Goal: Task Accomplishment & Management: Complete application form

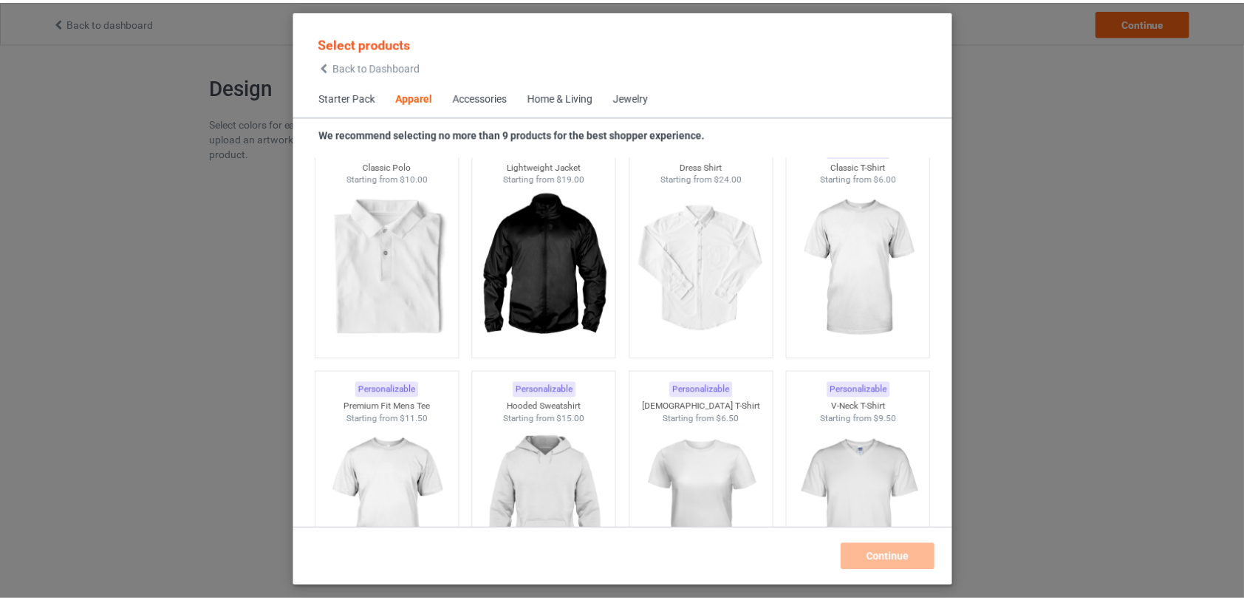
scroll to position [562, 0]
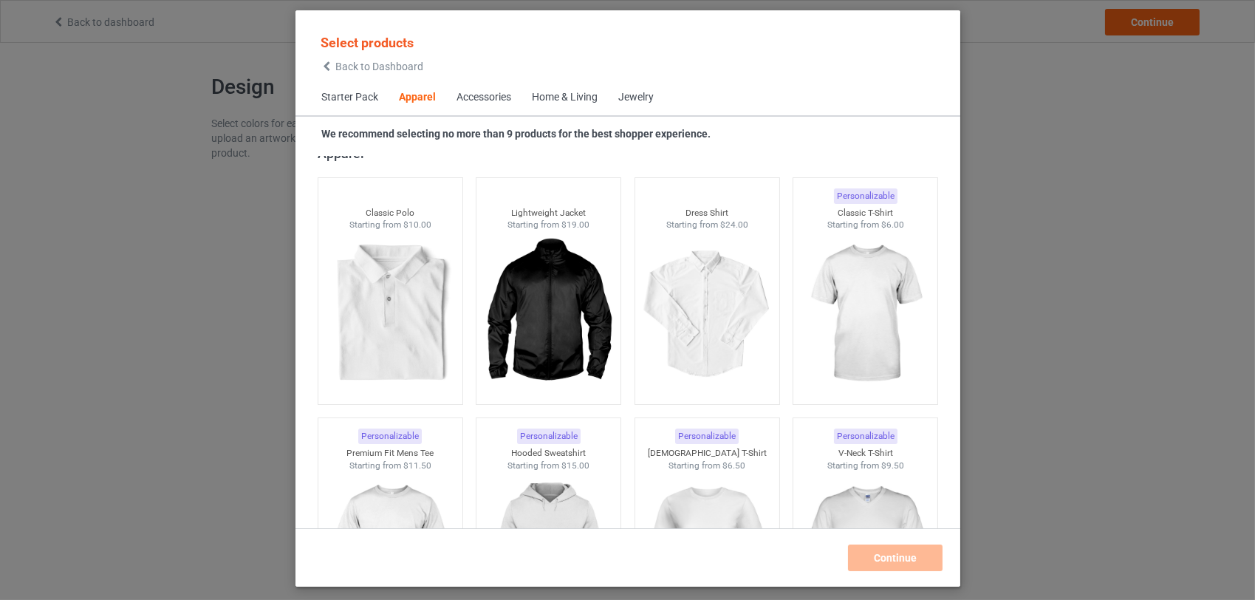
click at [417, 301] on img at bounding box center [390, 314] width 132 height 166
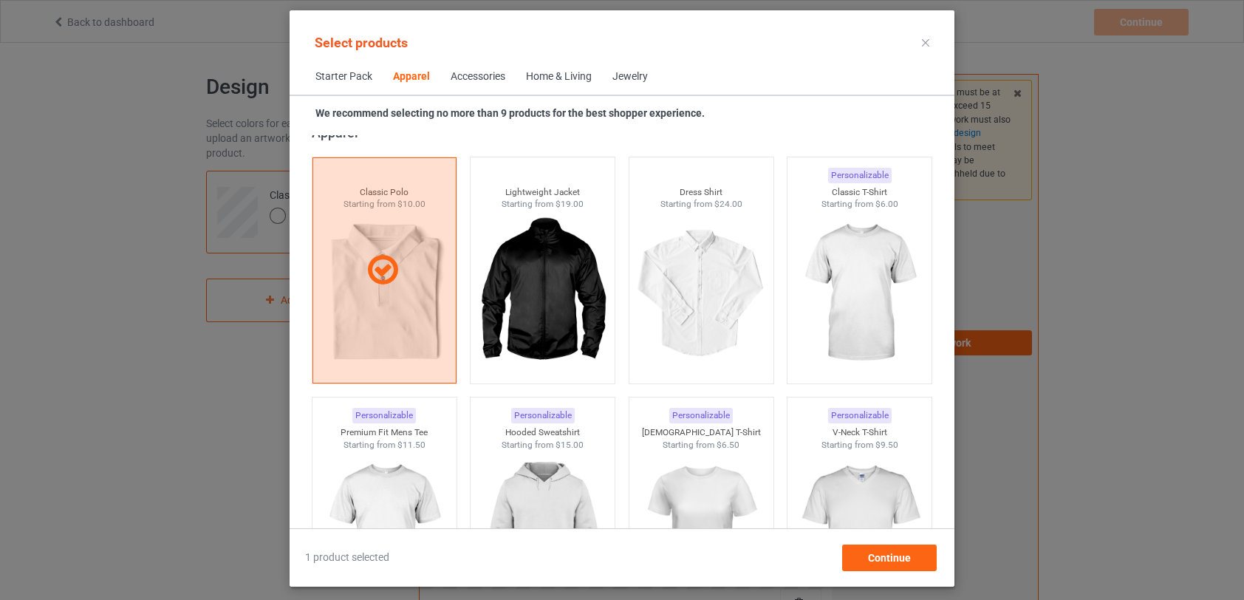
click at [687, 303] on img at bounding box center [701, 294] width 132 height 166
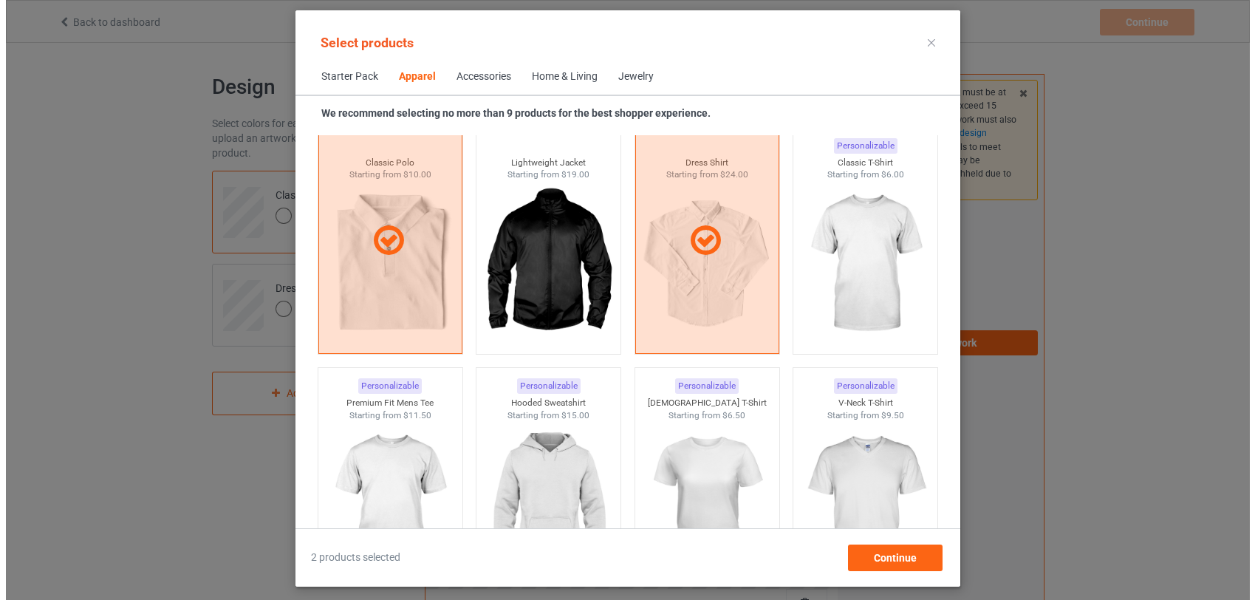
scroll to position [621, 0]
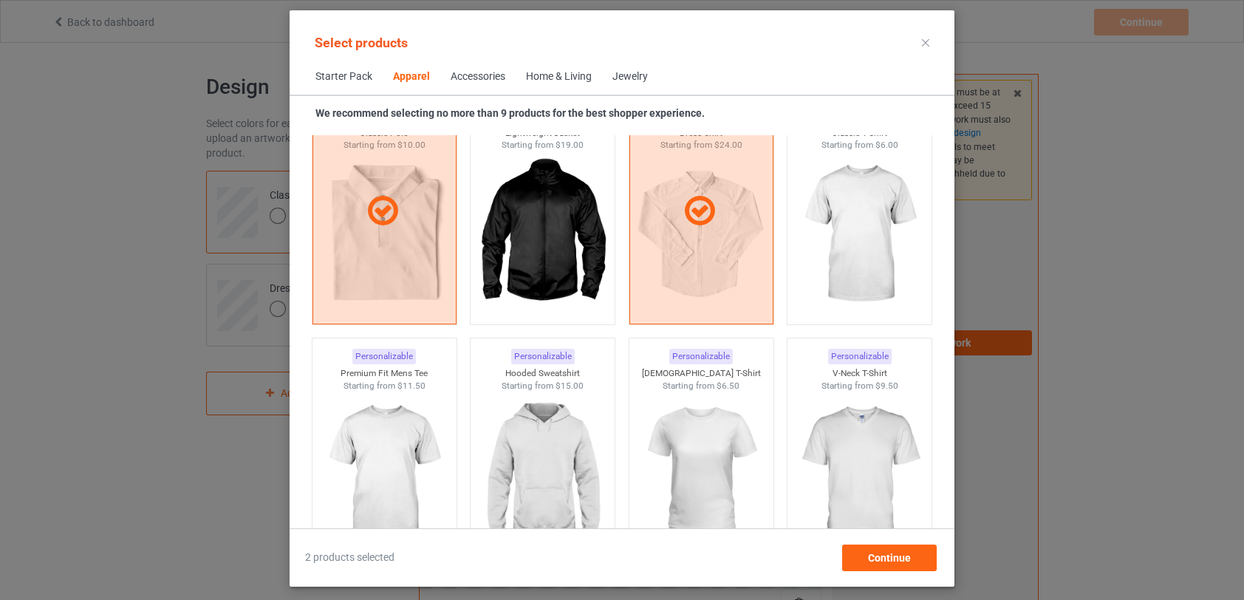
click at [695, 208] on icon at bounding box center [699, 211] width 41 height 35
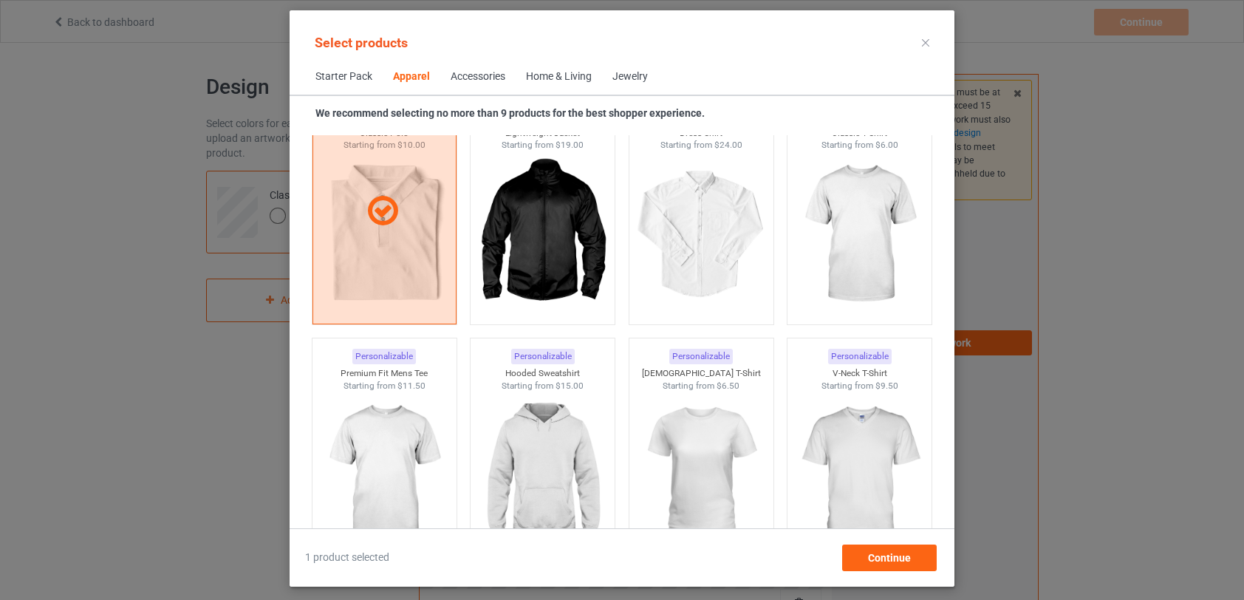
click at [381, 213] on icon at bounding box center [382, 211] width 41 height 35
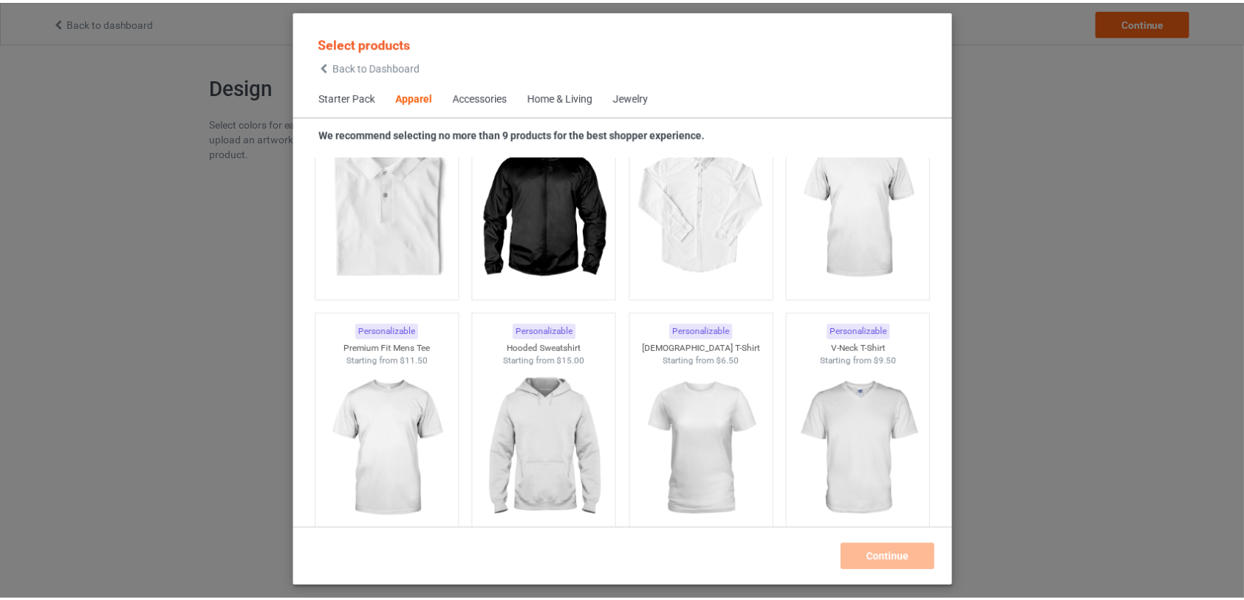
scroll to position [690, 0]
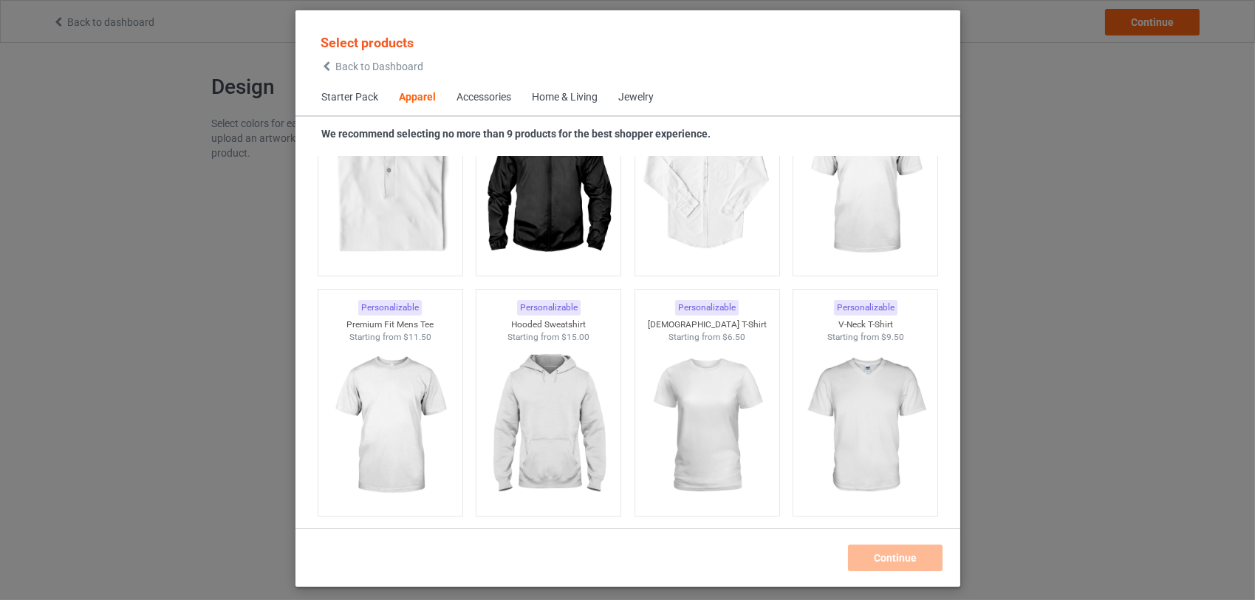
click at [859, 217] on img at bounding box center [865, 186] width 132 height 166
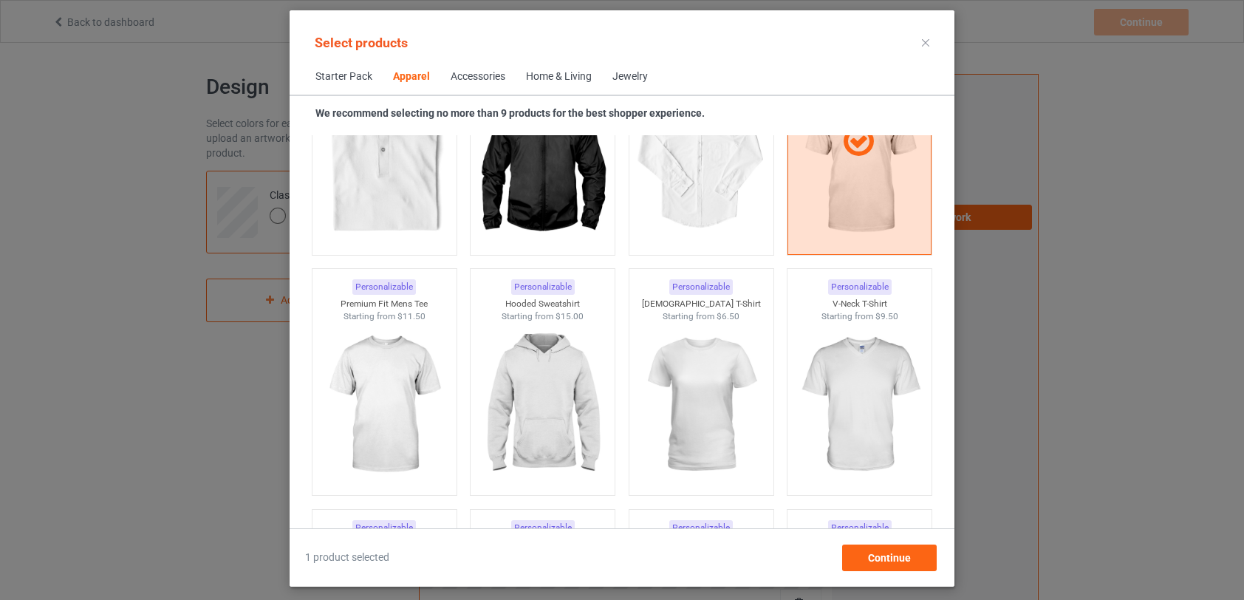
click at [401, 408] on img at bounding box center [384, 405] width 132 height 166
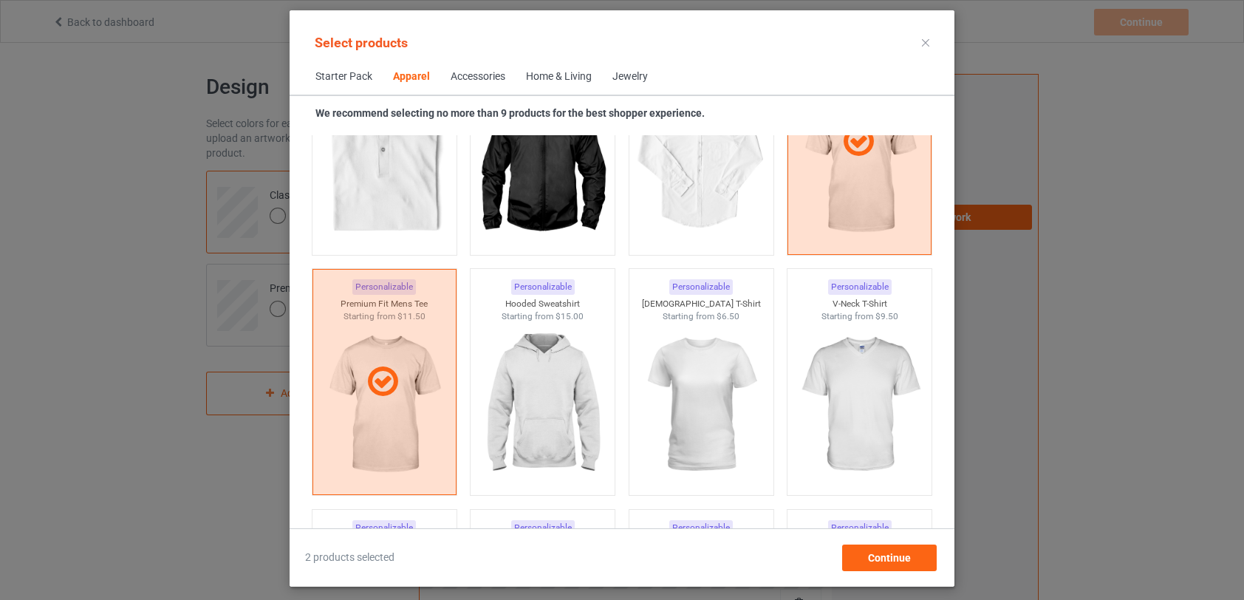
click at [532, 409] on img at bounding box center [543, 405] width 132 height 166
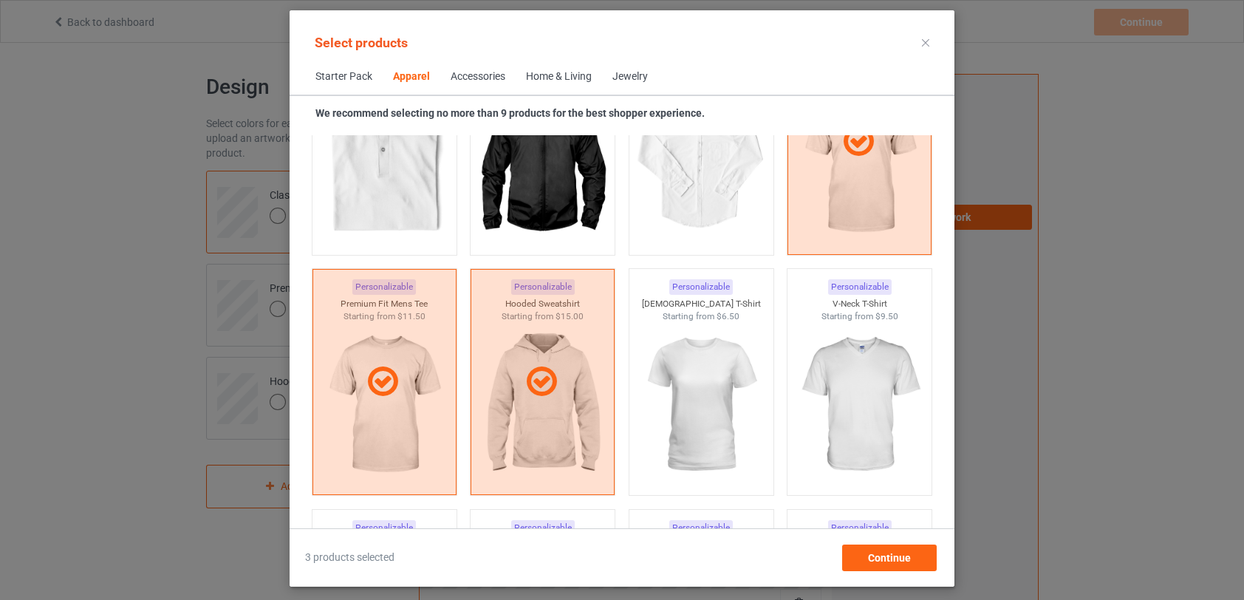
click at [698, 411] on img at bounding box center [701, 405] width 132 height 166
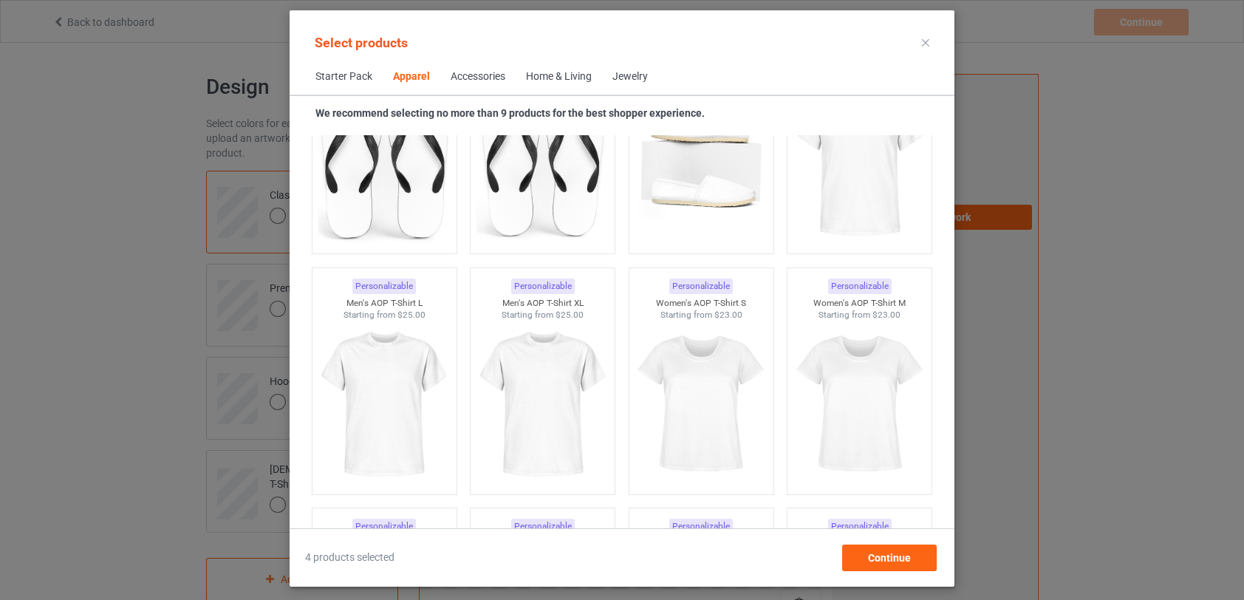
scroll to position [2404, 0]
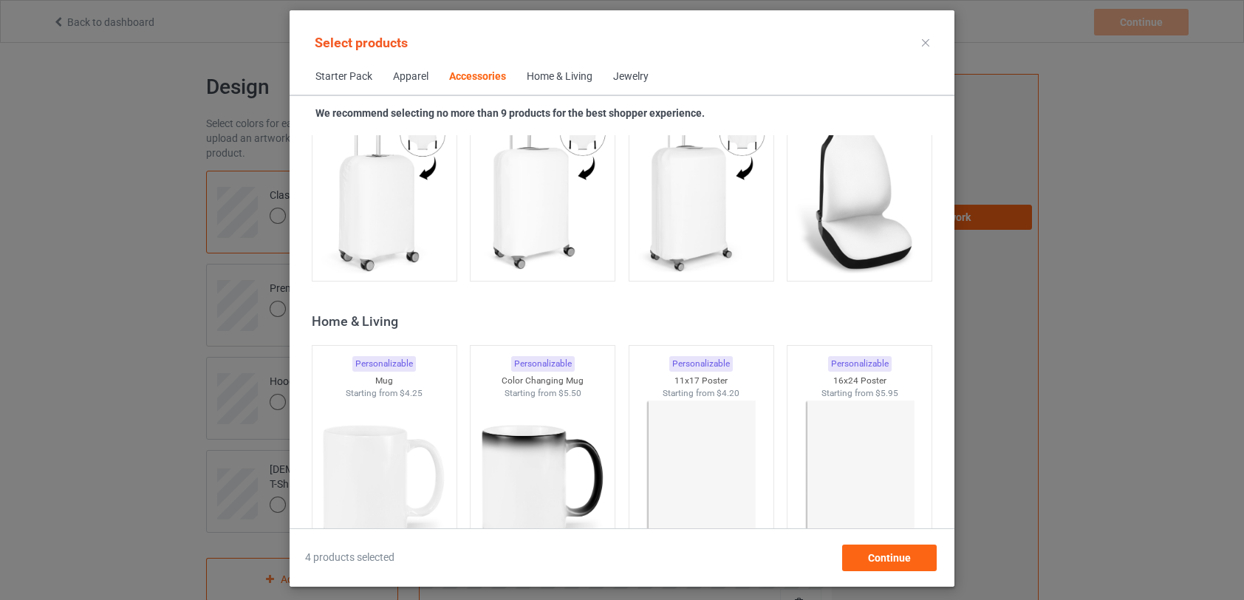
scroll to position [6572, 0]
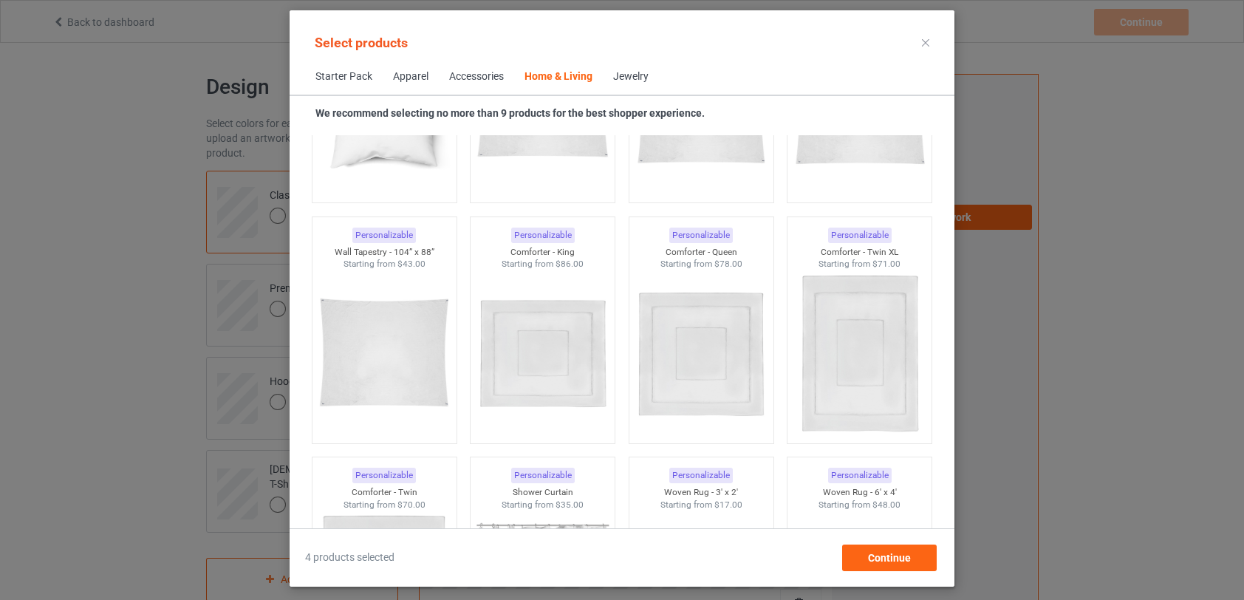
scroll to position [7843, 0]
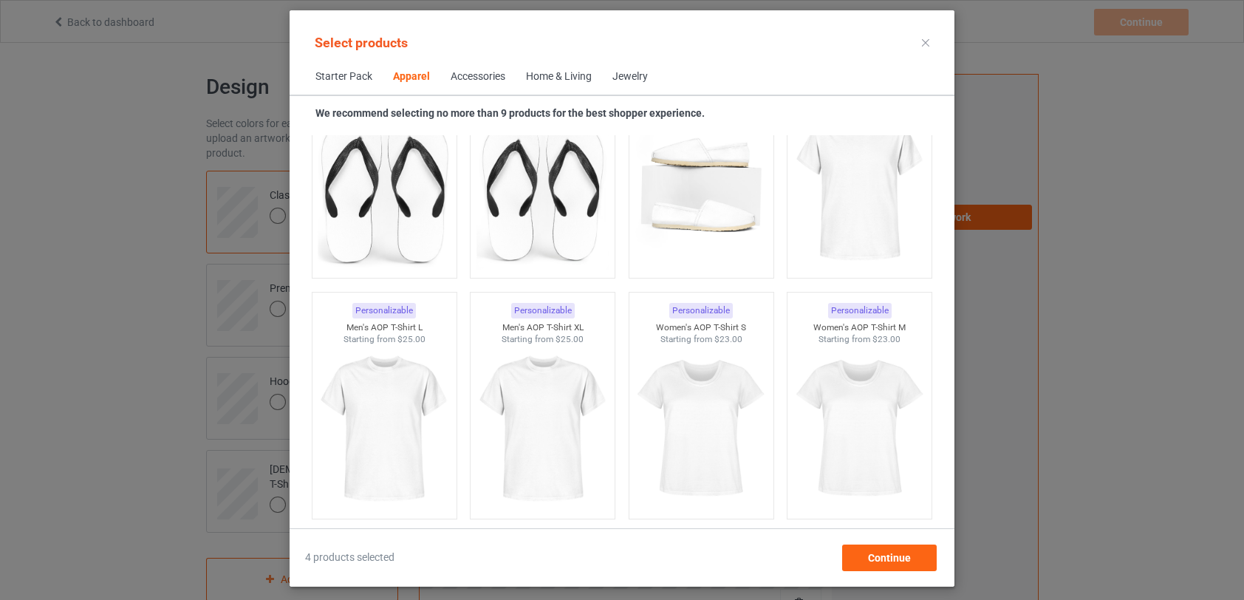
scroll to position [757, 0]
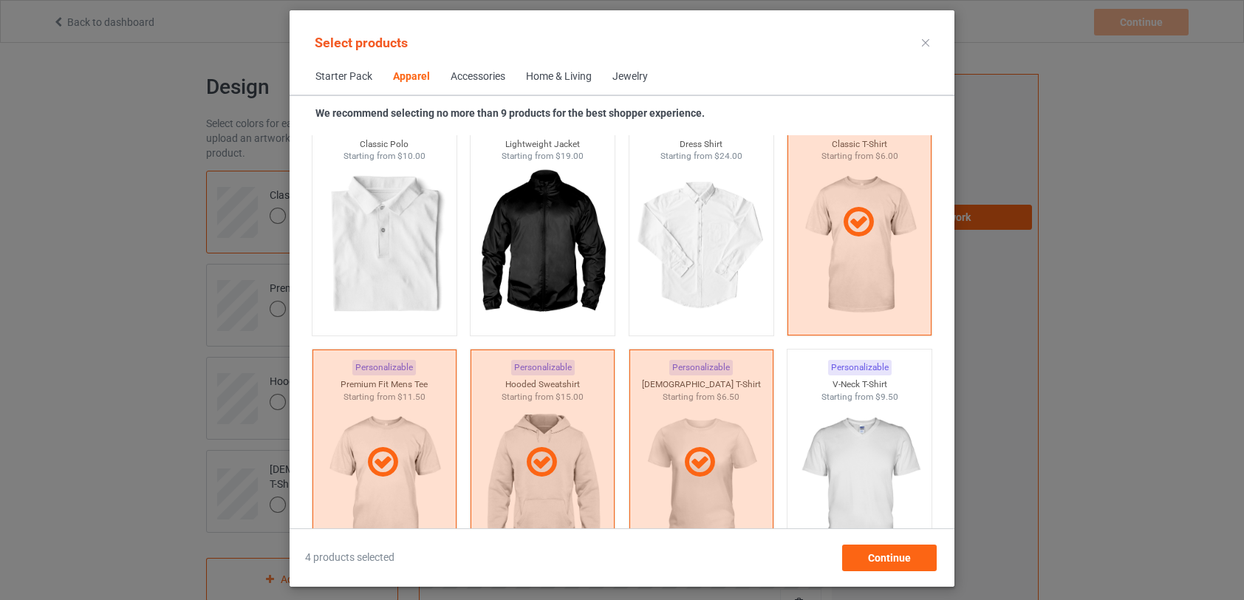
scroll to position [621, 0]
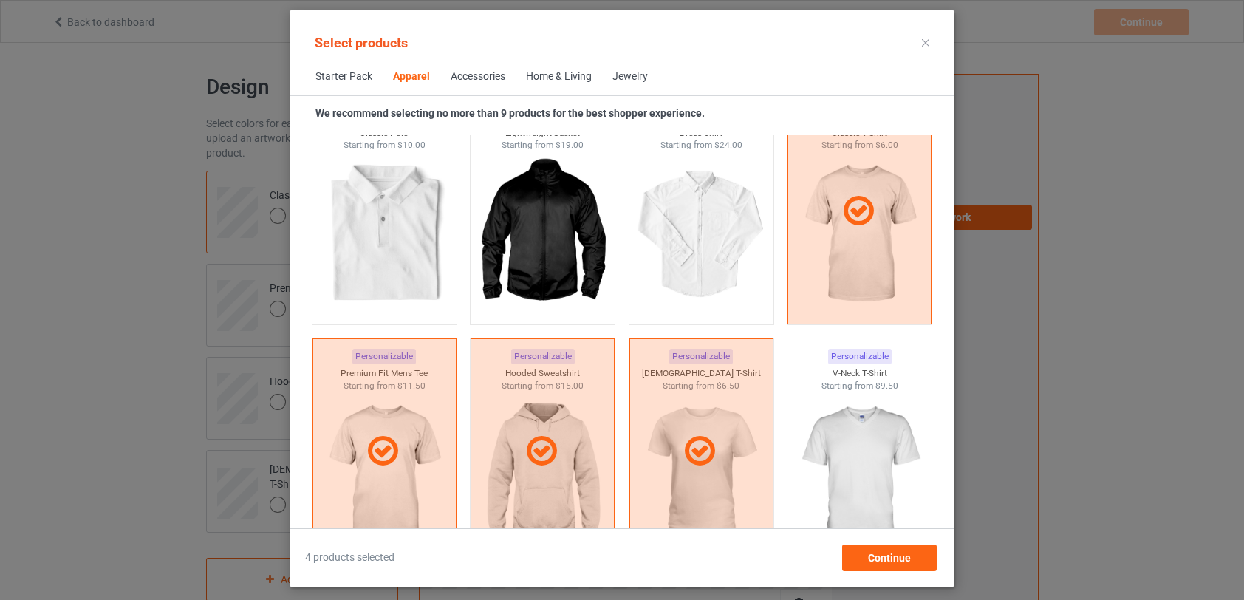
click at [927, 43] on icon at bounding box center [925, 42] width 7 height 7
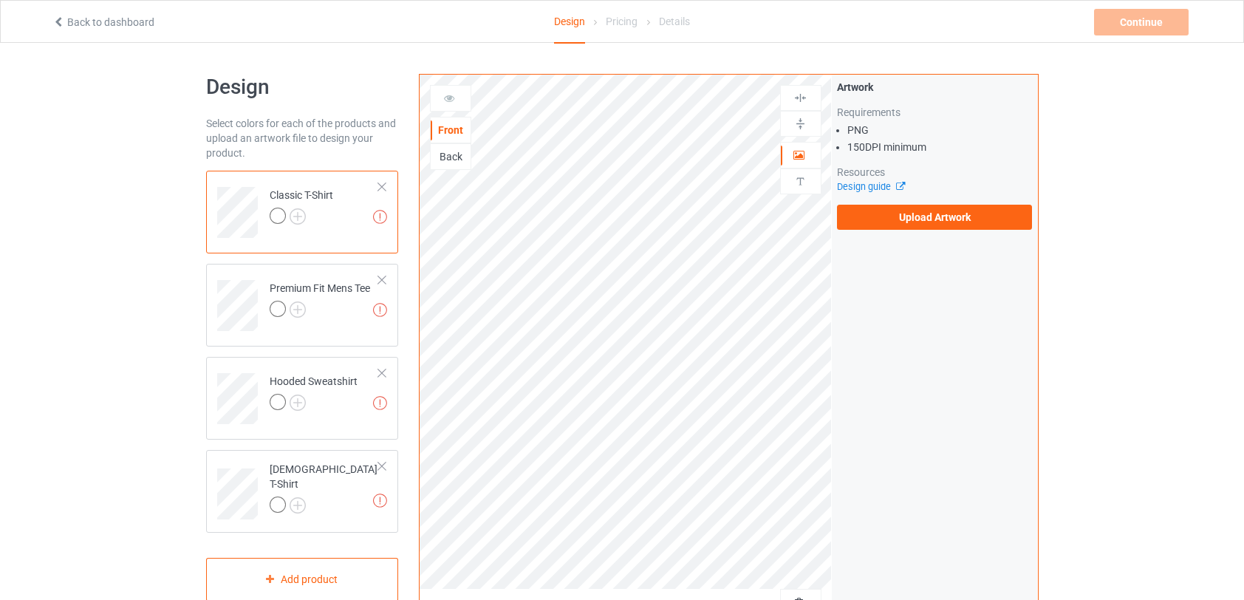
click at [927, 213] on label "Upload Artwork" at bounding box center [935, 217] width 196 height 25
click at [0, 0] on input "Upload Artwork" at bounding box center [0, 0] width 0 height 0
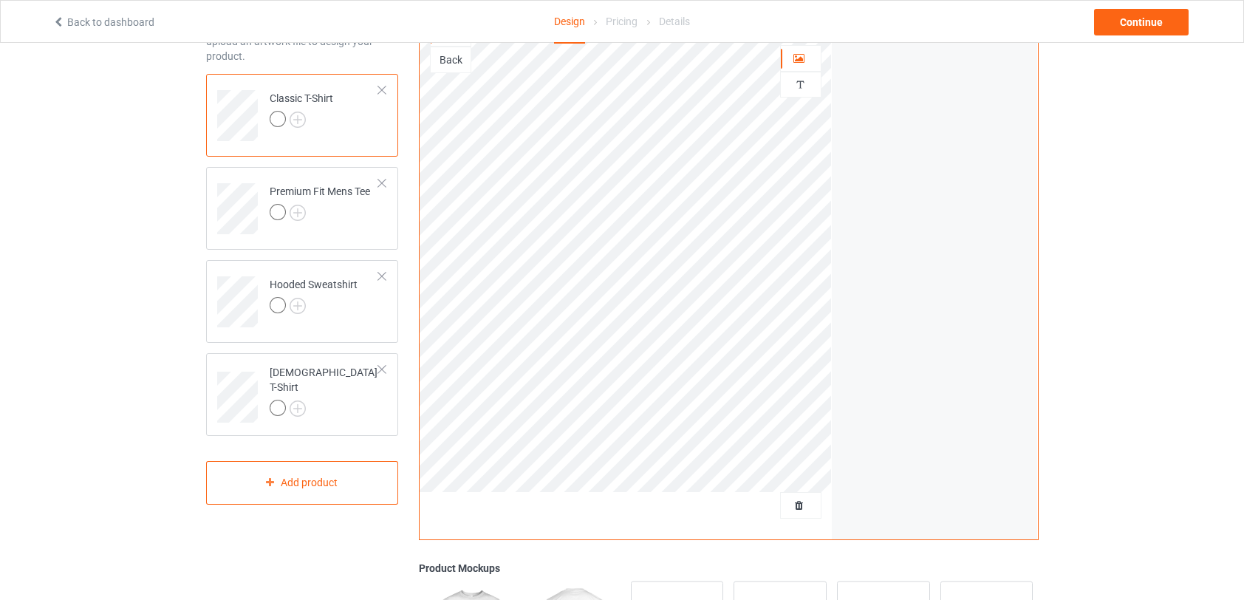
scroll to position [115, 0]
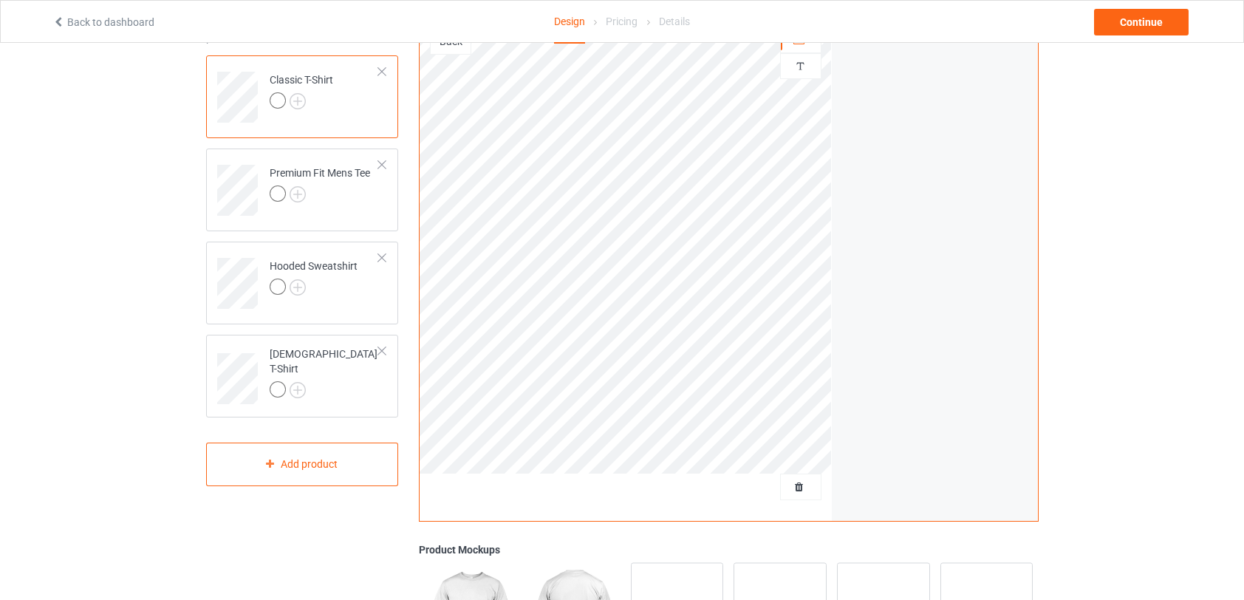
click at [0, 0] on img at bounding box center [0, 0] width 0 height 0
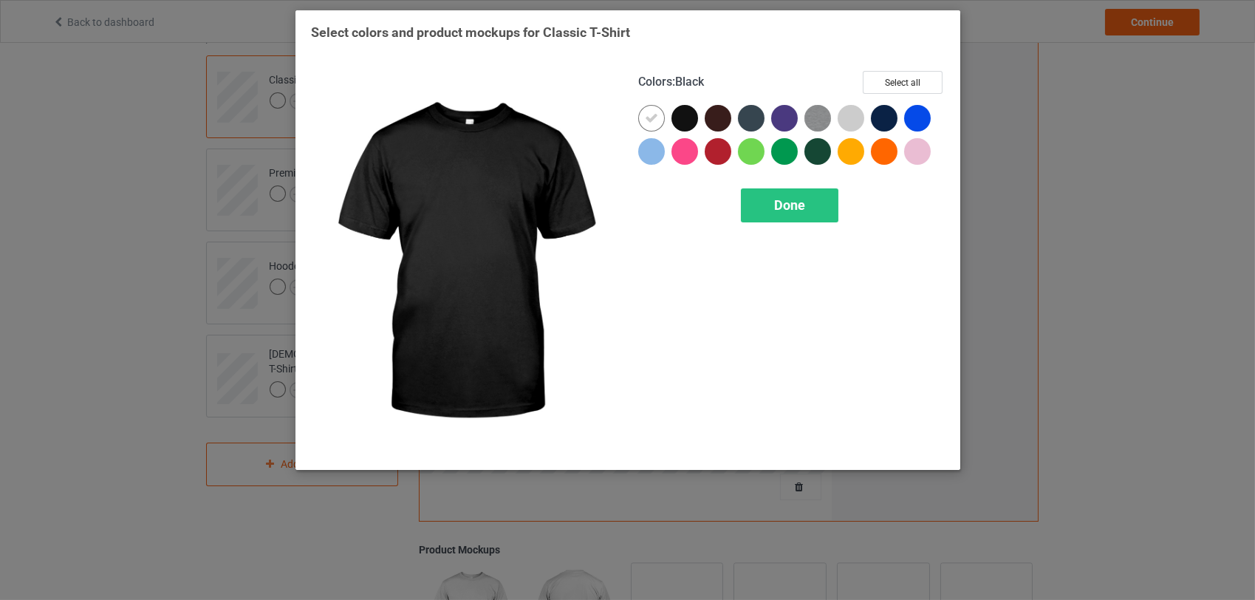
click at [690, 116] on div at bounding box center [685, 118] width 27 height 27
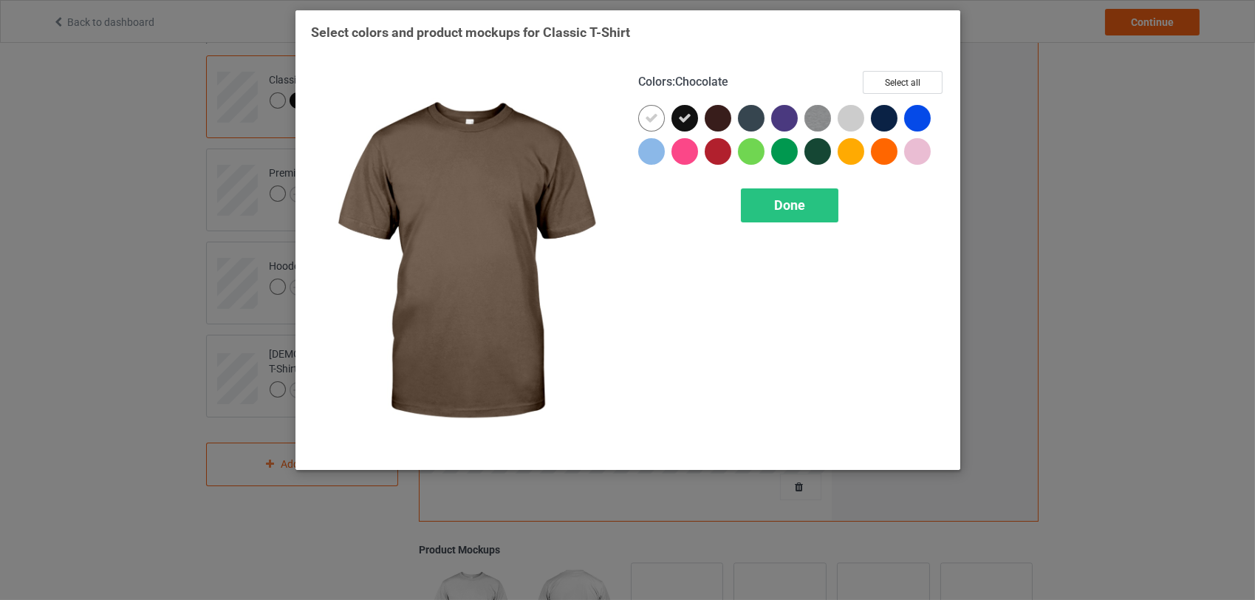
click at [717, 120] on div at bounding box center [718, 118] width 27 height 27
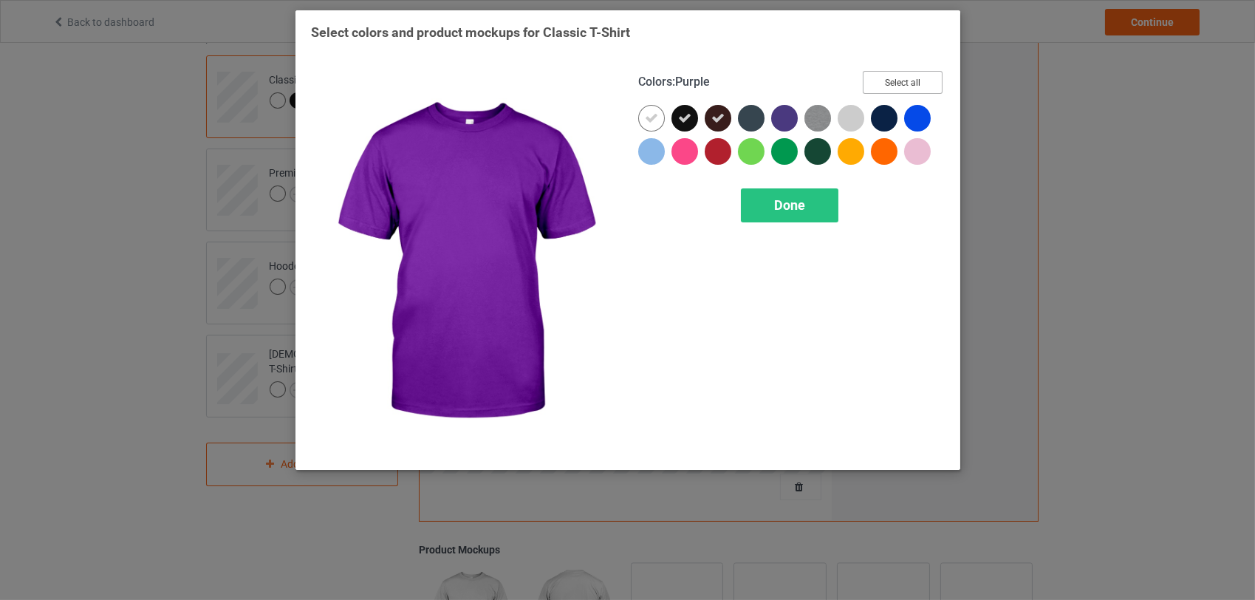
click at [905, 81] on button "Select all" at bounding box center [903, 82] width 80 height 23
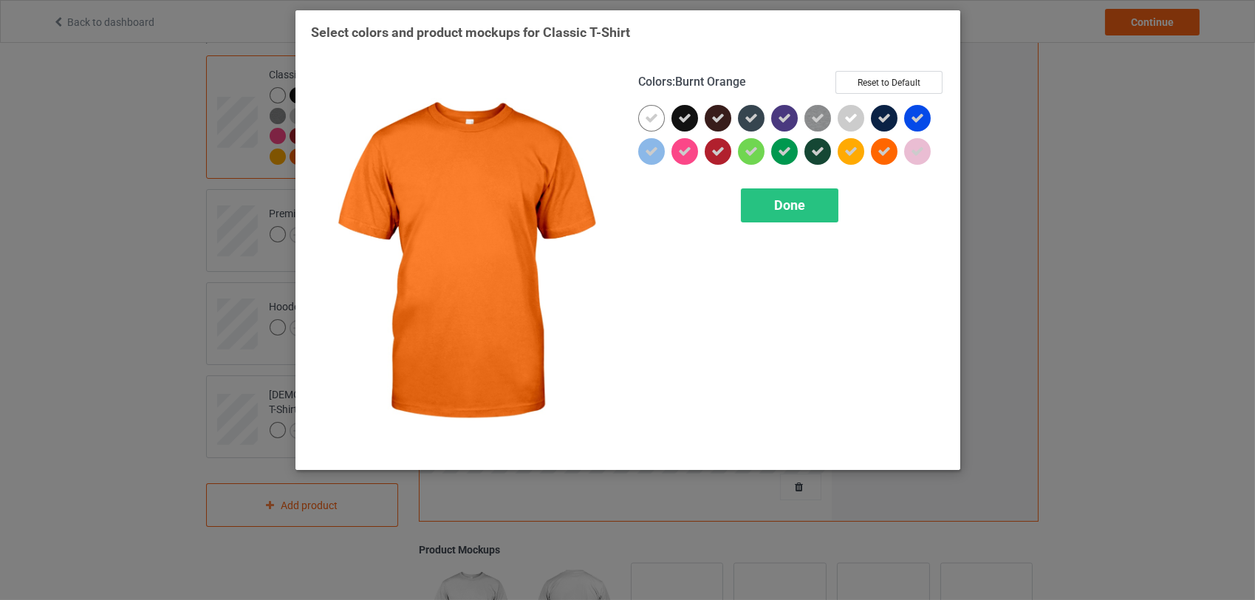
click at [808, 205] on div "Done" at bounding box center [790, 205] width 98 height 34
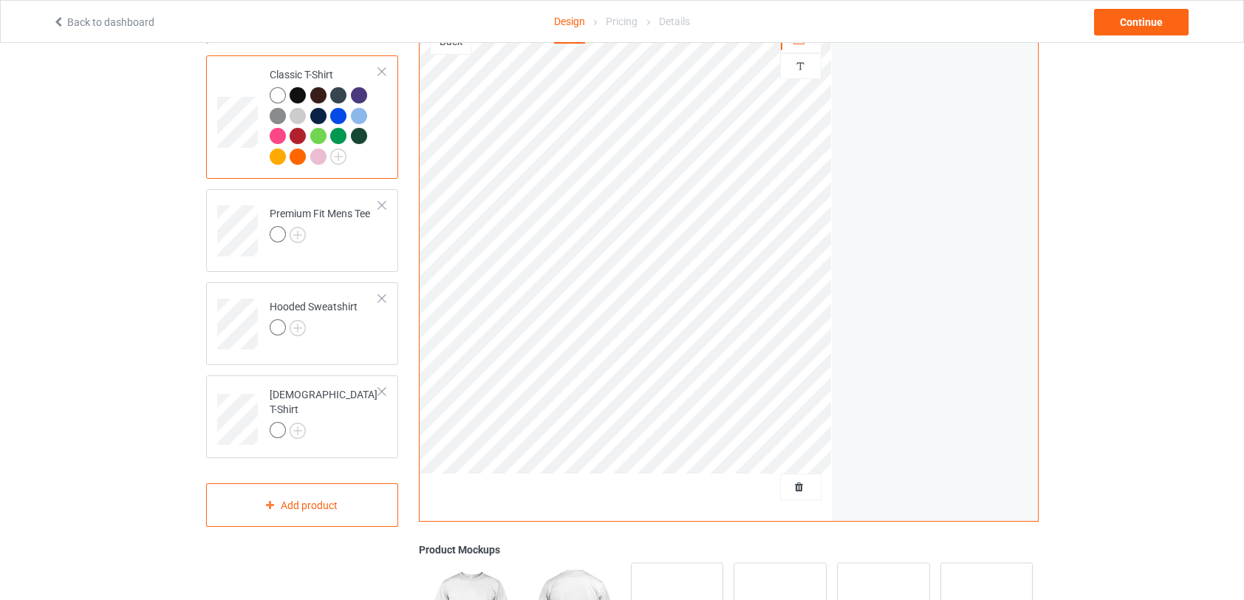
click at [0, 0] on img at bounding box center [0, 0] width 0 height 0
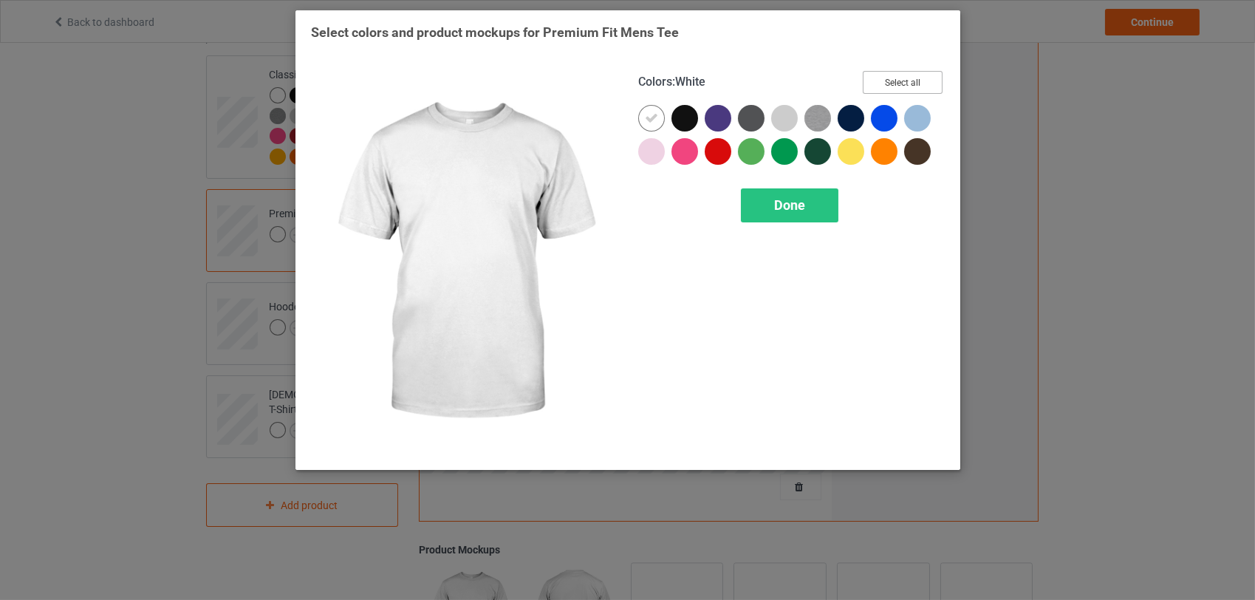
click at [905, 78] on button "Select all" at bounding box center [903, 82] width 80 height 23
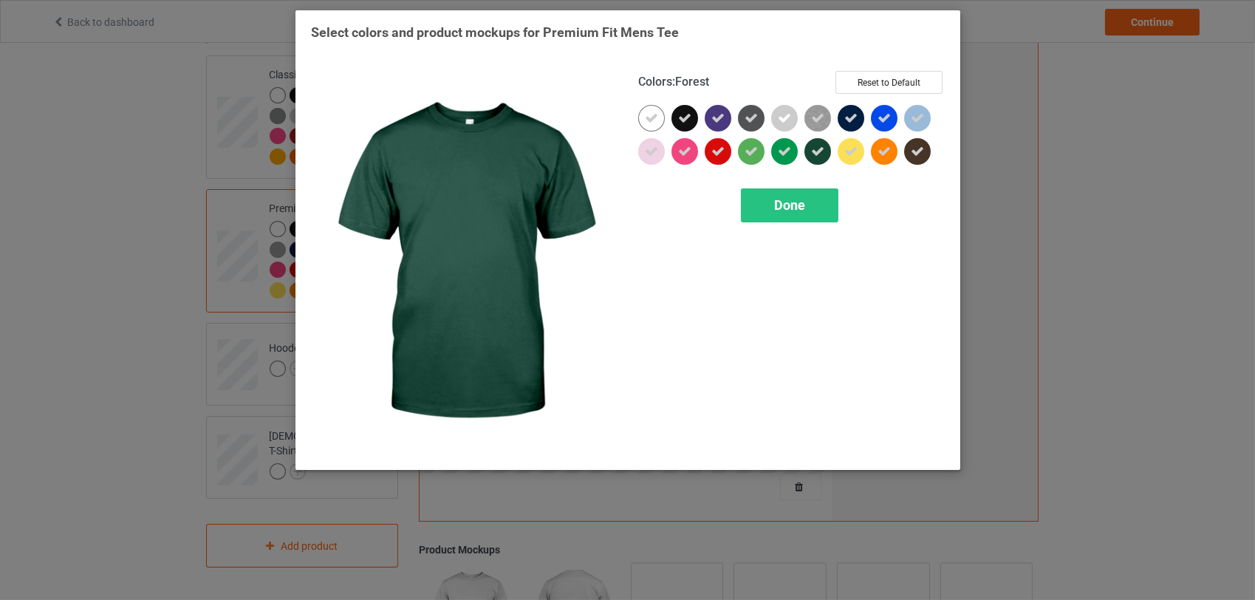
click at [811, 194] on div "Done" at bounding box center [790, 205] width 98 height 34
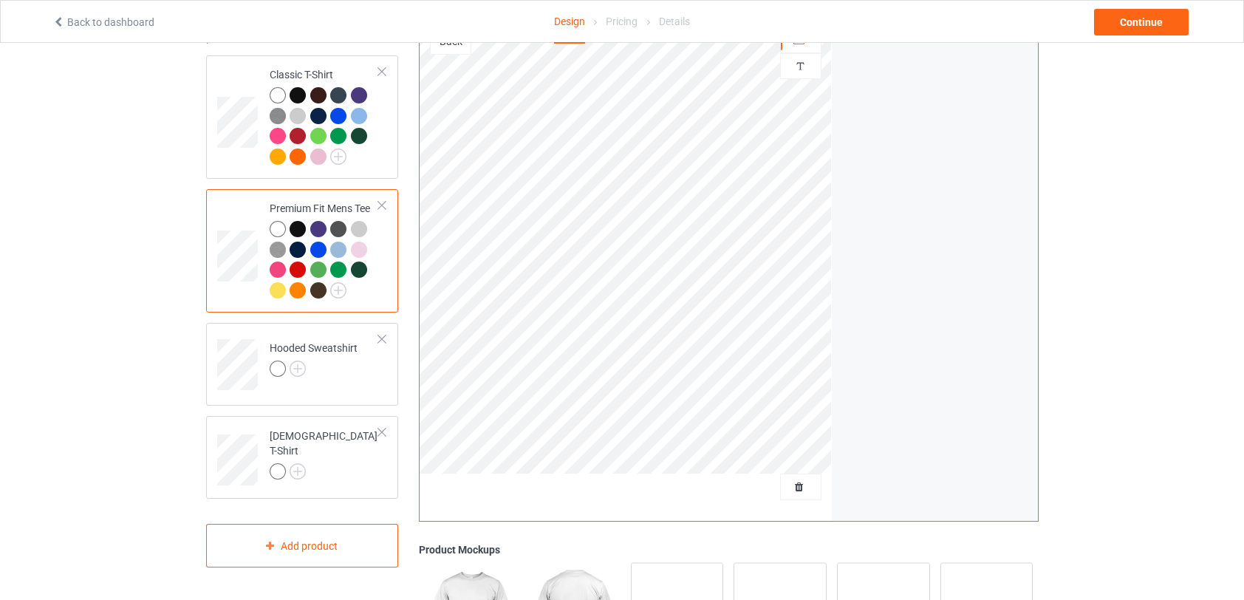
click at [0, 0] on img at bounding box center [0, 0] width 0 height 0
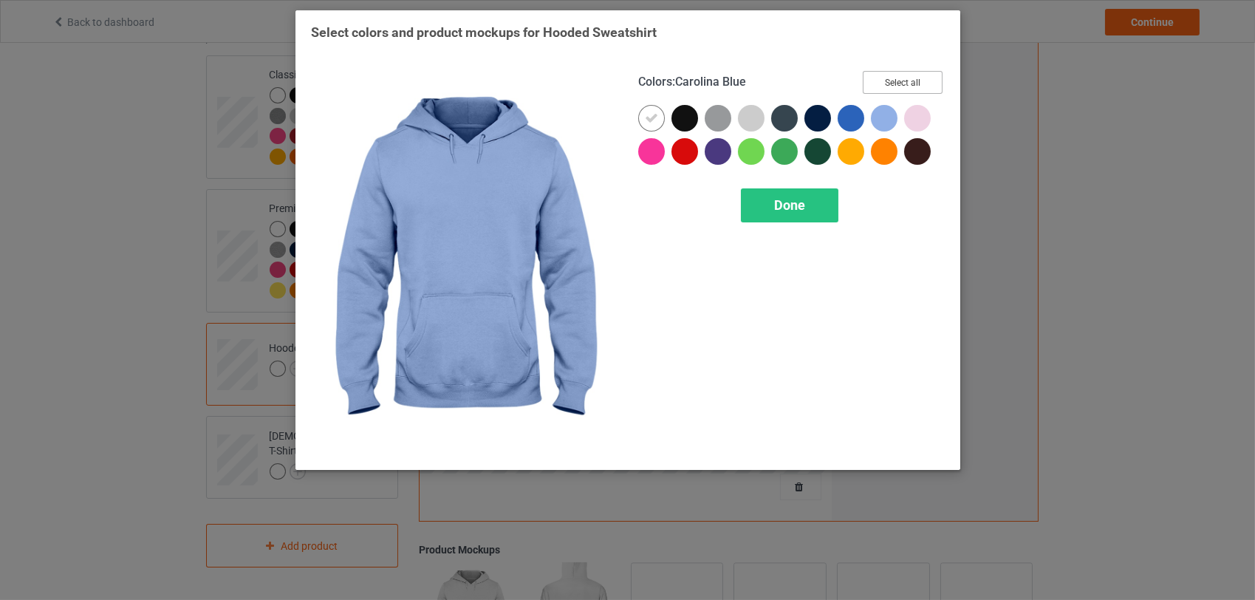
click at [906, 86] on button "Select all" at bounding box center [903, 82] width 80 height 23
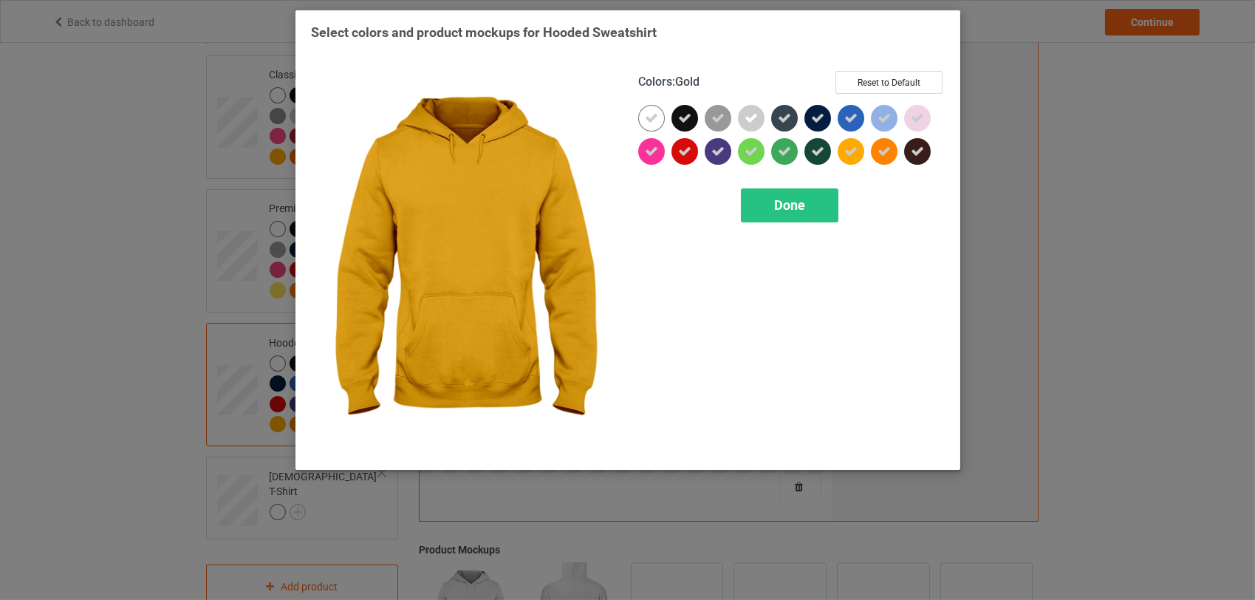
click at [798, 213] on span "Done" at bounding box center [789, 205] width 31 height 16
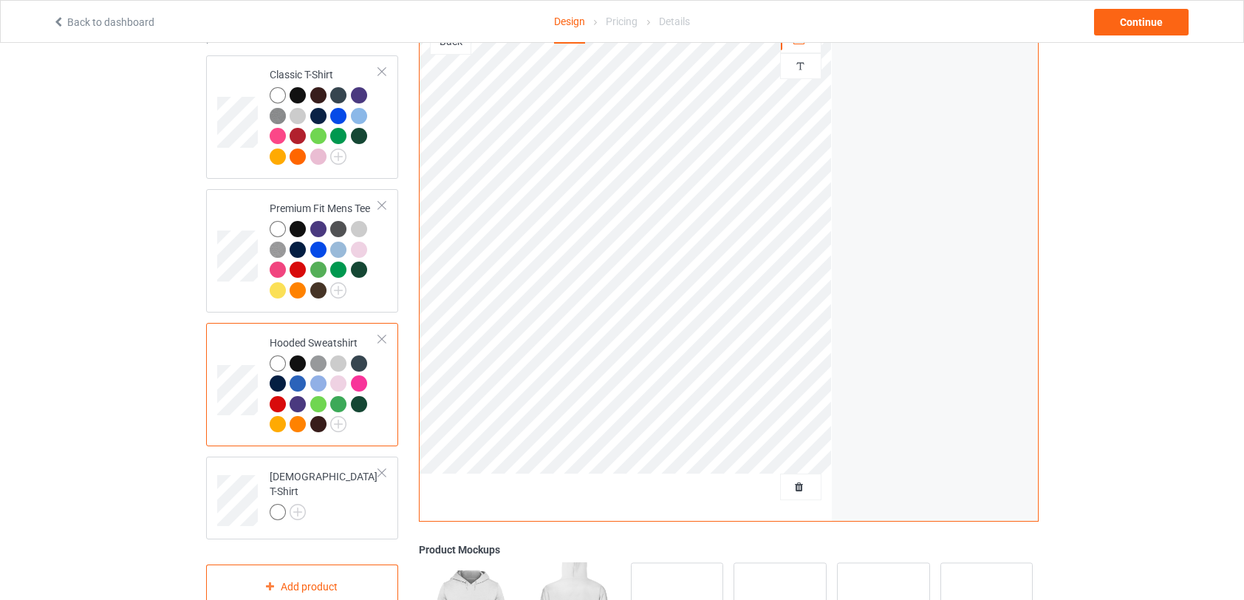
click at [0, 0] on img at bounding box center [0, 0] width 0 height 0
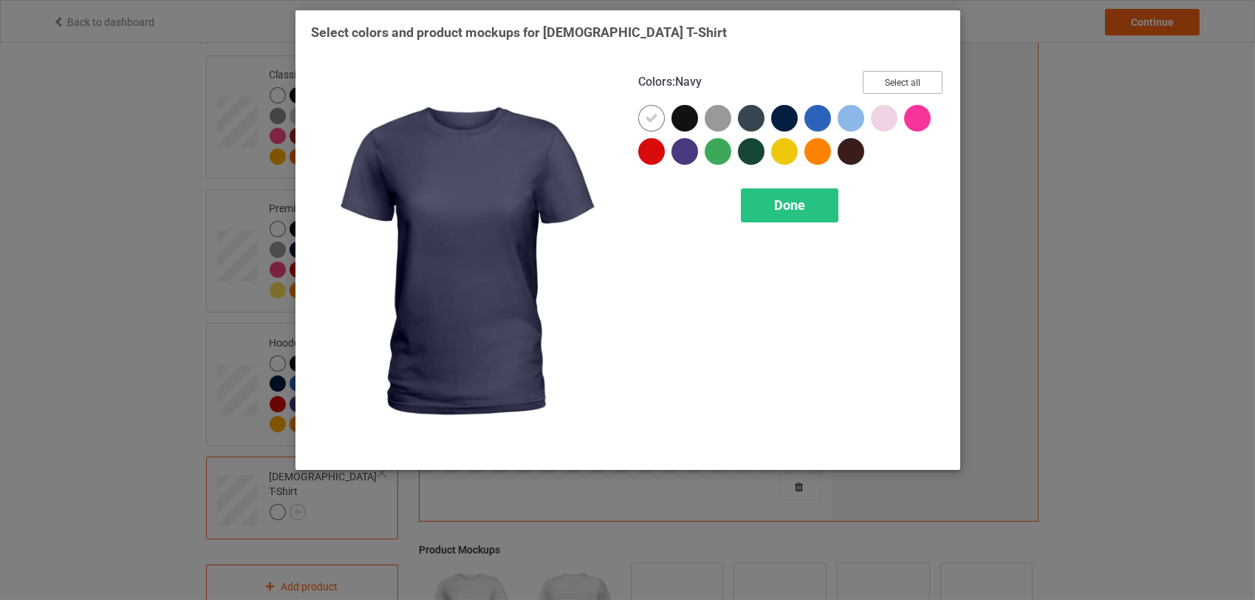
click at [907, 83] on button "Select all" at bounding box center [903, 82] width 80 height 23
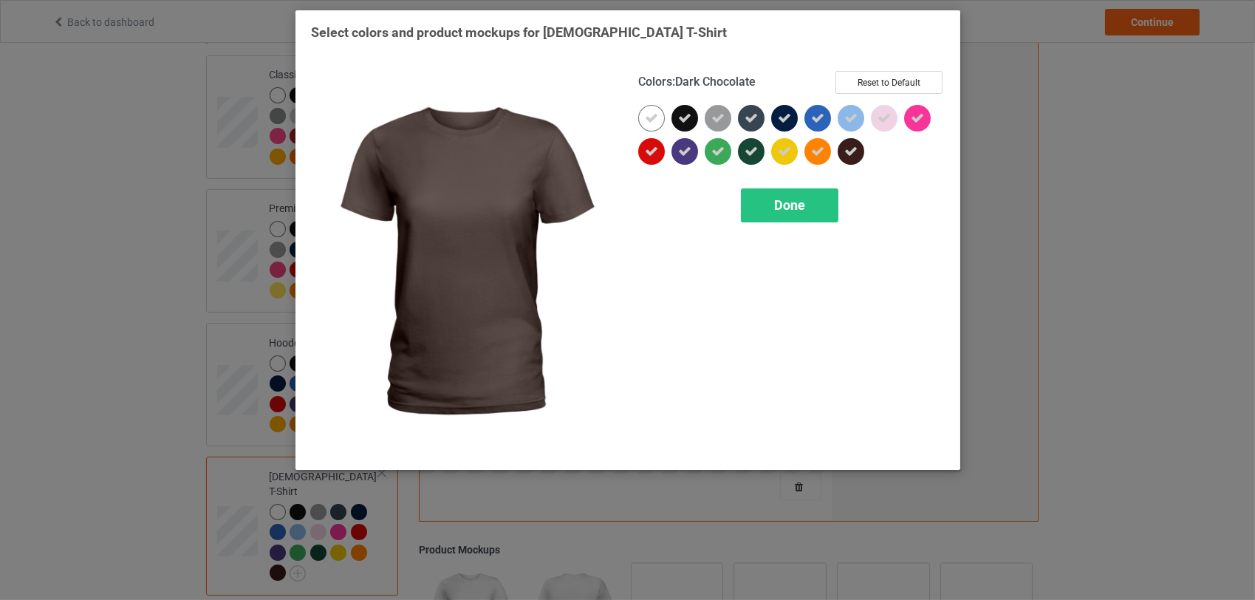
click at [793, 205] on span "Done" at bounding box center [789, 205] width 31 height 16
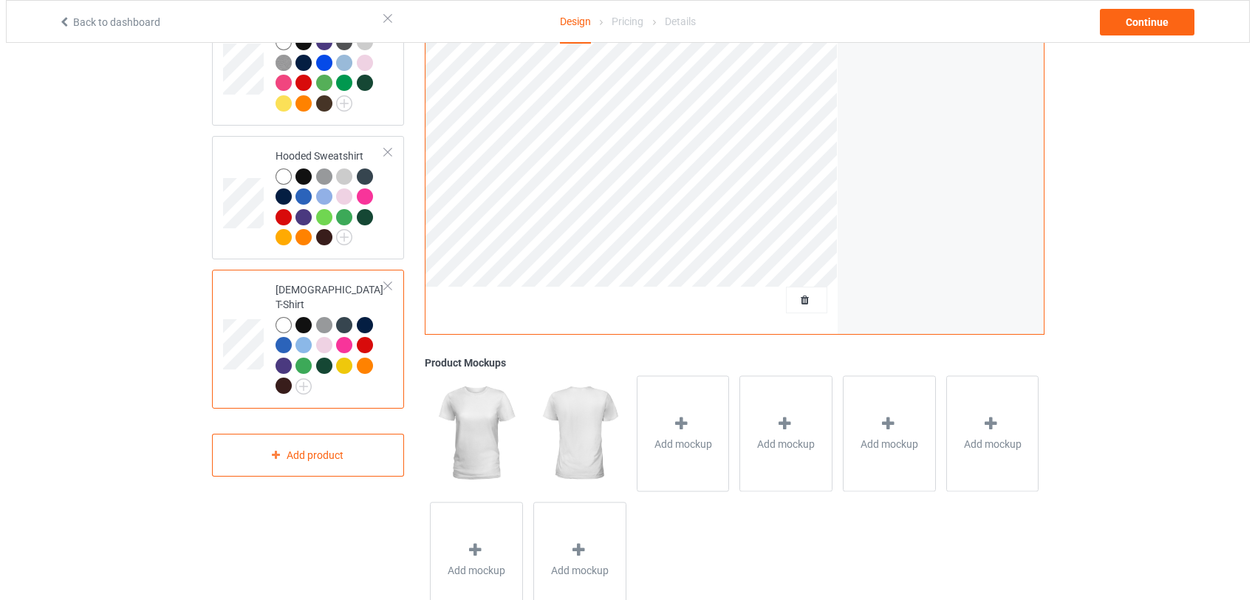
scroll to position [323, 0]
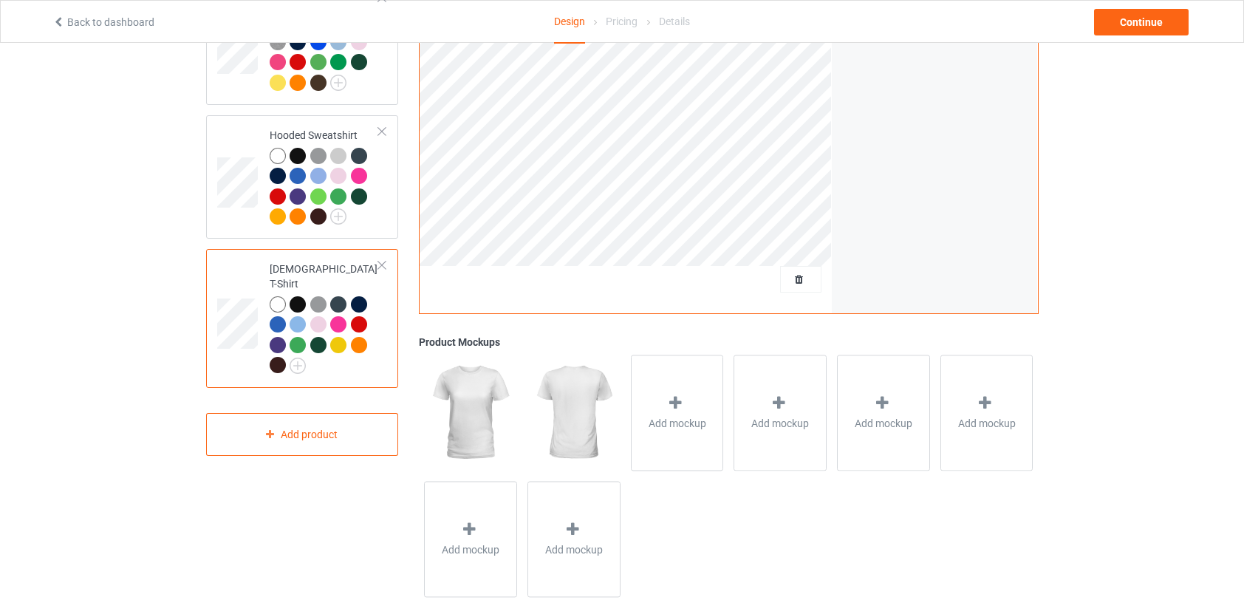
click at [670, 407] on icon at bounding box center [675, 403] width 18 height 16
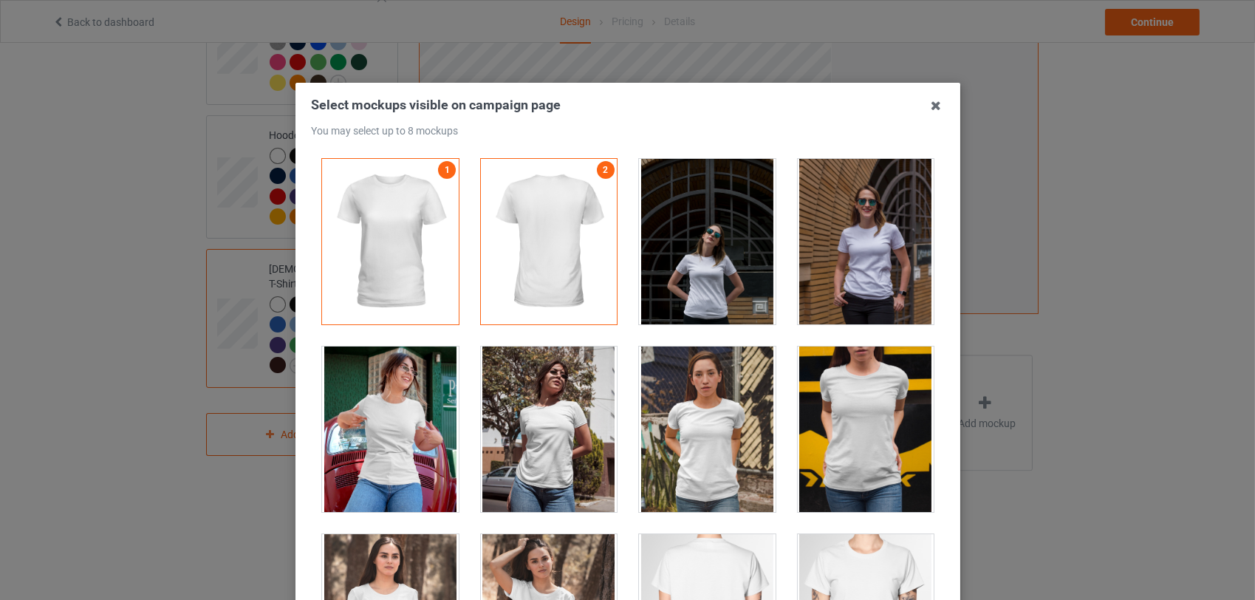
click at [380, 440] on div at bounding box center [390, 430] width 137 height 166
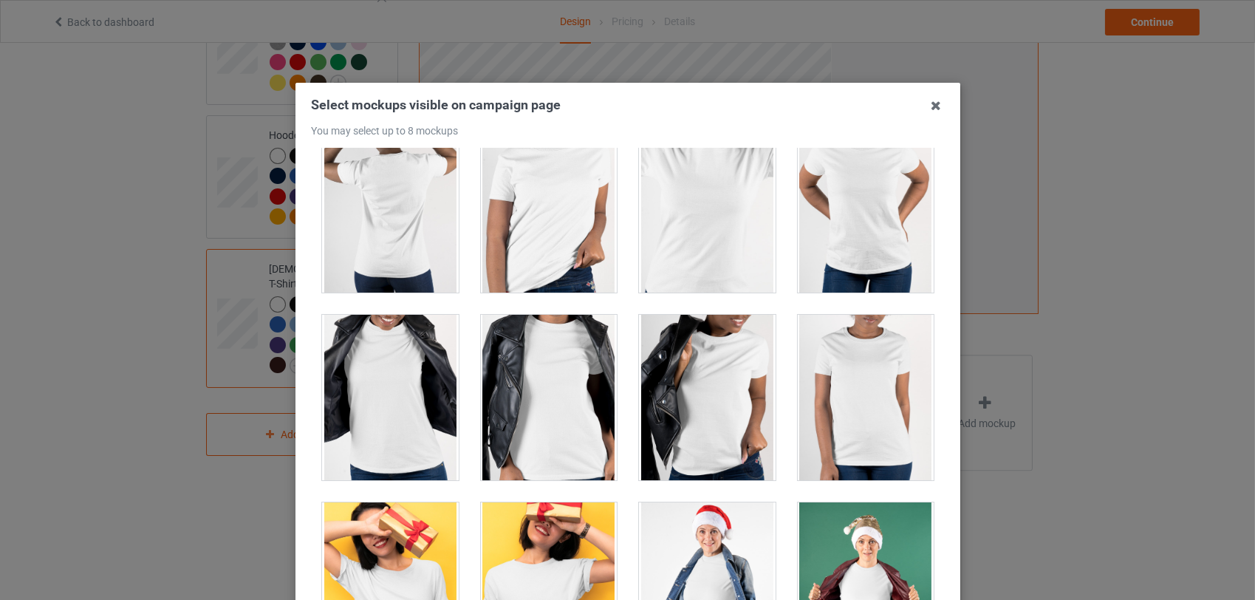
scroll to position [1146, 0]
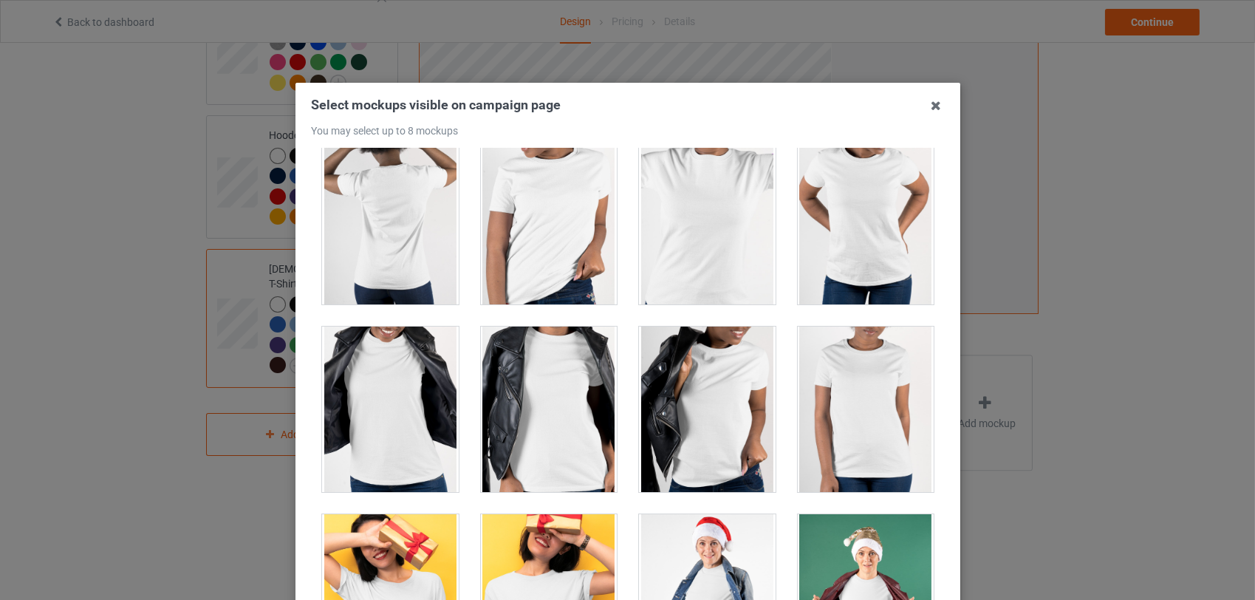
click at [574, 409] on div at bounding box center [548, 410] width 137 height 166
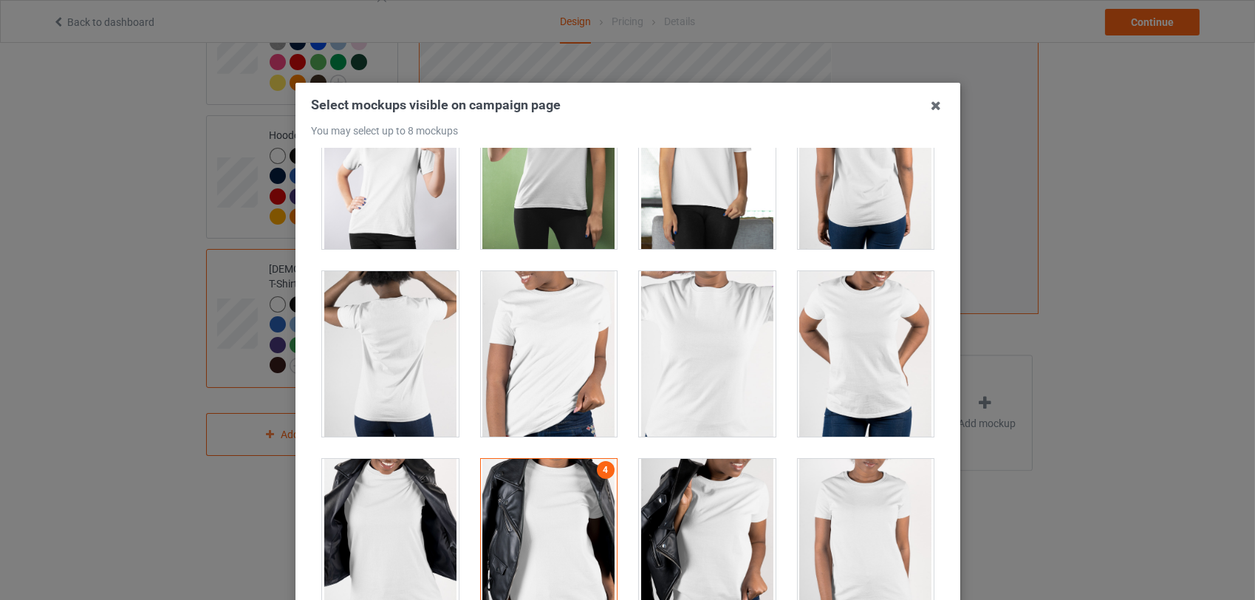
scroll to position [969, 0]
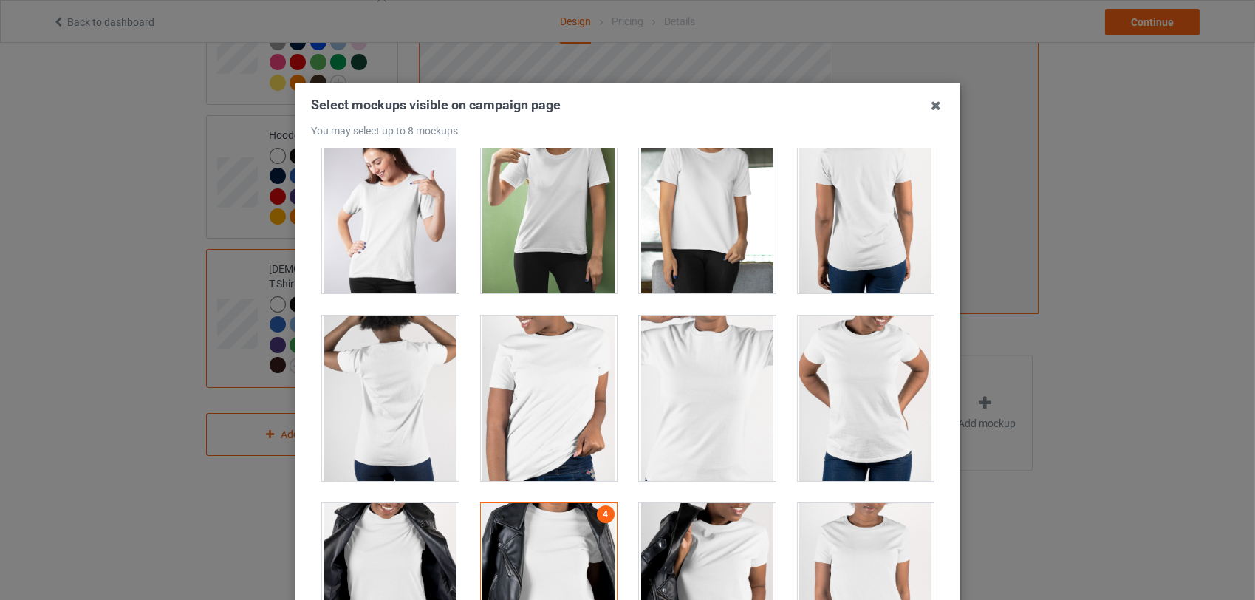
click at [867, 405] on div at bounding box center [865, 399] width 137 height 166
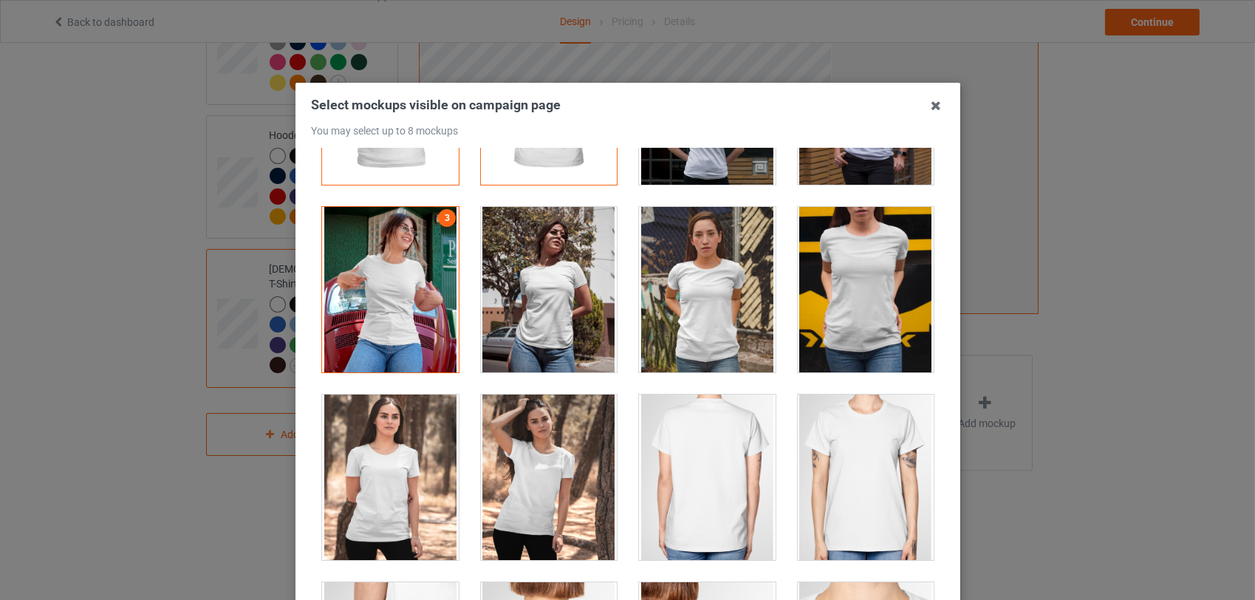
scroll to position [152, 0]
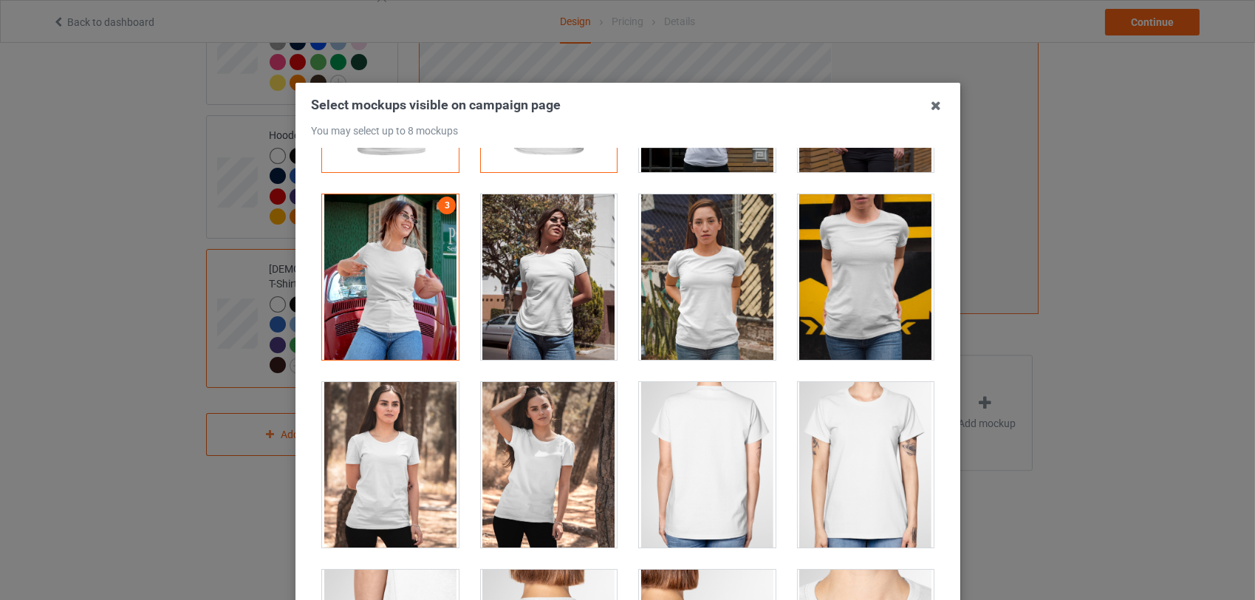
click at [528, 453] on div at bounding box center [548, 465] width 137 height 166
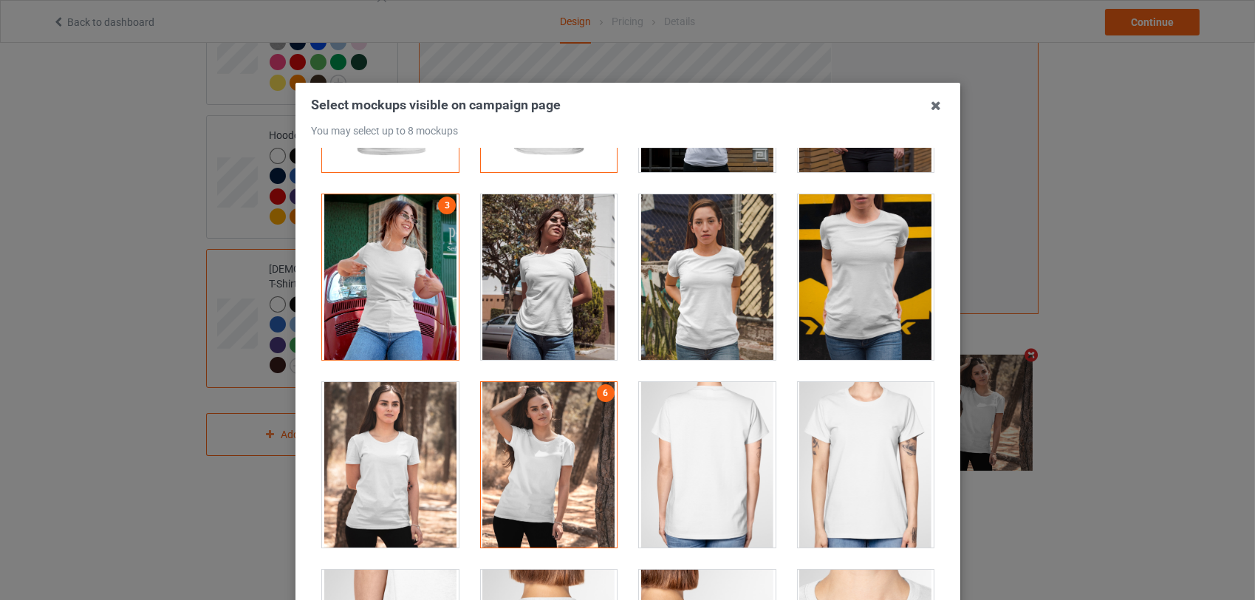
click at [389, 470] on div at bounding box center [390, 465] width 137 height 166
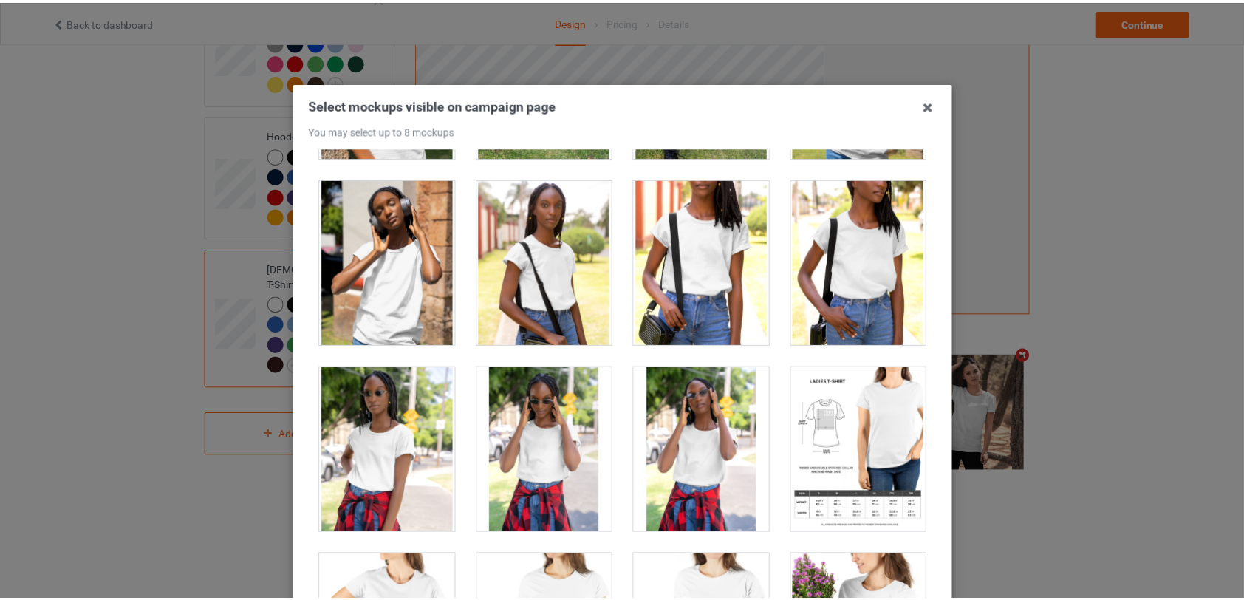
scroll to position [3165, 0]
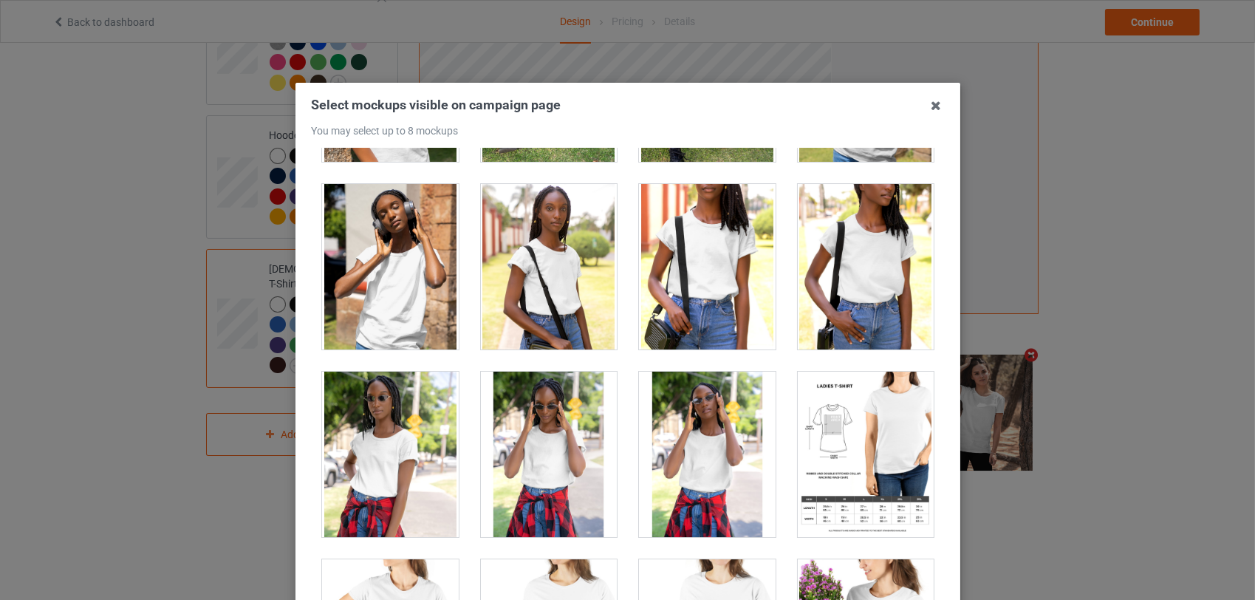
click at [554, 451] on div at bounding box center [548, 455] width 137 height 166
click at [406, 260] on div at bounding box center [390, 267] width 137 height 166
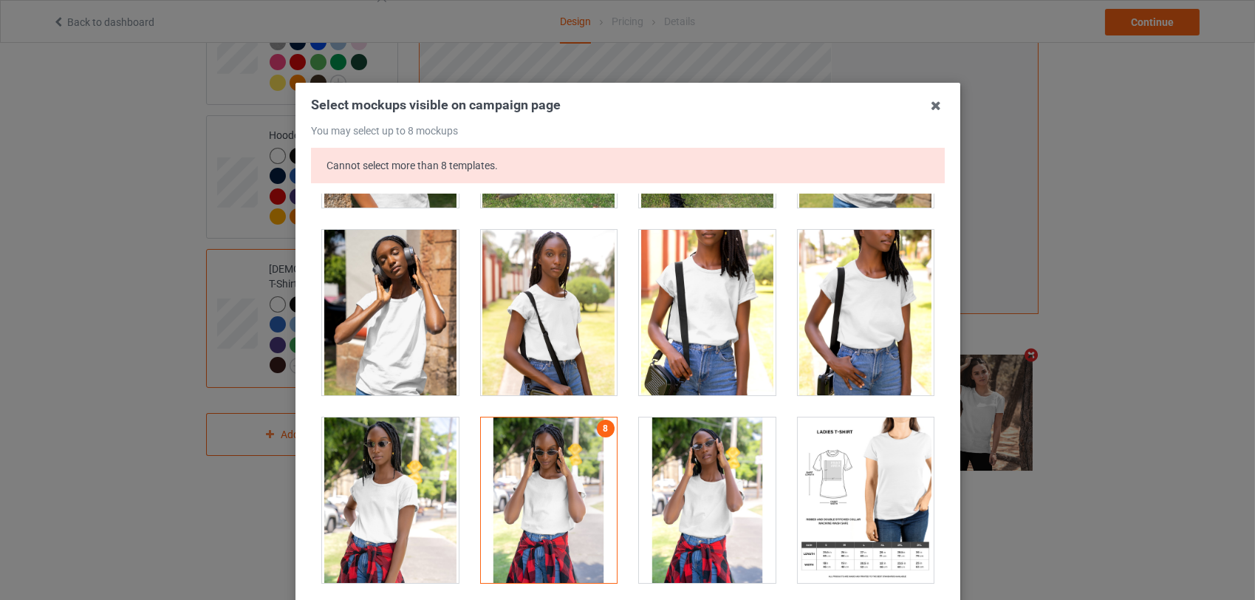
click at [934, 104] on icon at bounding box center [936, 106] width 24 height 24
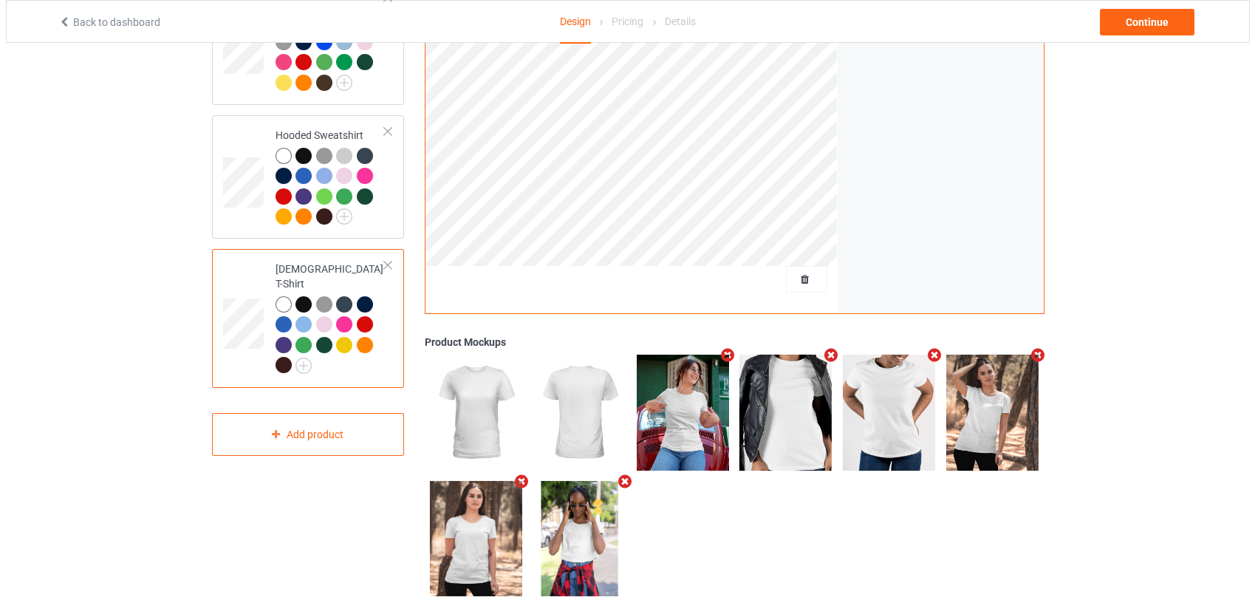
scroll to position [355, 0]
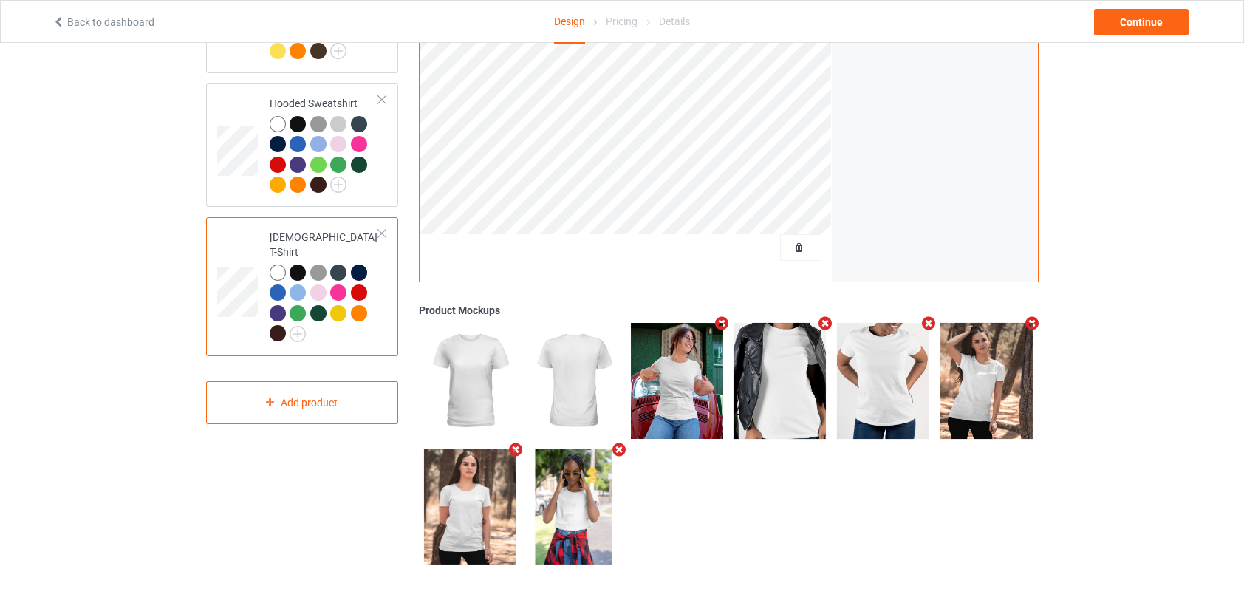
click at [304, 157] on div at bounding box center [300, 167] width 21 height 21
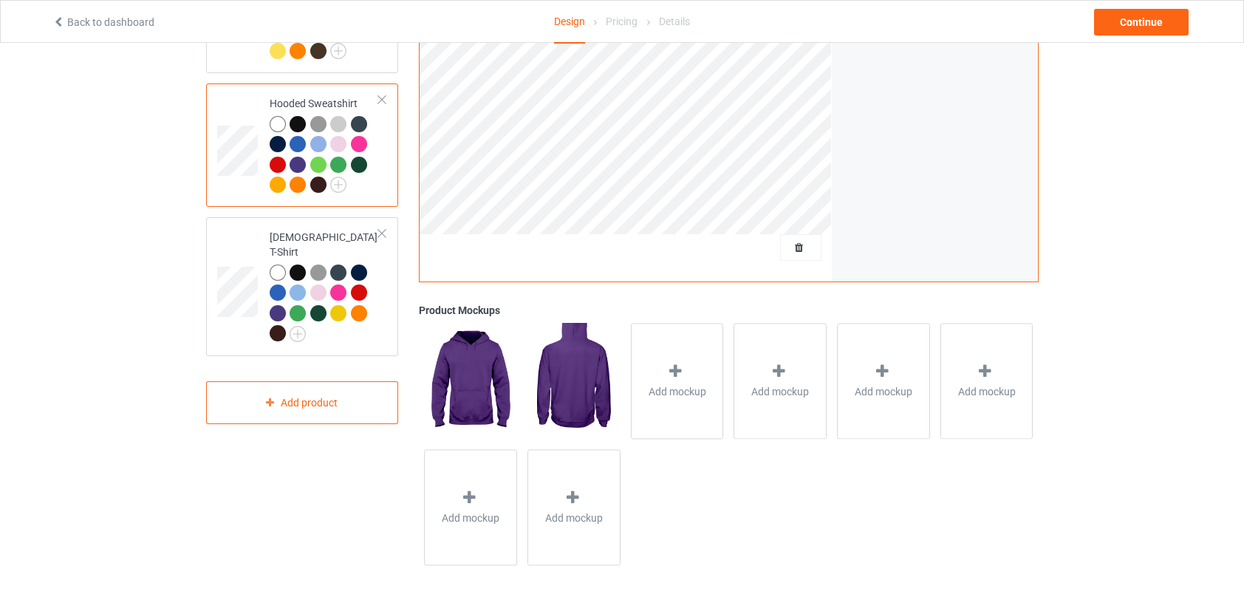
click at [677, 369] on icon at bounding box center [675, 372] width 18 height 16
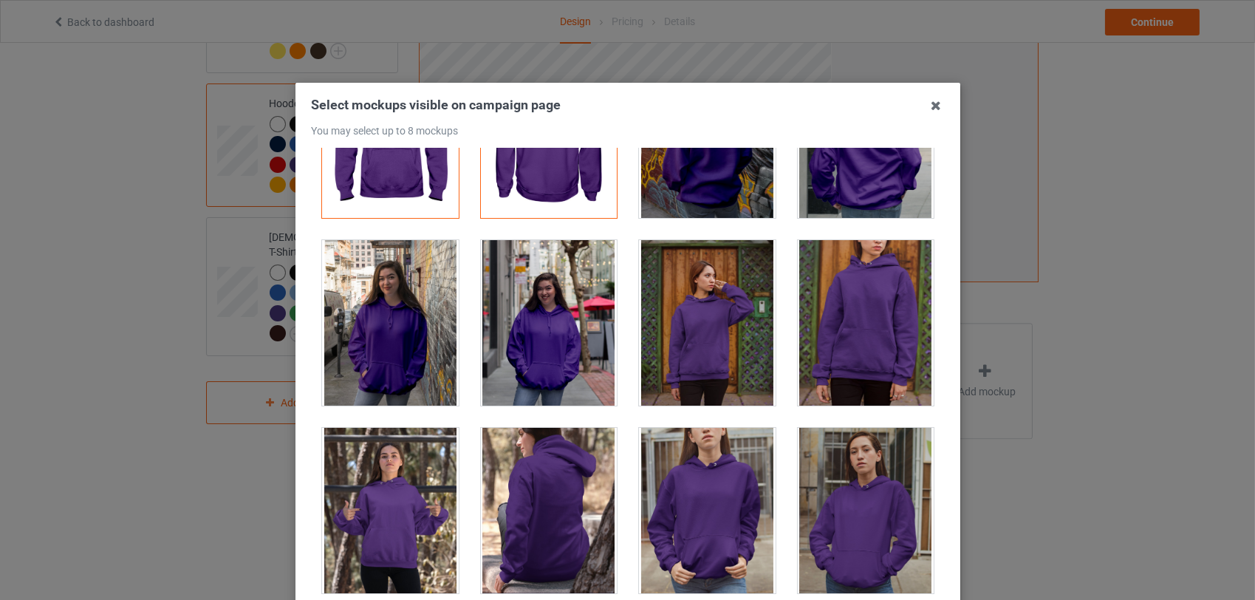
scroll to position [174, 0]
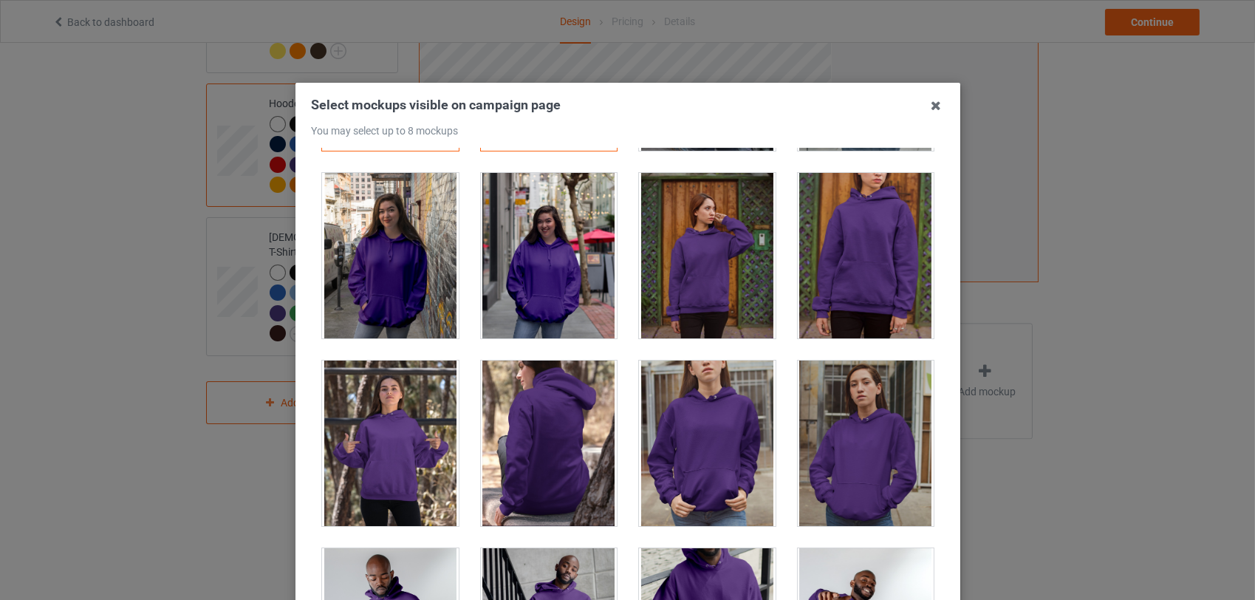
click at [678, 224] on div at bounding box center [707, 256] width 137 height 166
click at [395, 437] on div at bounding box center [390, 444] width 137 height 166
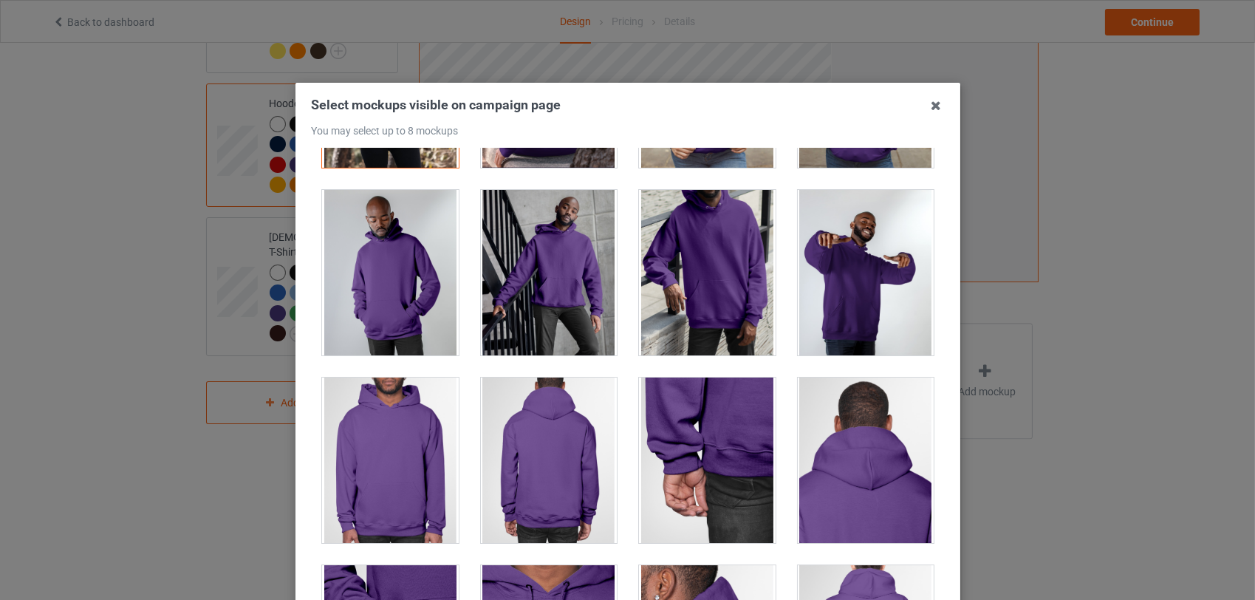
scroll to position [580, 0]
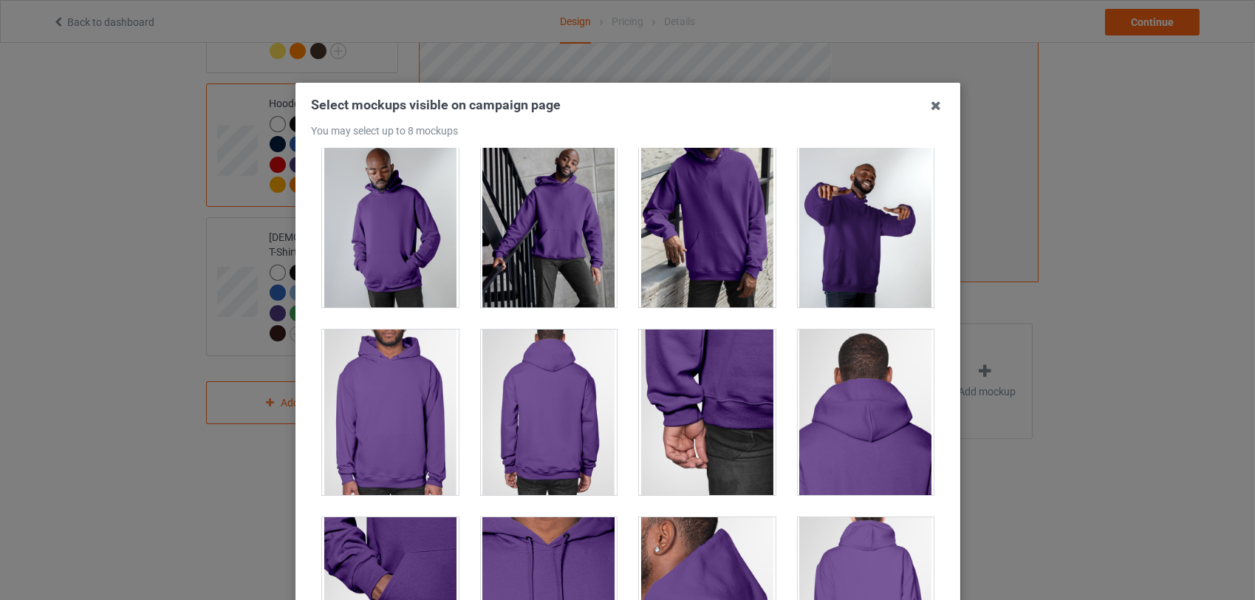
click at [415, 245] on div at bounding box center [390, 225] width 137 height 166
click at [845, 216] on div at bounding box center [865, 225] width 137 height 166
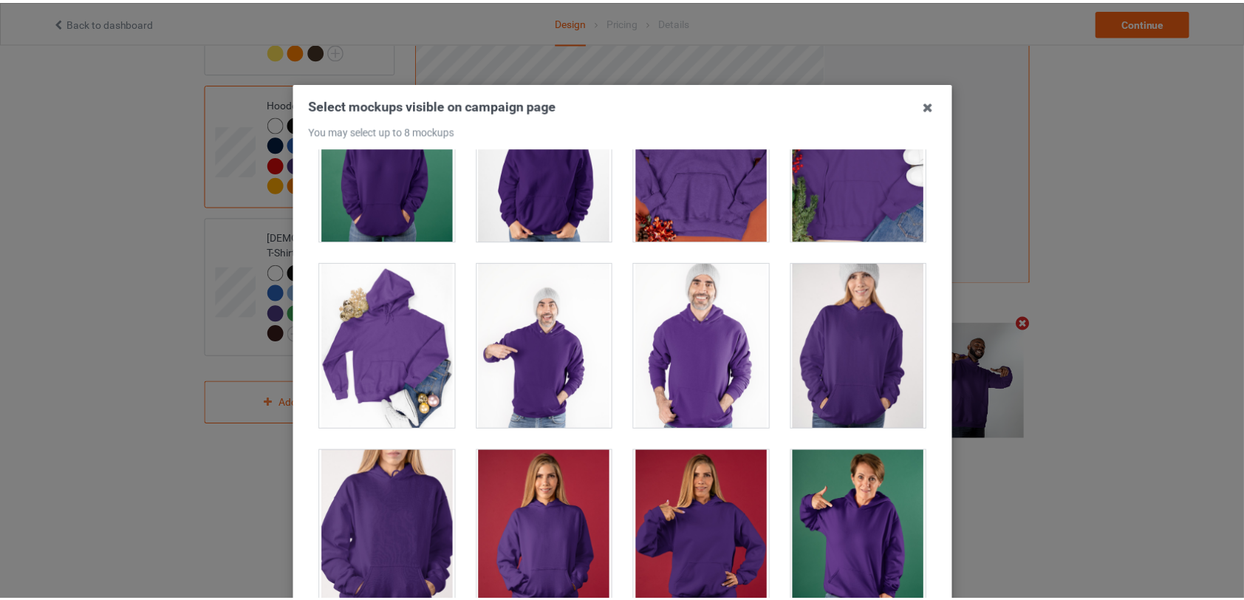
scroll to position [3222, 0]
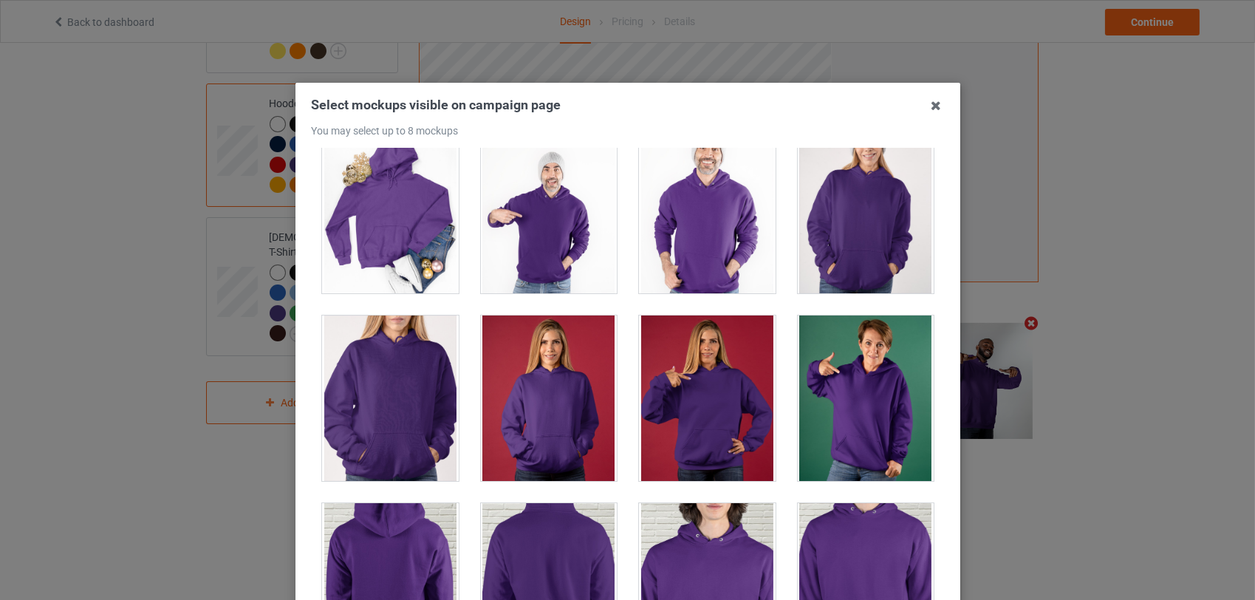
click at [727, 395] on div at bounding box center [707, 399] width 137 height 166
click at [928, 106] on icon at bounding box center [936, 106] width 24 height 24
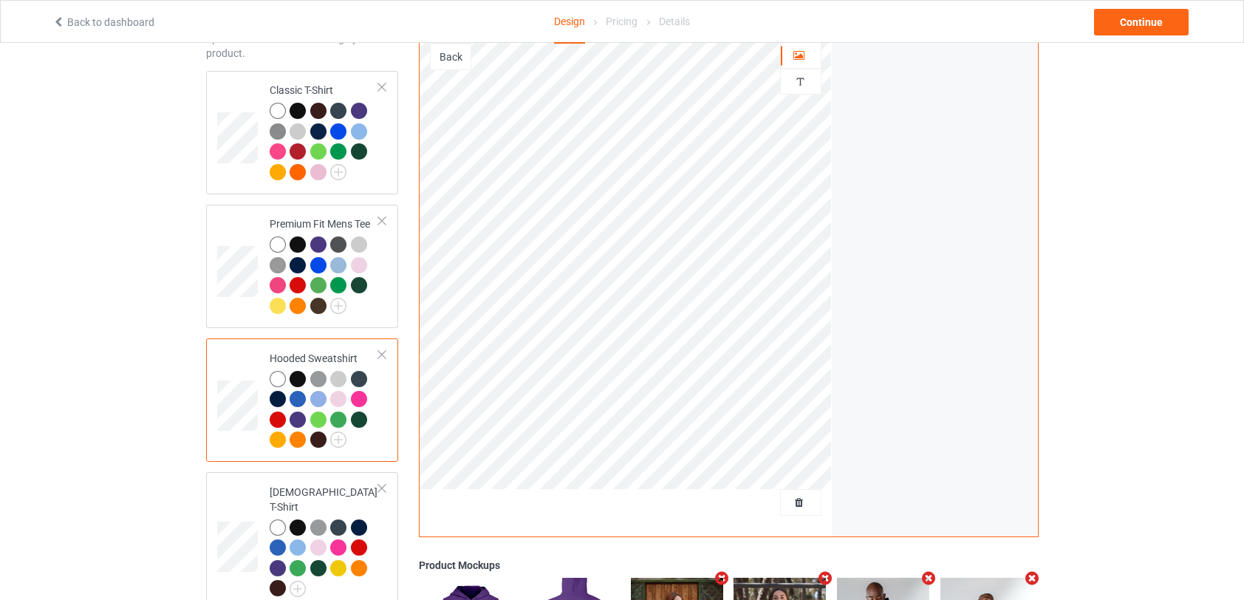
scroll to position [87, 0]
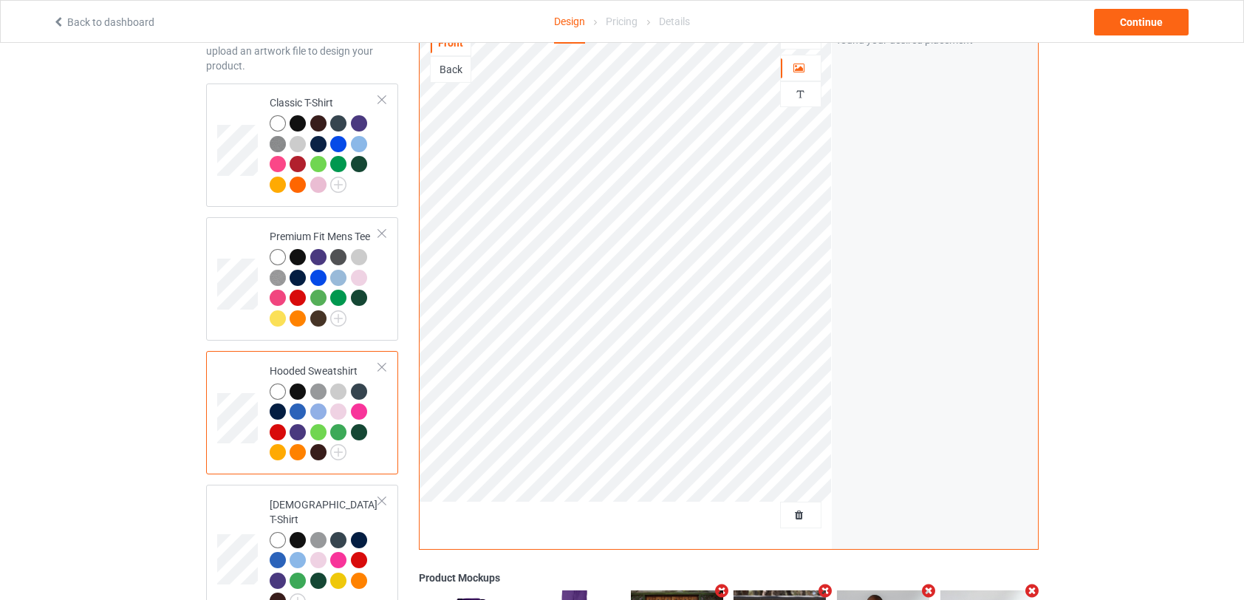
click at [278, 257] on div at bounding box center [278, 257] width 16 height 16
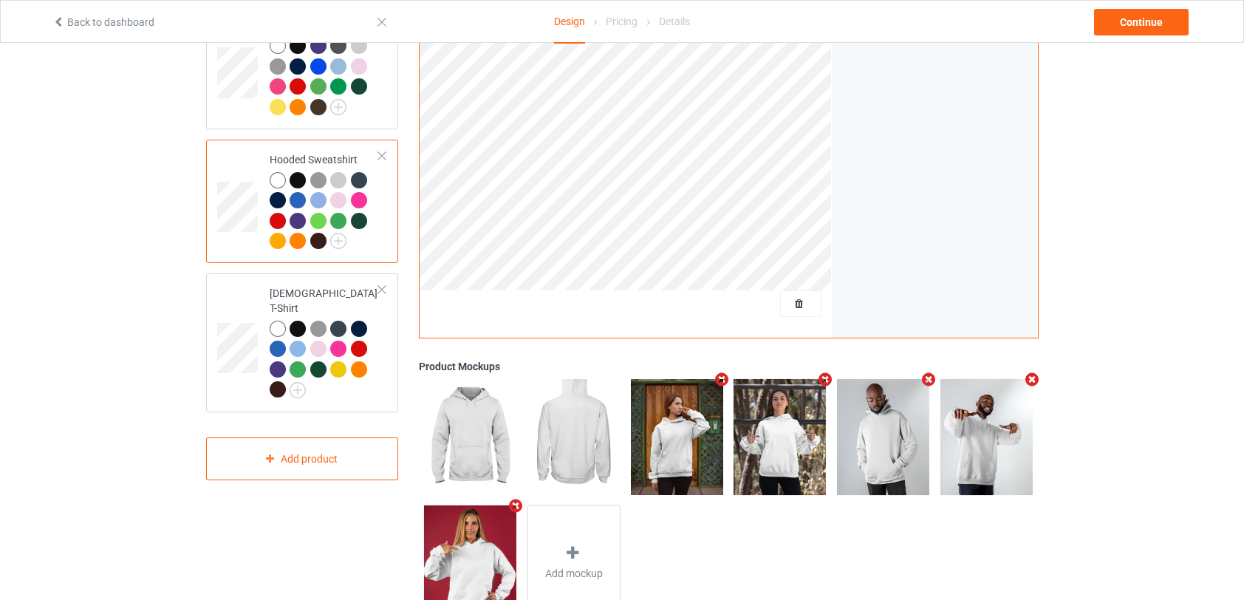
scroll to position [302, 0]
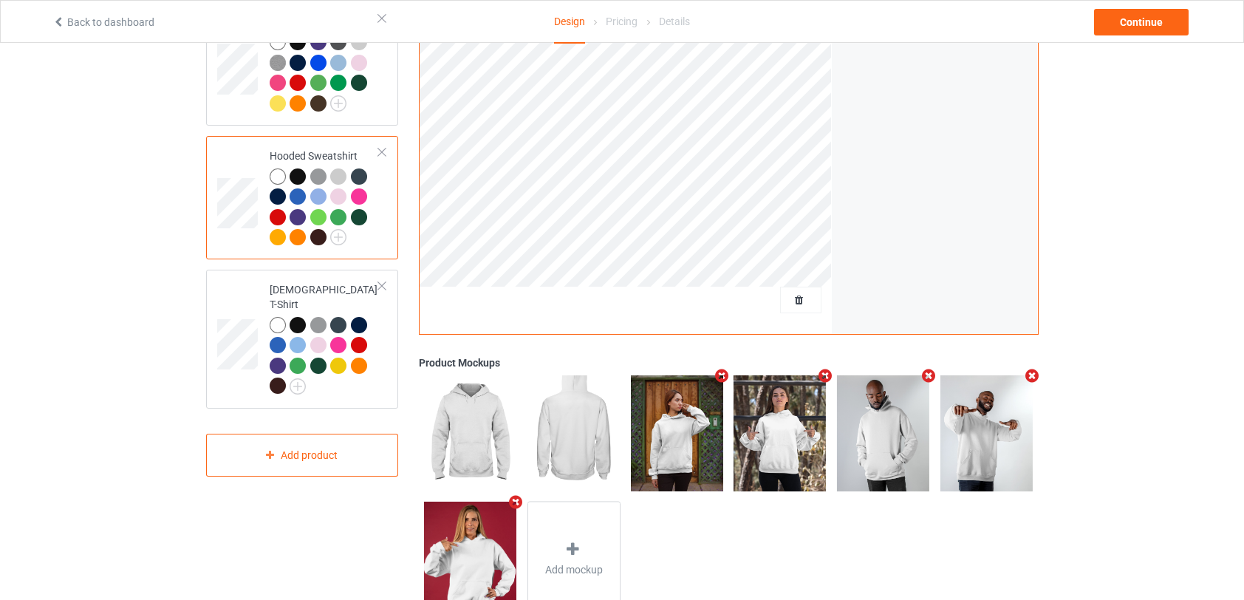
click at [695, 449] on img at bounding box center [677, 432] width 92 height 115
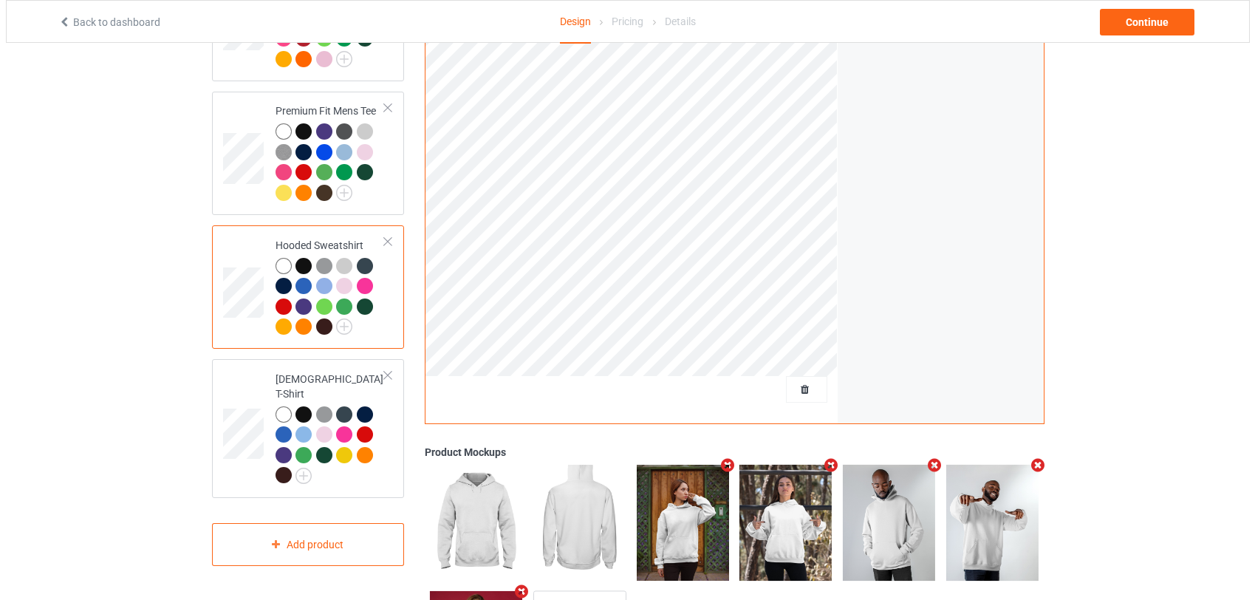
scroll to position [210, 0]
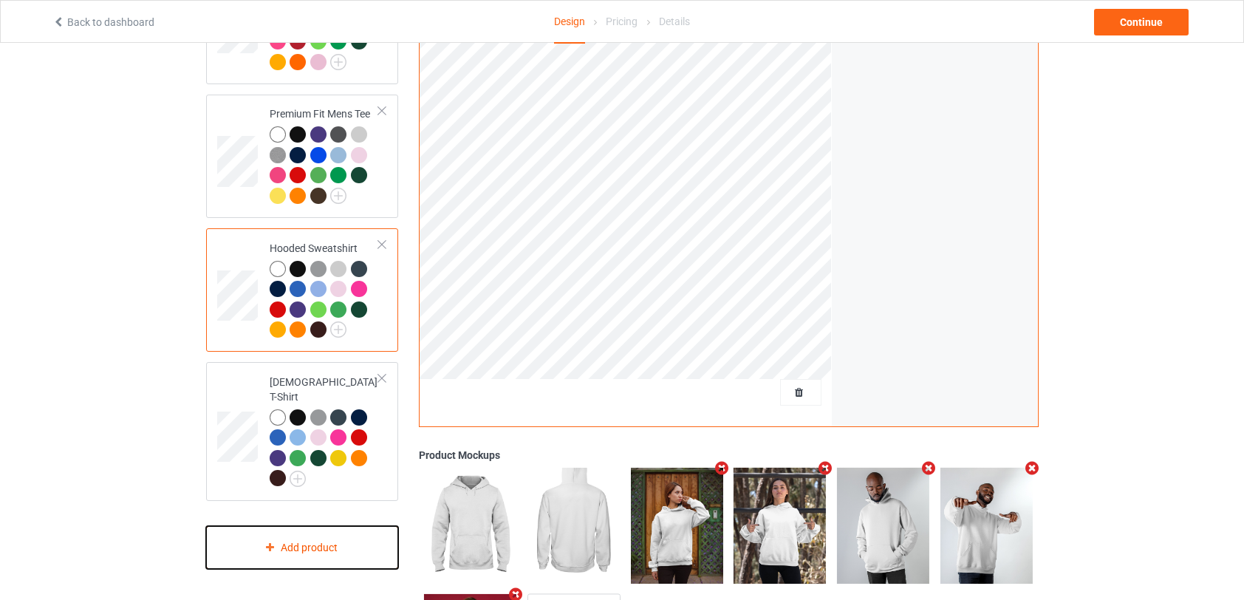
click at [319, 541] on div "Add product" at bounding box center [302, 548] width 193 height 44
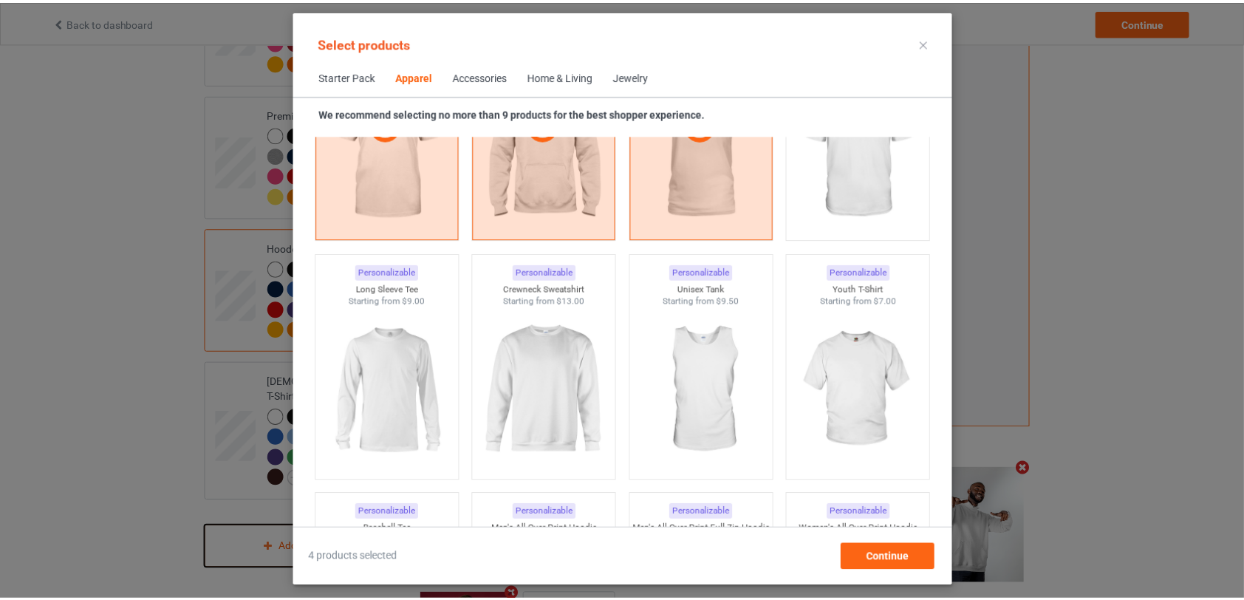
scroll to position [993, 0]
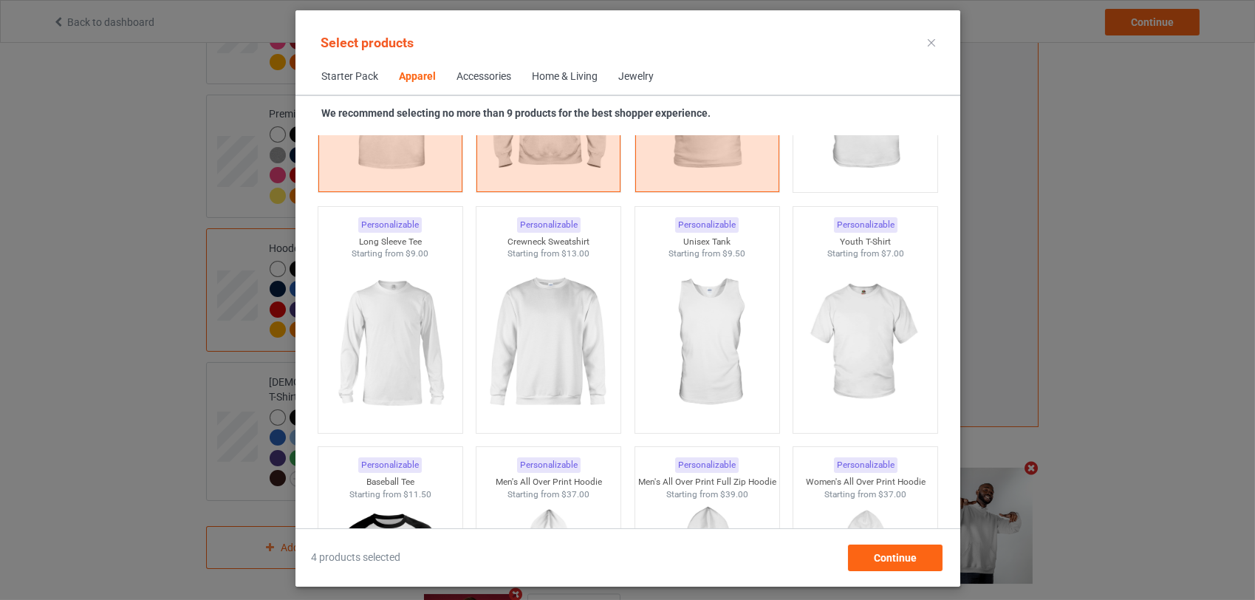
click at [544, 372] on img at bounding box center [549, 343] width 132 height 166
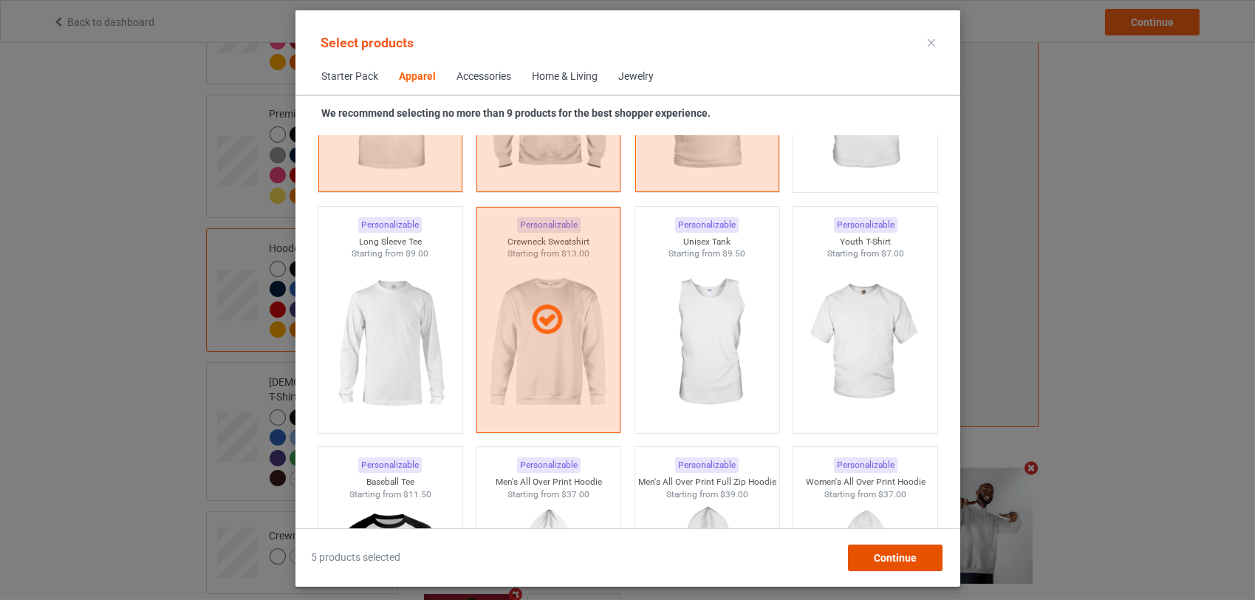
click at [910, 559] on span "Continue" at bounding box center [894, 558] width 43 height 12
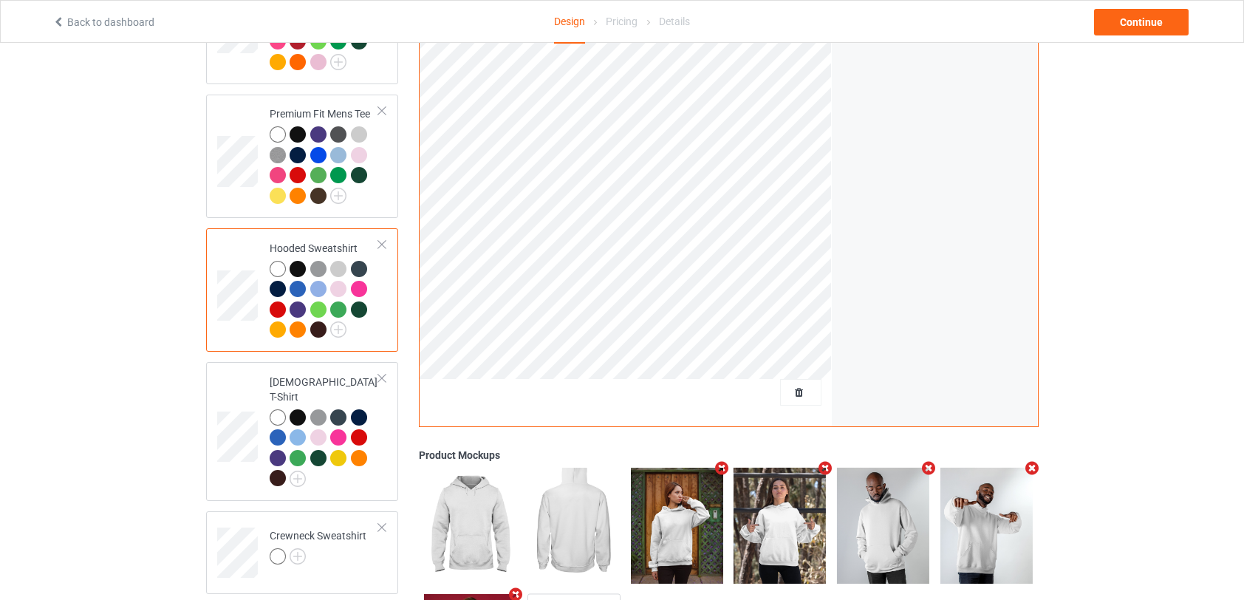
click at [0, 0] on img at bounding box center [0, 0] width 0 height 0
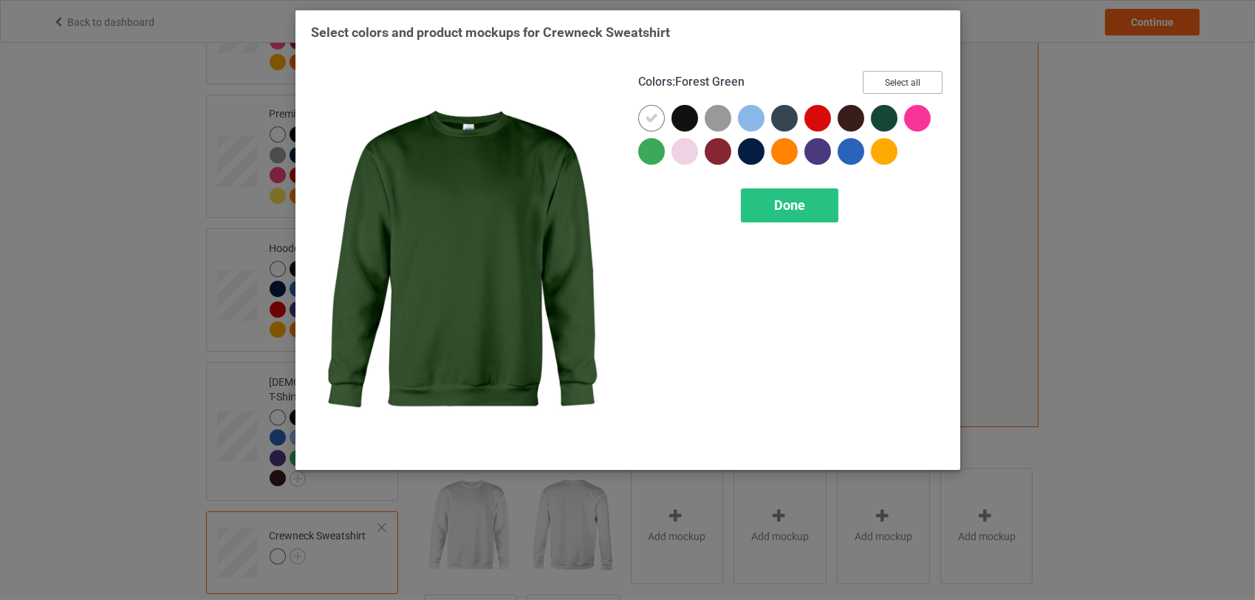
click at [904, 76] on button "Select all" at bounding box center [903, 82] width 80 height 23
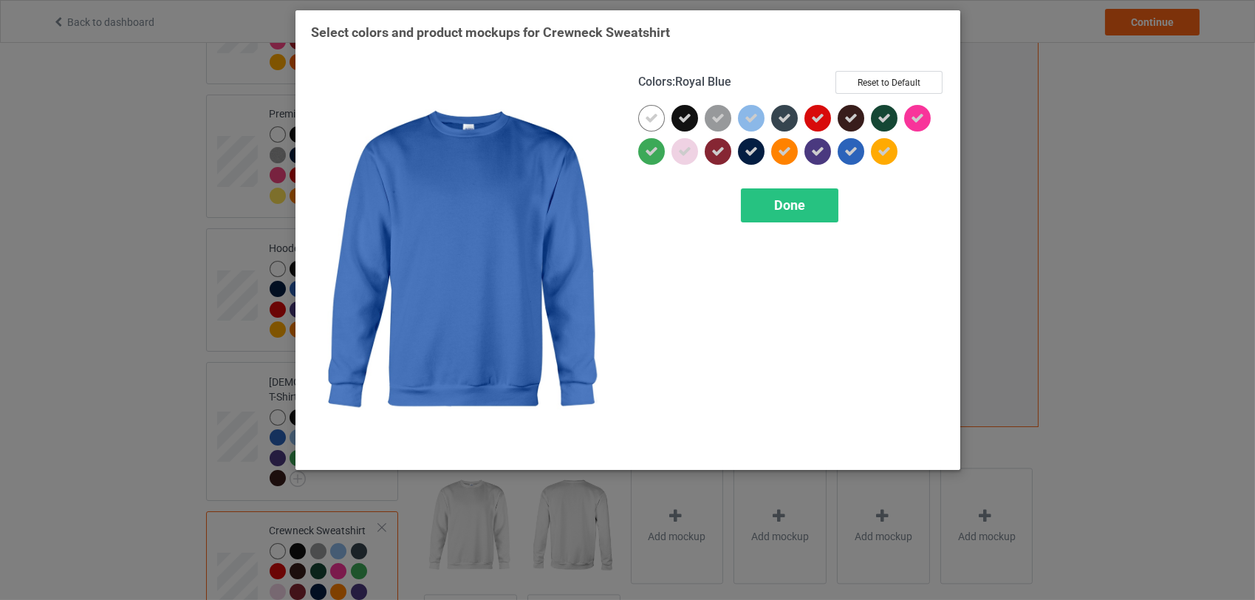
click at [794, 200] on span "Done" at bounding box center [789, 205] width 31 height 16
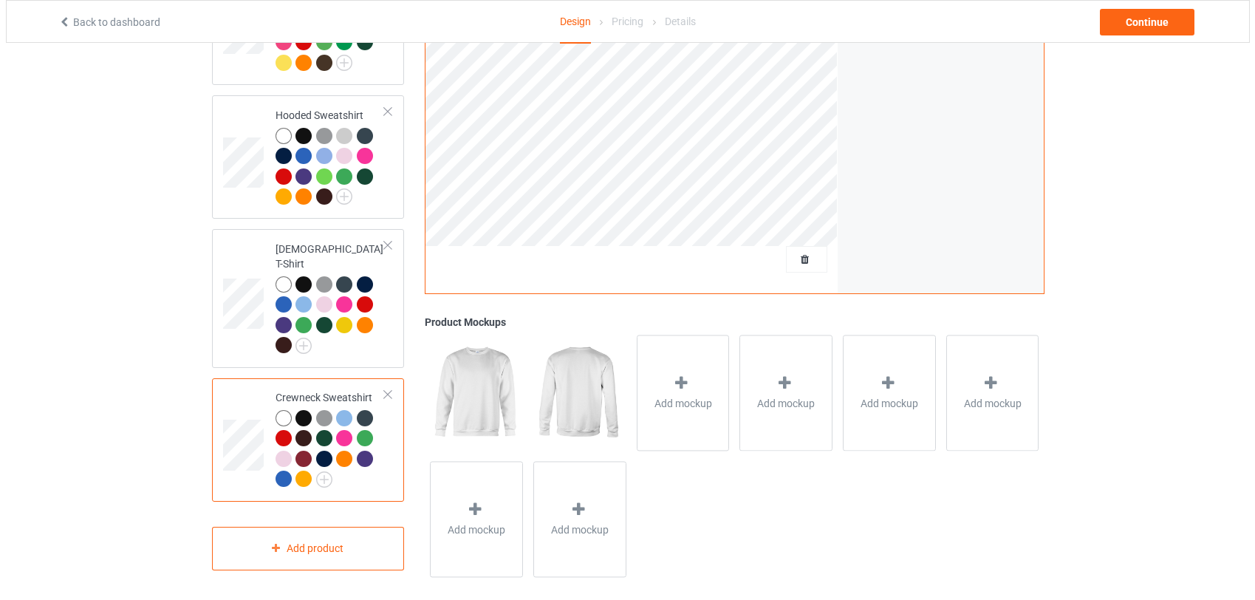
scroll to position [352, 0]
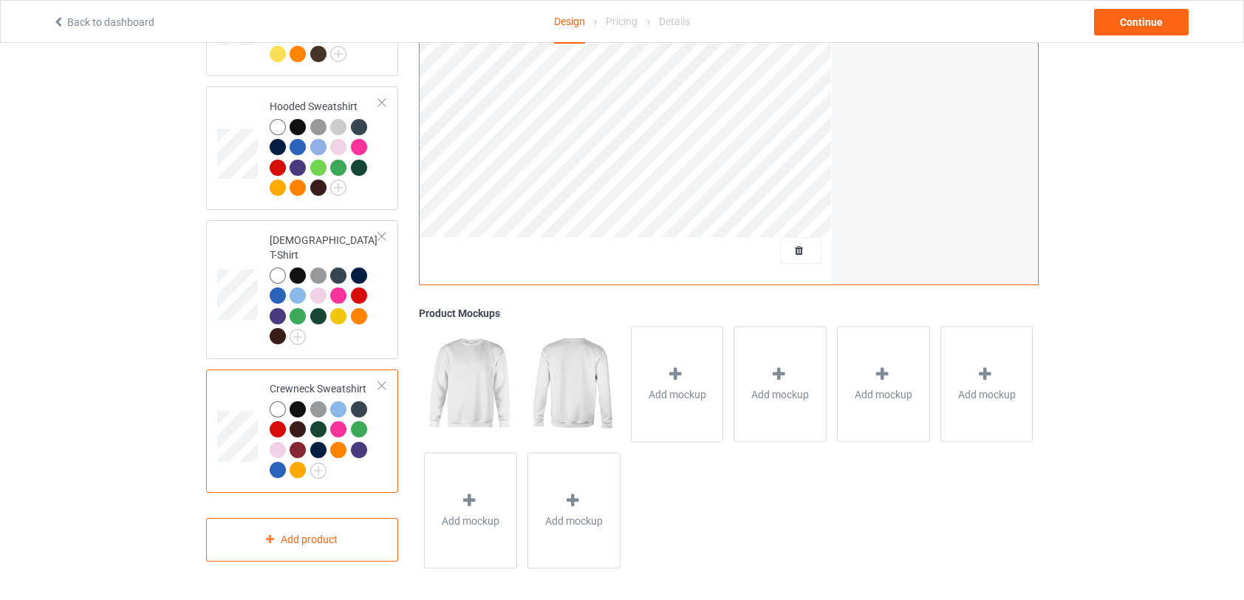
click at [678, 372] on icon at bounding box center [675, 374] width 18 height 16
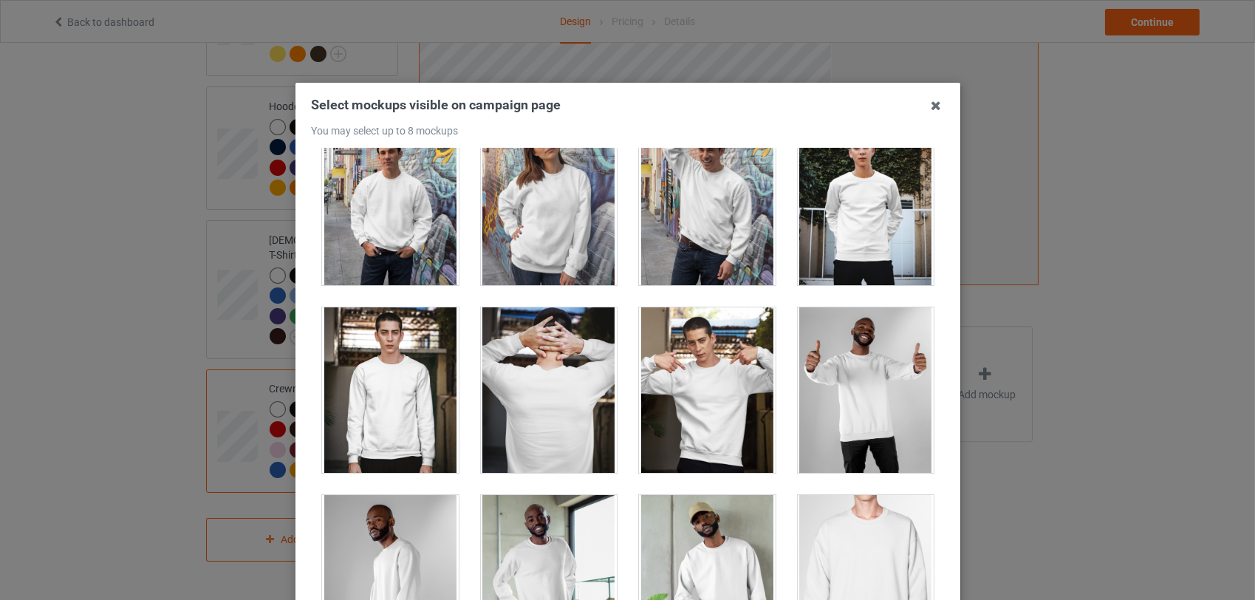
scroll to position [175, 0]
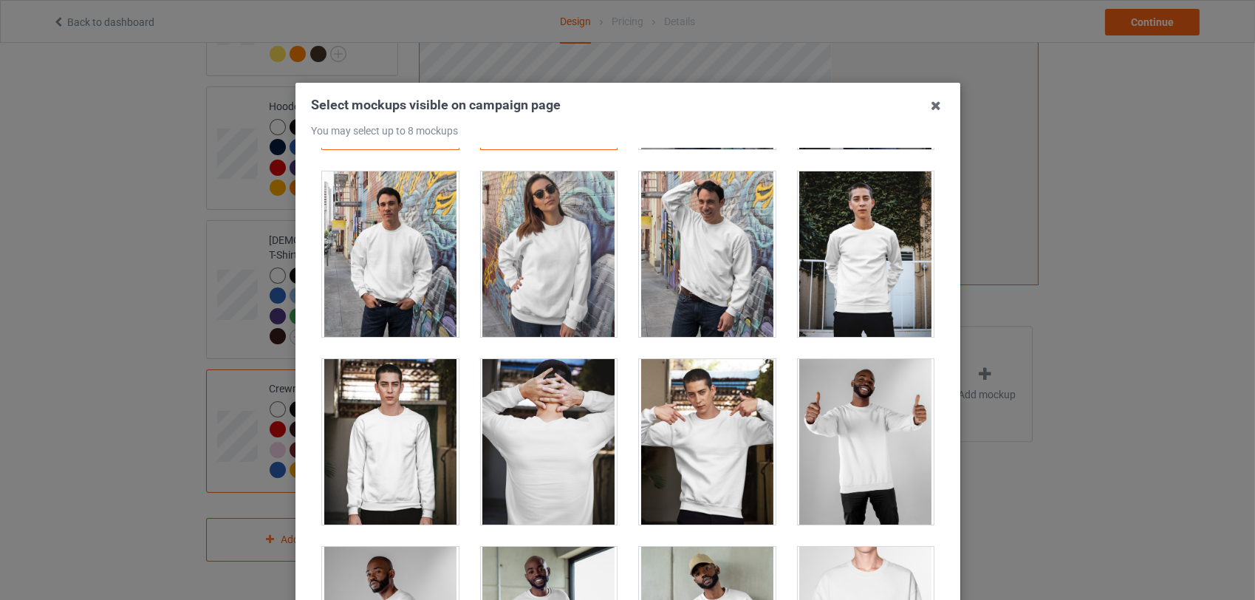
click at [688, 439] on div at bounding box center [707, 442] width 137 height 166
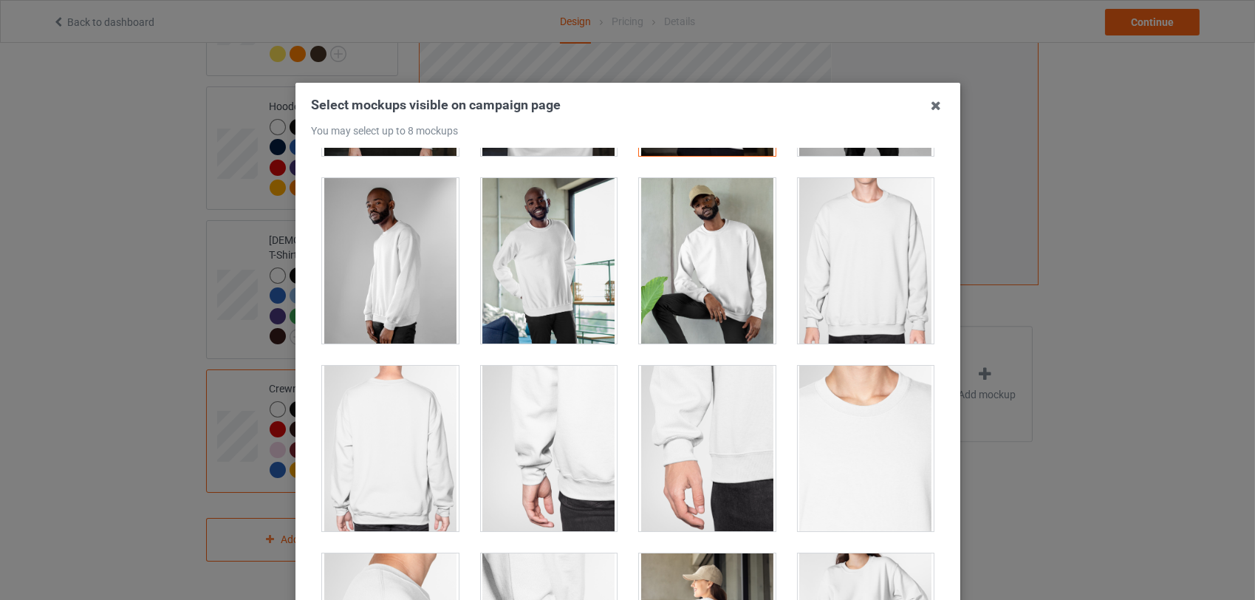
scroll to position [521, 0]
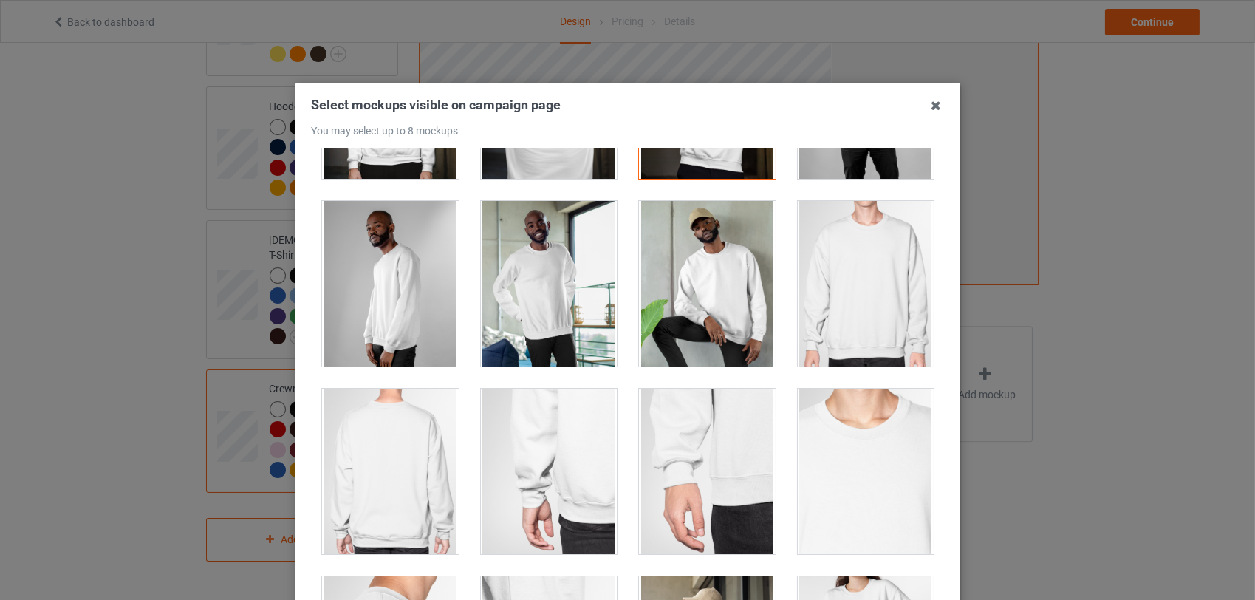
click at [668, 305] on div at bounding box center [707, 284] width 137 height 166
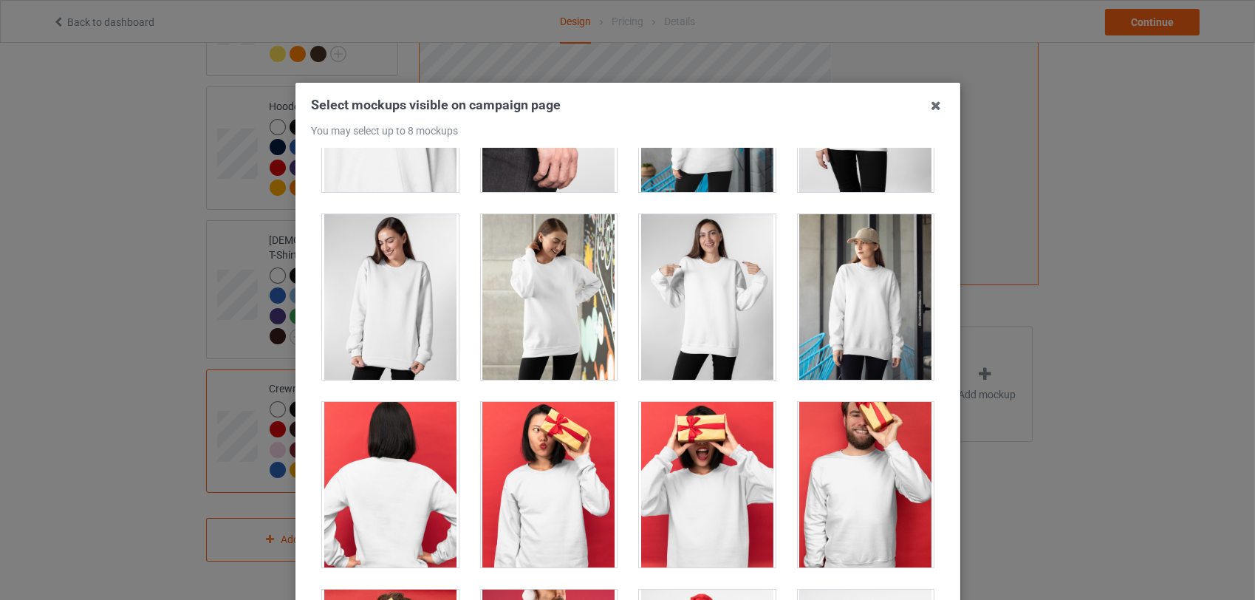
scroll to position [1094, 0]
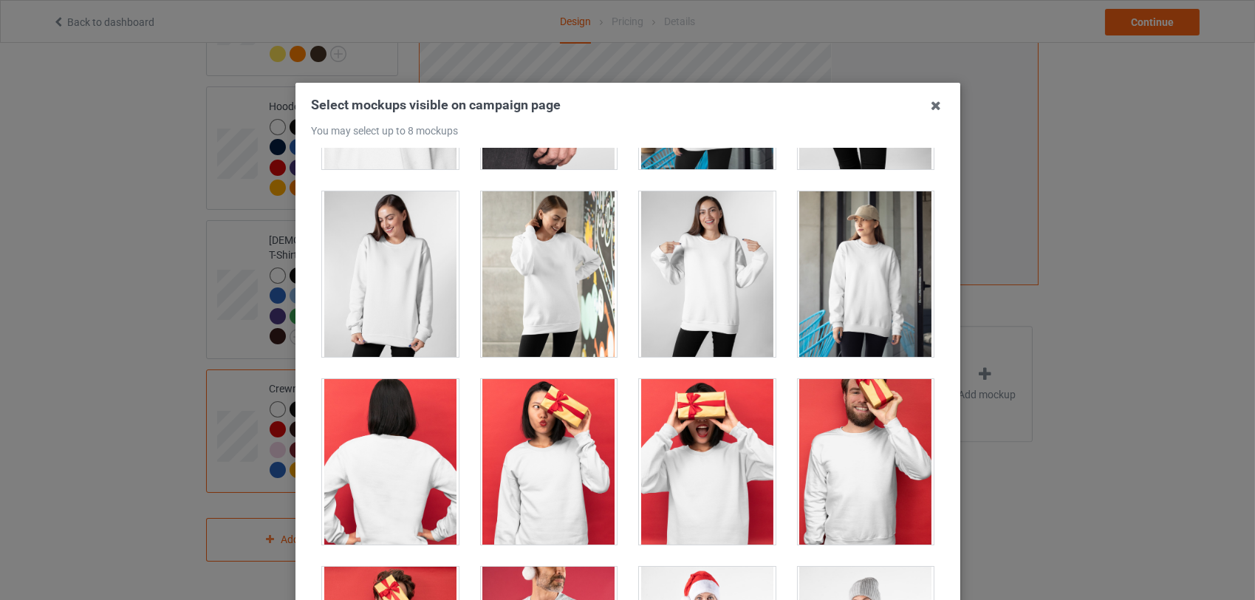
click at [538, 280] on div at bounding box center [548, 274] width 137 height 166
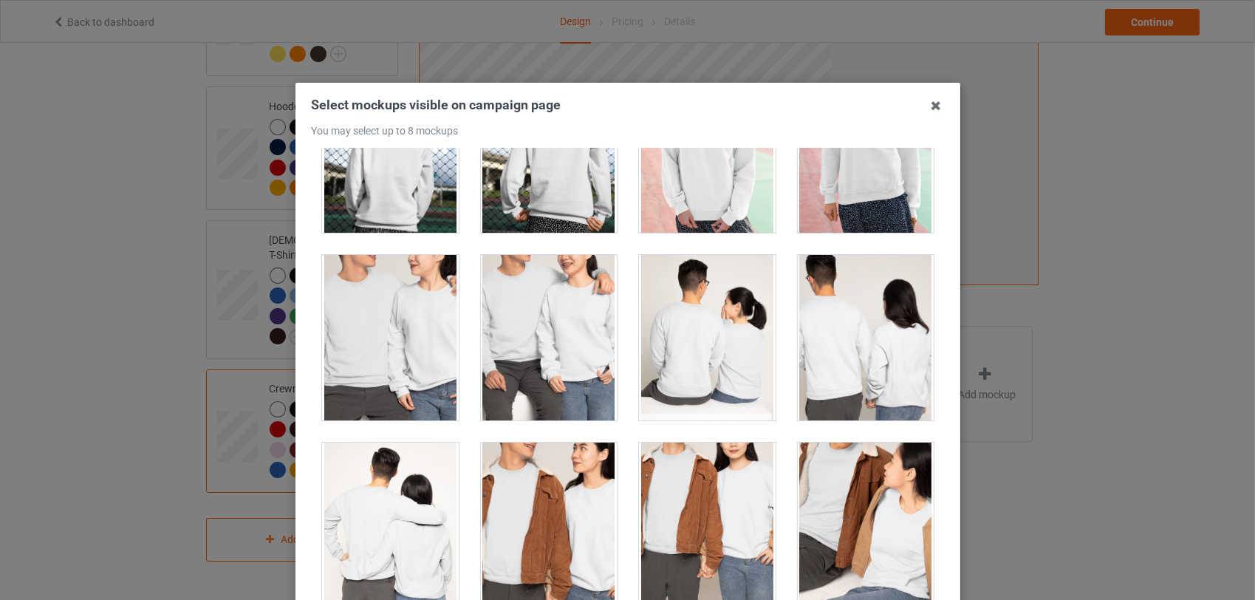
scroll to position [2918, 0]
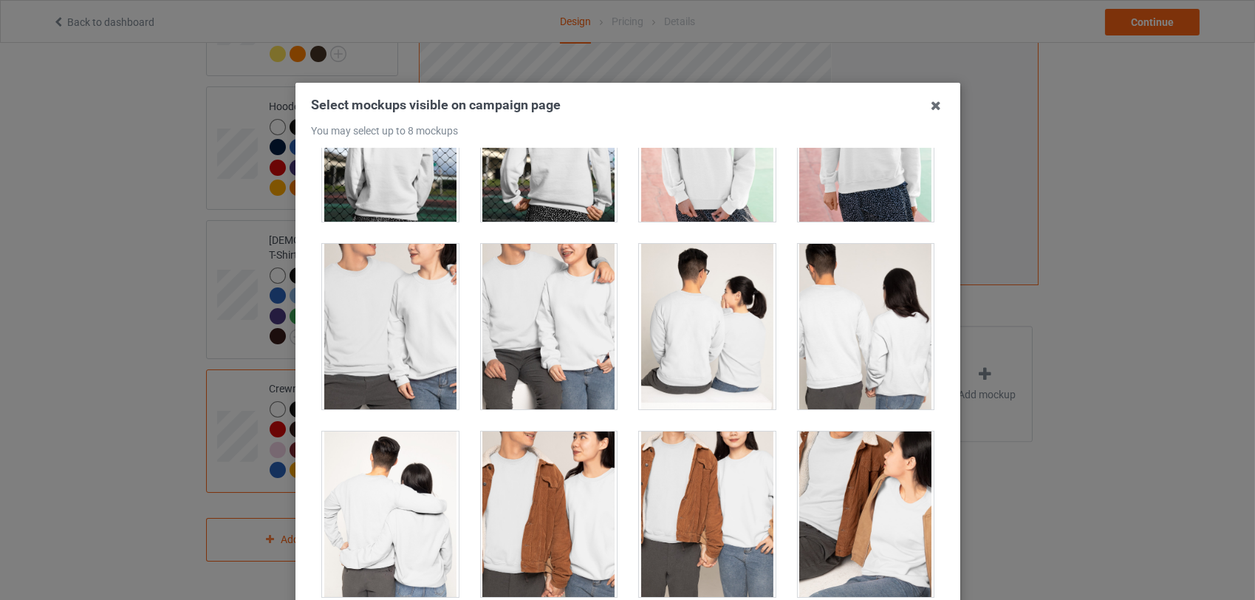
click at [387, 329] on div at bounding box center [390, 327] width 137 height 166
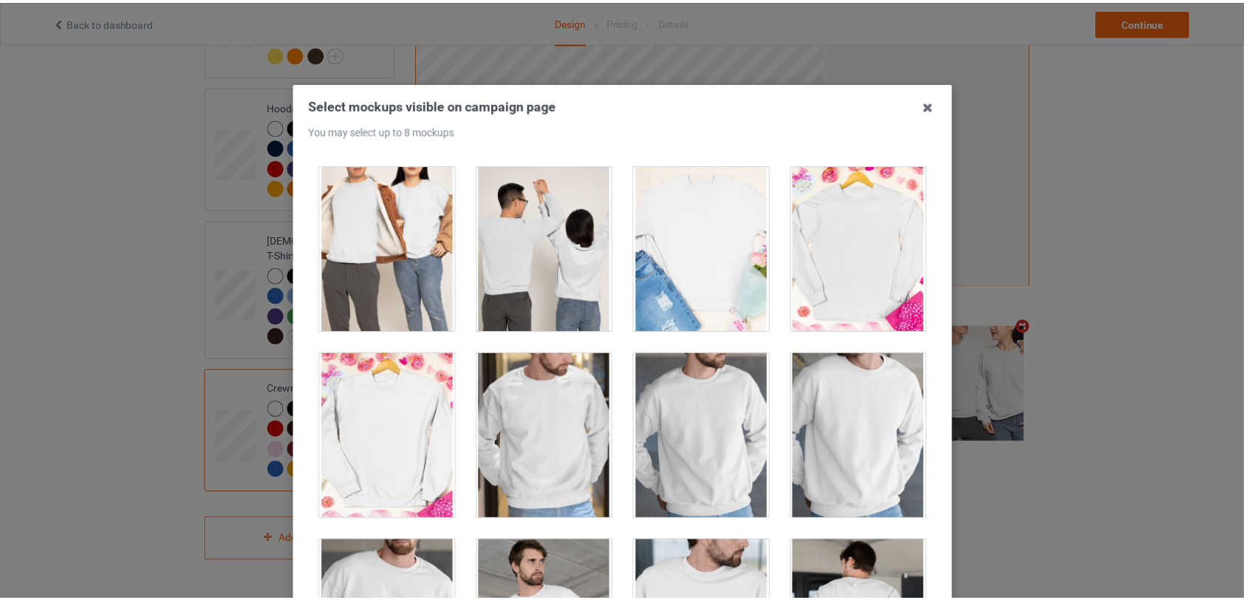
scroll to position [3388, 0]
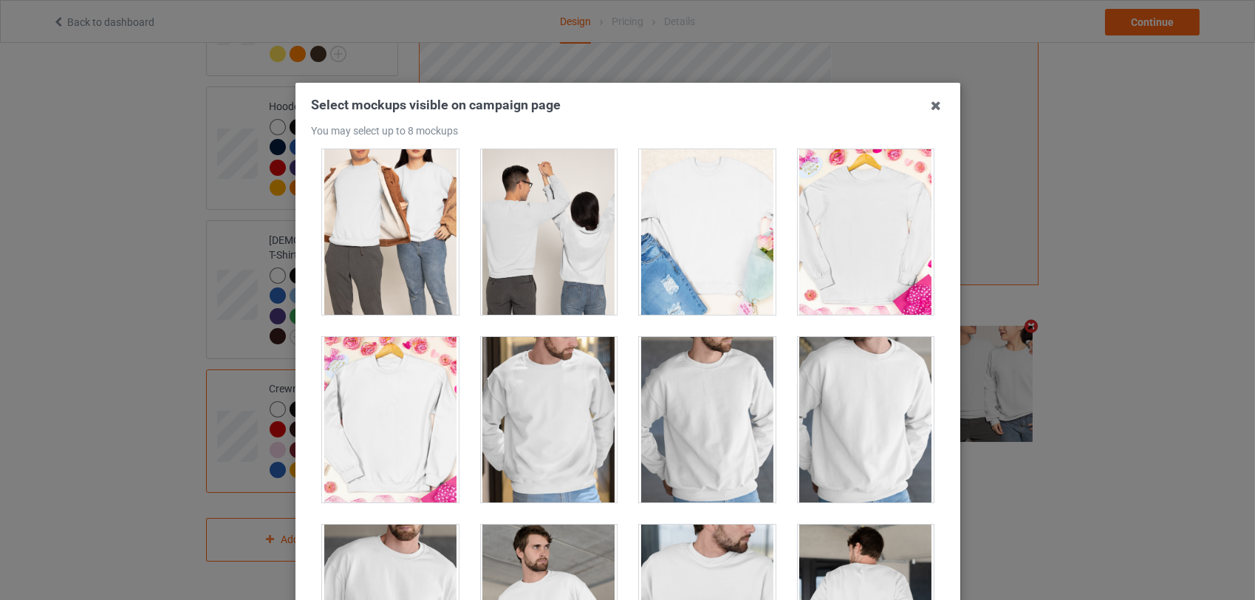
click at [394, 279] on div at bounding box center [390, 232] width 137 height 166
click at [934, 106] on icon at bounding box center [936, 106] width 24 height 24
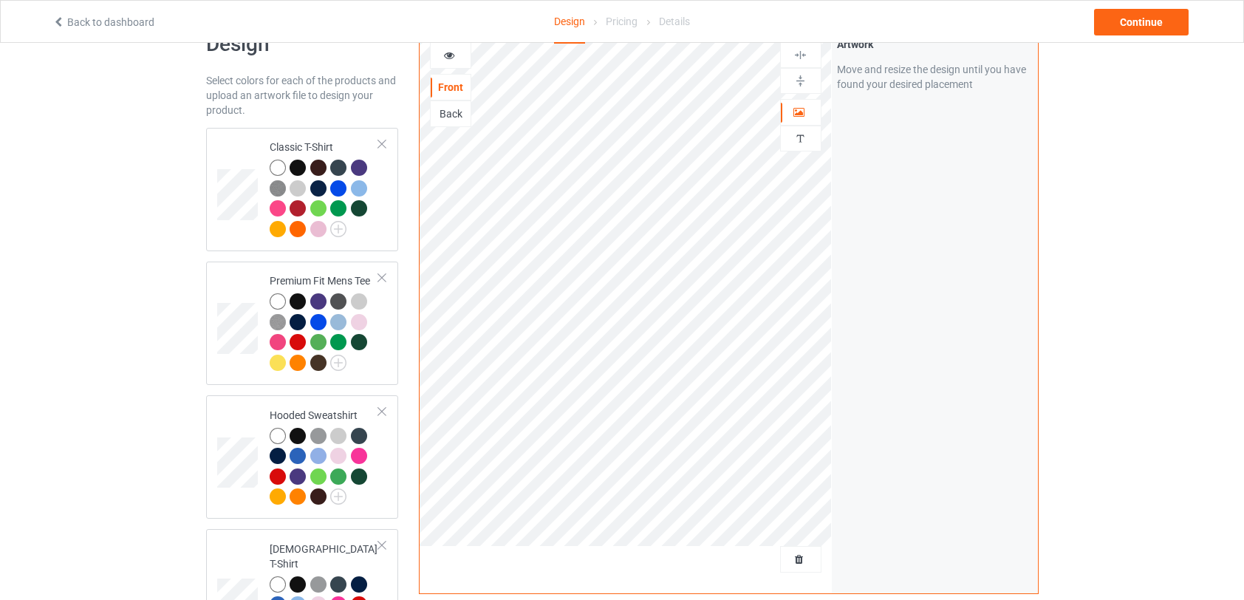
scroll to position [42, 0]
click at [1145, 22] on div "Continue" at bounding box center [1141, 22] width 95 height 27
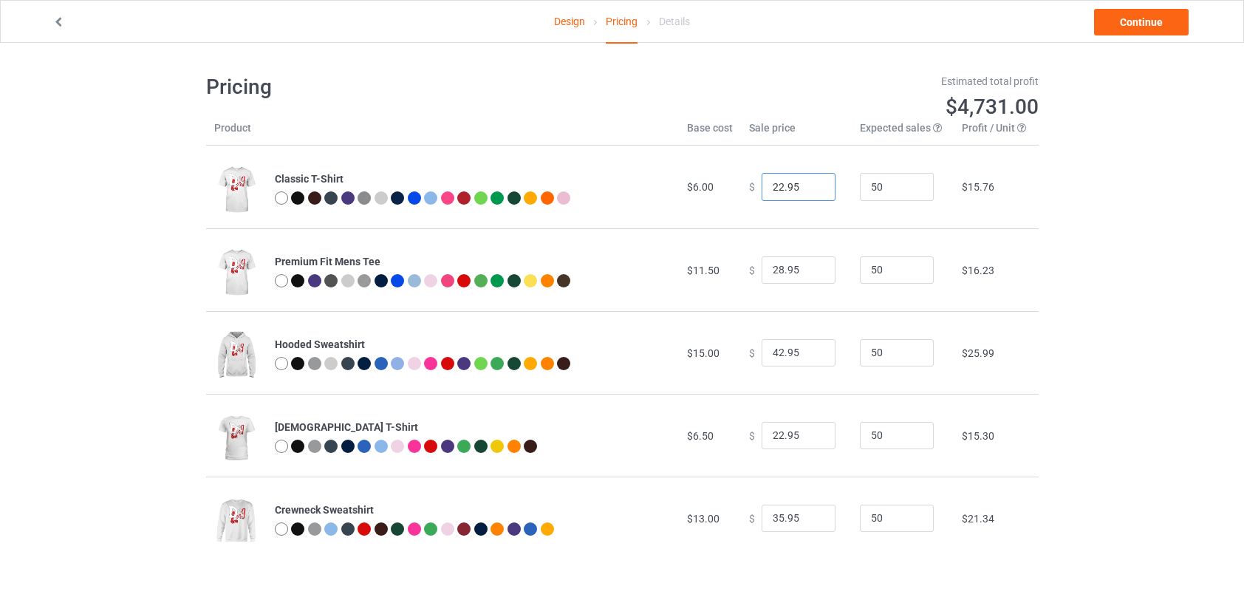
drag, startPoint x: 774, startPoint y: 187, endPoint x: 764, endPoint y: 187, distance: 10.3
click at [764, 187] on input "22.95" at bounding box center [799, 187] width 74 height 28
type input "19.95"
drag, startPoint x: 777, startPoint y: 269, endPoint x: 758, endPoint y: 271, distance: 18.6
click at [762, 271] on input "28.95" at bounding box center [799, 270] width 74 height 28
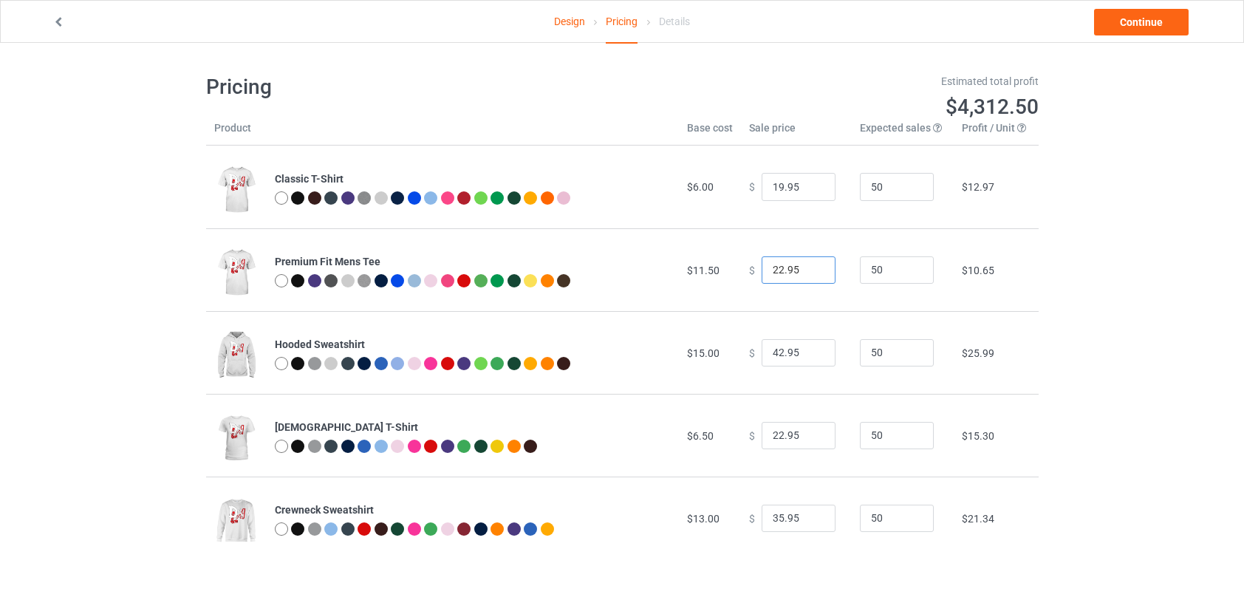
type input "22.95"
drag, startPoint x: 776, startPoint y: 352, endPoint x: 761, endPoint y: 352, distance: 14.8
click at [762, 352] on input "42.95" at bounding box center [799, 353] width 74 height 28
type input "39.95"
drag, startPoint x: 774, startPoint y: 435, endPoint x: 766, endPoint y: 434, distance: 8.9
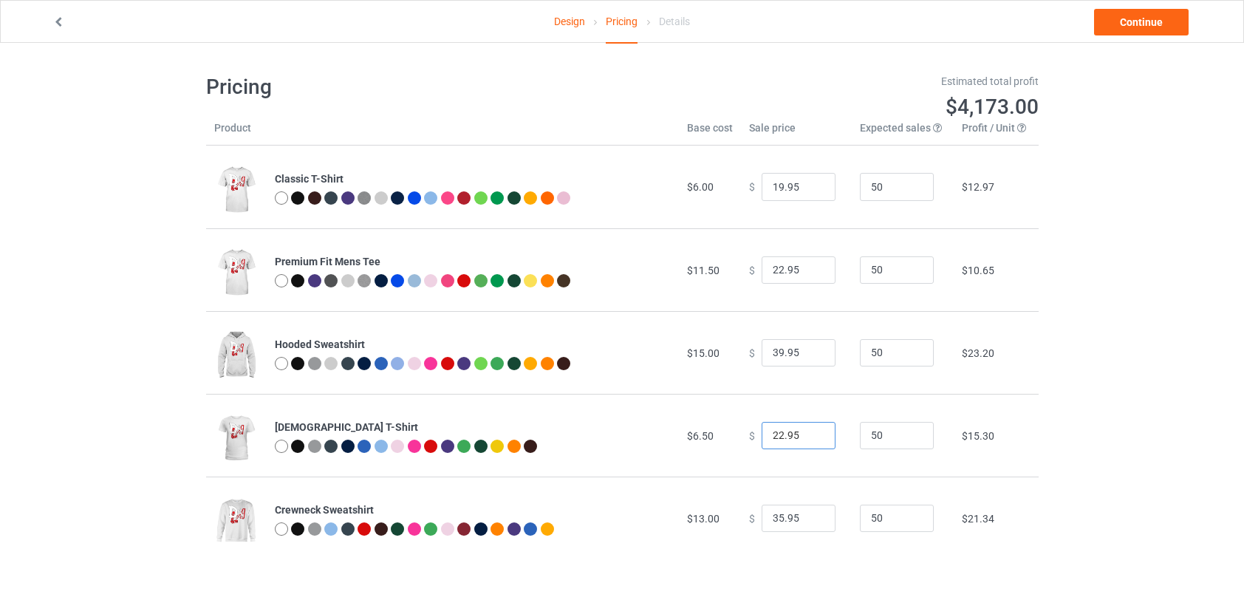
click at [766, 434] on input "22.95" at bounding box center [799, 436] width 74 height 28
type input "19.95"
drag, startPoint x: 777, startPoint y: 518, endPoint x: 761, endPoint y: 519, distance: 15.5
click at [762, 519] on input "35.95" at bounding box center [799, 519] width 74 height 28
type input "29.95"
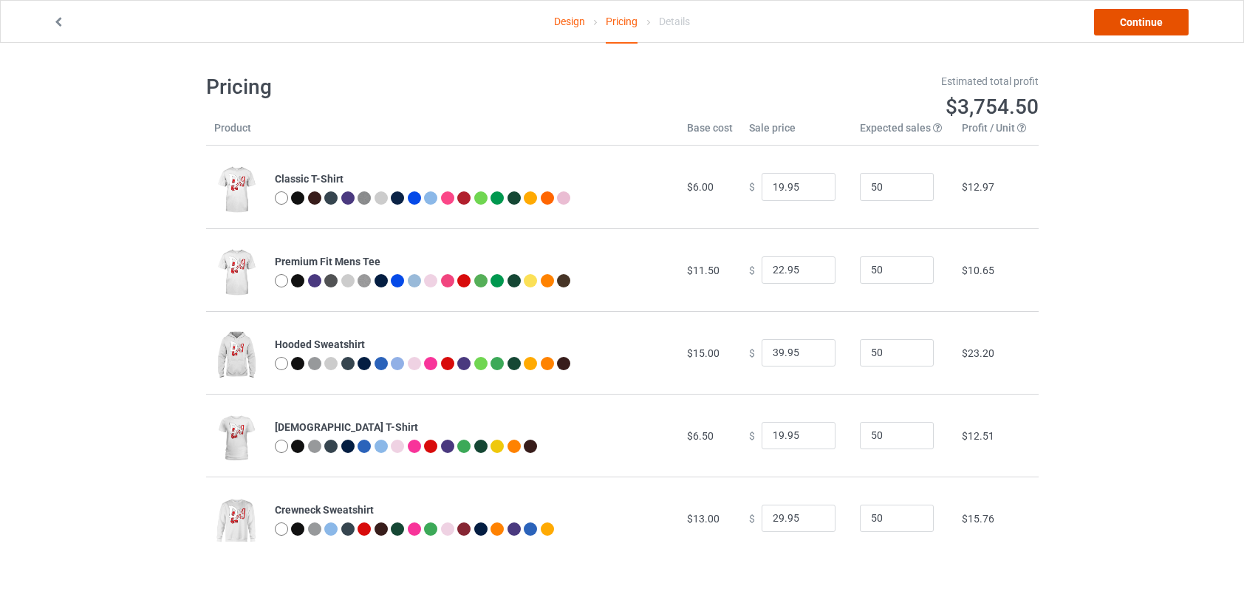
click at [1145, 19] on link "Continue" at bounding box center [1141, 22] width 95 height 27
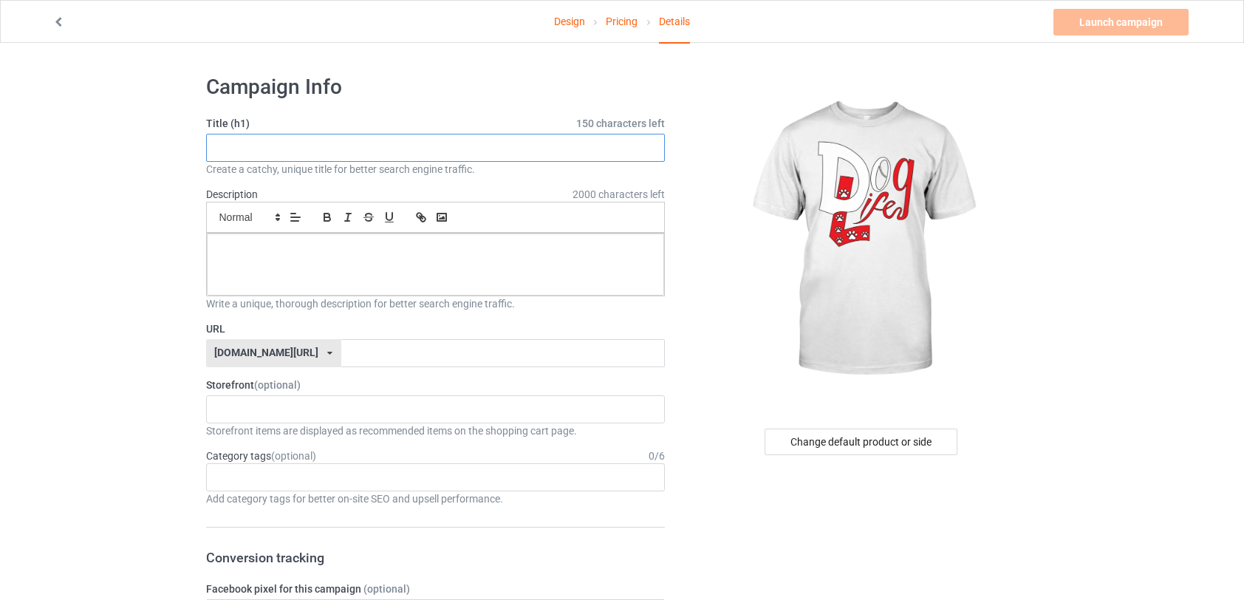
click at [451, 151] on input "text" at bounding box center [436, 148] width 460 height 28
type input "DL prints"
type input "DLprint"
click at [291, 143] on input "DL prints" at bounding box center [436, 148] width 460 height 28
type input "DL print"
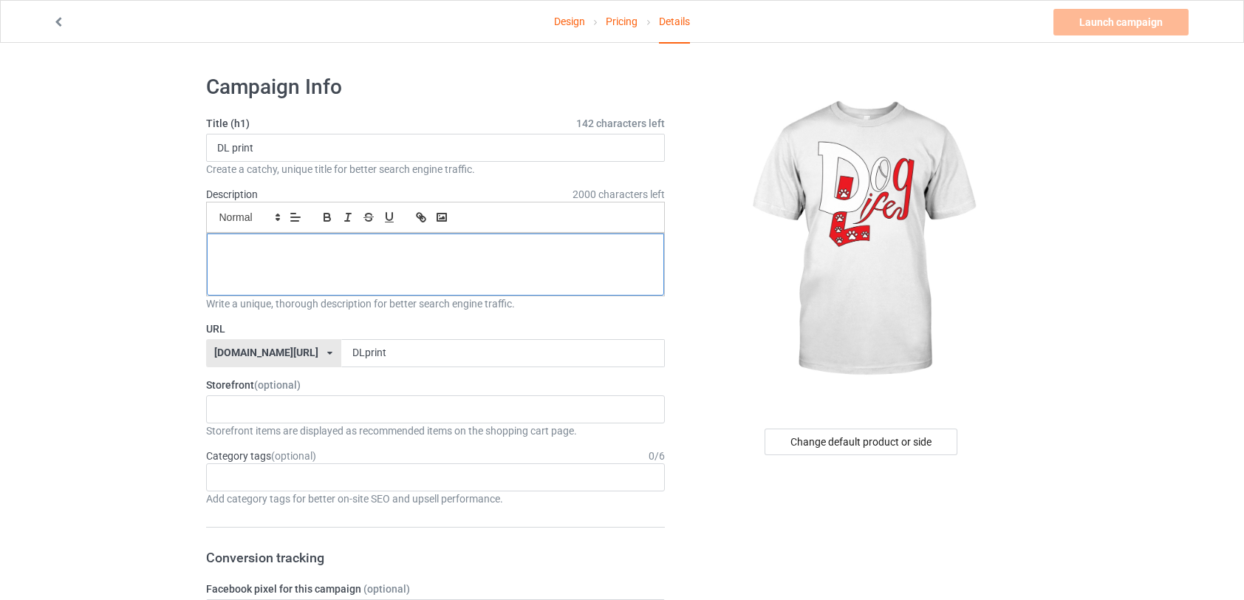
click at [236, 243] on p at bounding box center [436, 250] width 434 height 14
click at [863, 446] on div "Change default product or side" at bounding box center [861, 442] width 193 height 27
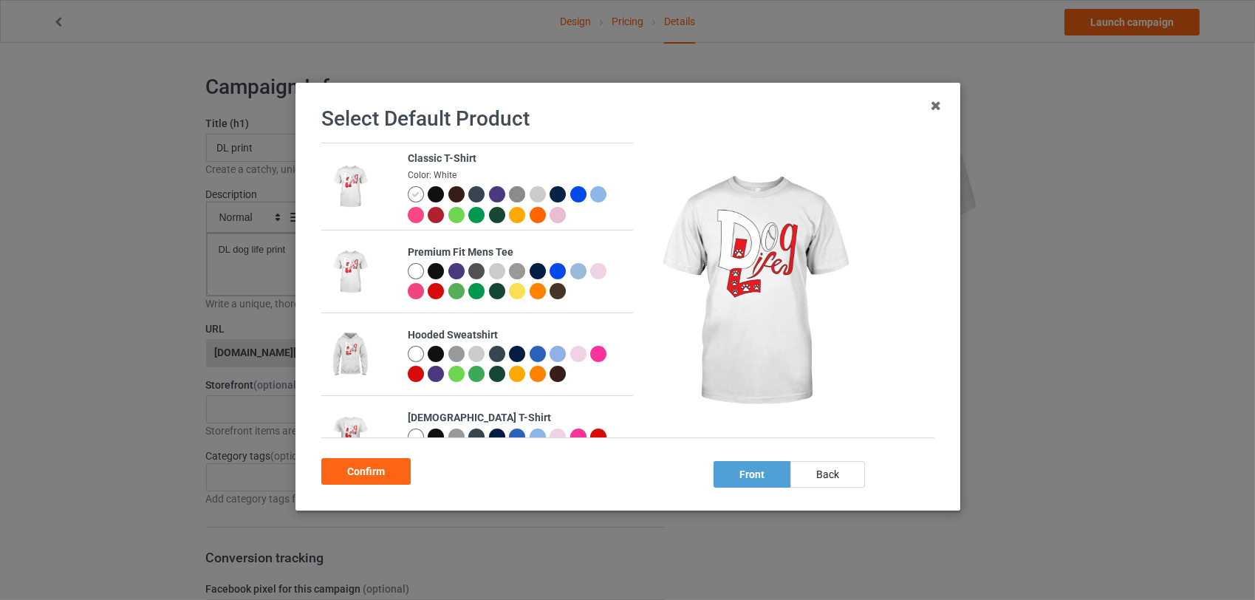
click at [937, 106] on icon at bounding box center [936, 106] width 24 height 24
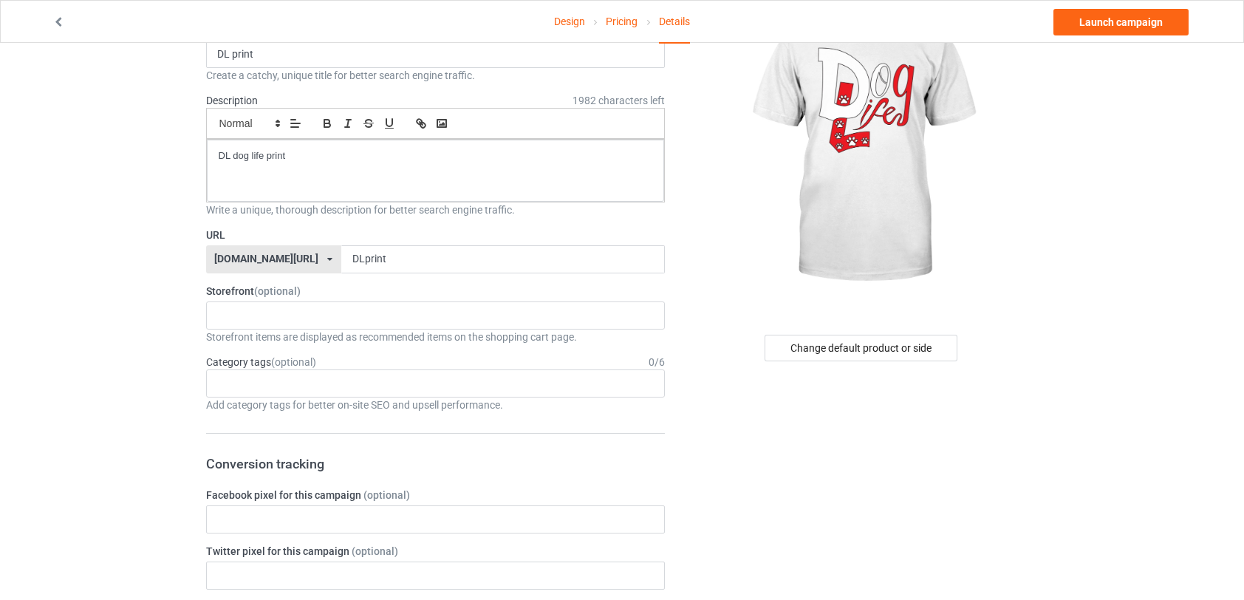
scroll to position [95, 0]
click at [364, 381] on div "Age > [DEMOGRAPHIC_DATA] > 1 Age > [DEMOGRAPHIC_DATA] Months > 1 Month Age > [D…" at bounding box center [436, 383] width 460 height 28
type input "hoodie"
click at [355, 398] on div "Hoodies" at bounding box center [436, 409] width 458 height 27
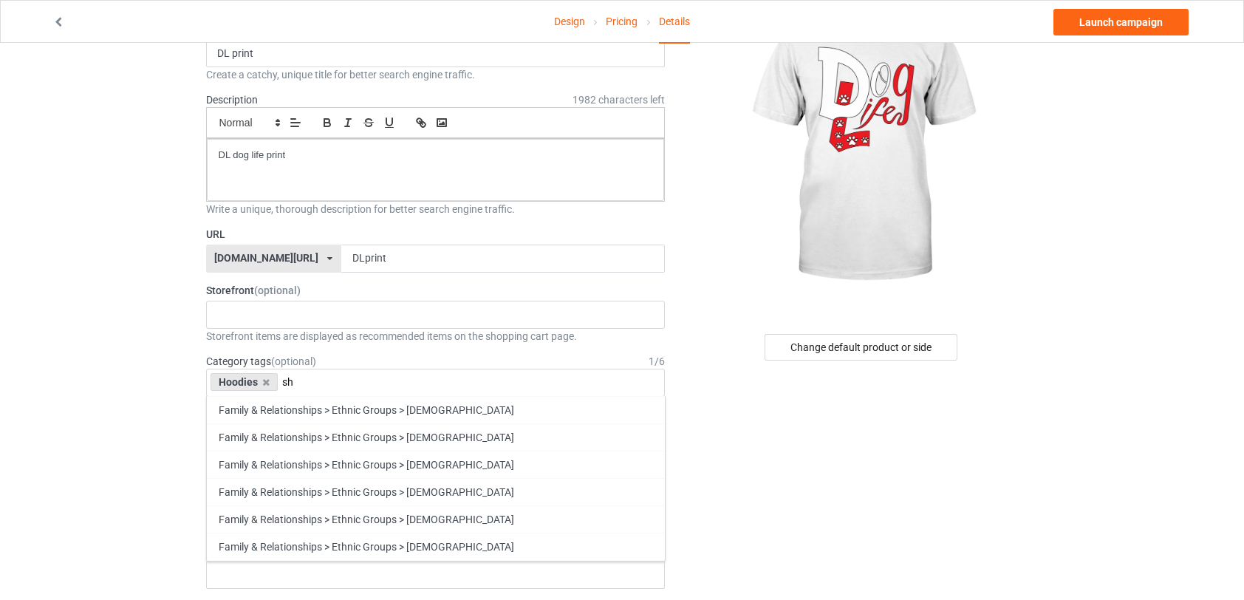
type input "s"
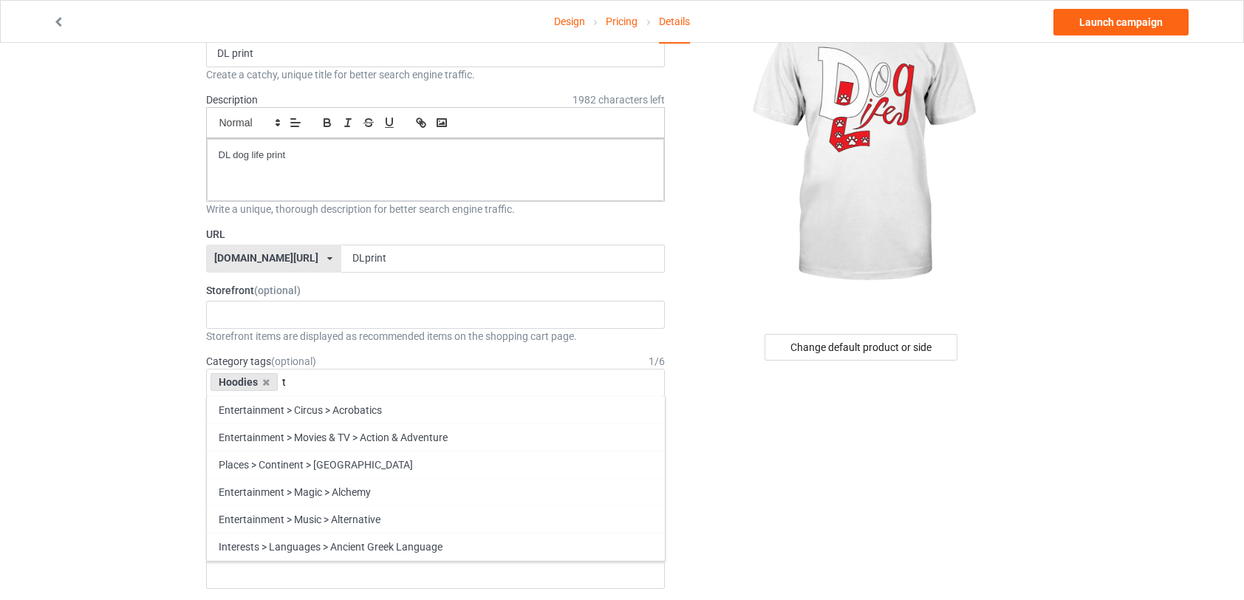
type input "t"
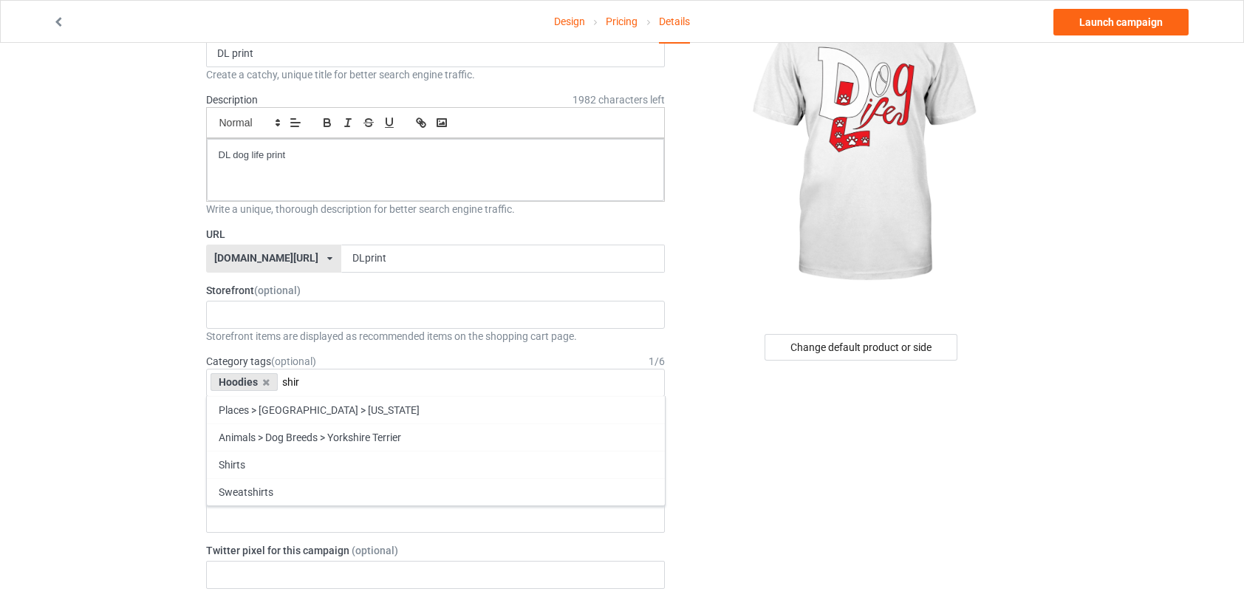
type input "shir"
click at [327, 455] on div "Shirts" at bounding box center [436, 464] width 458 height 27
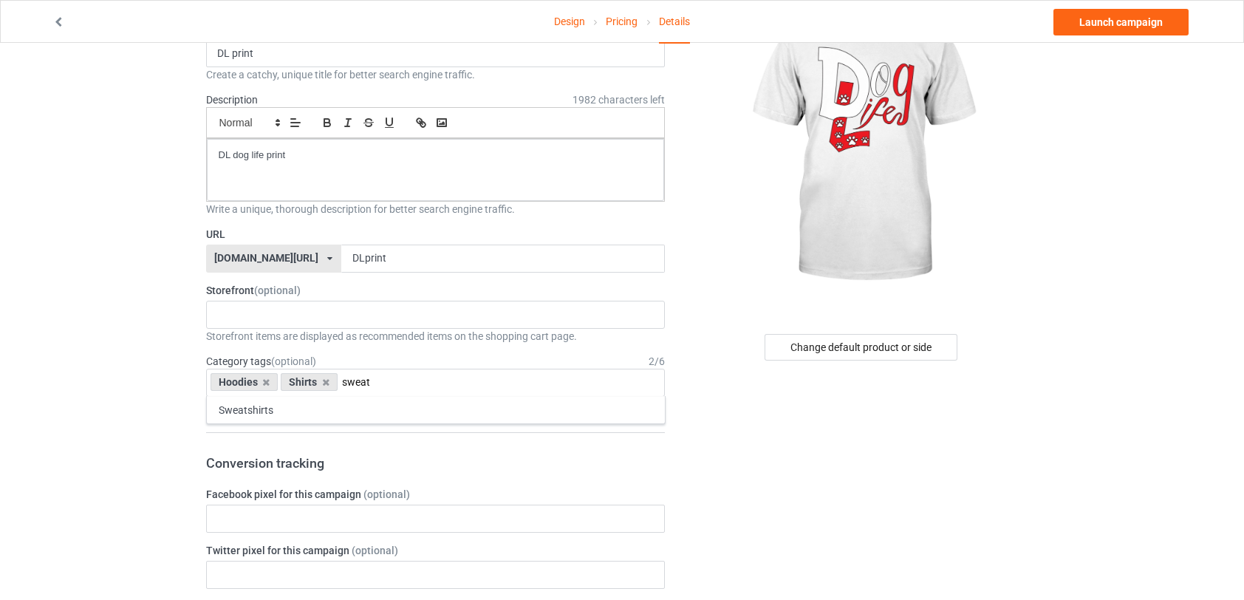
type input "sweat"
click at [312, 409] on div "Sweatshirts" at bounding box center [436, 409] width 458 height 27
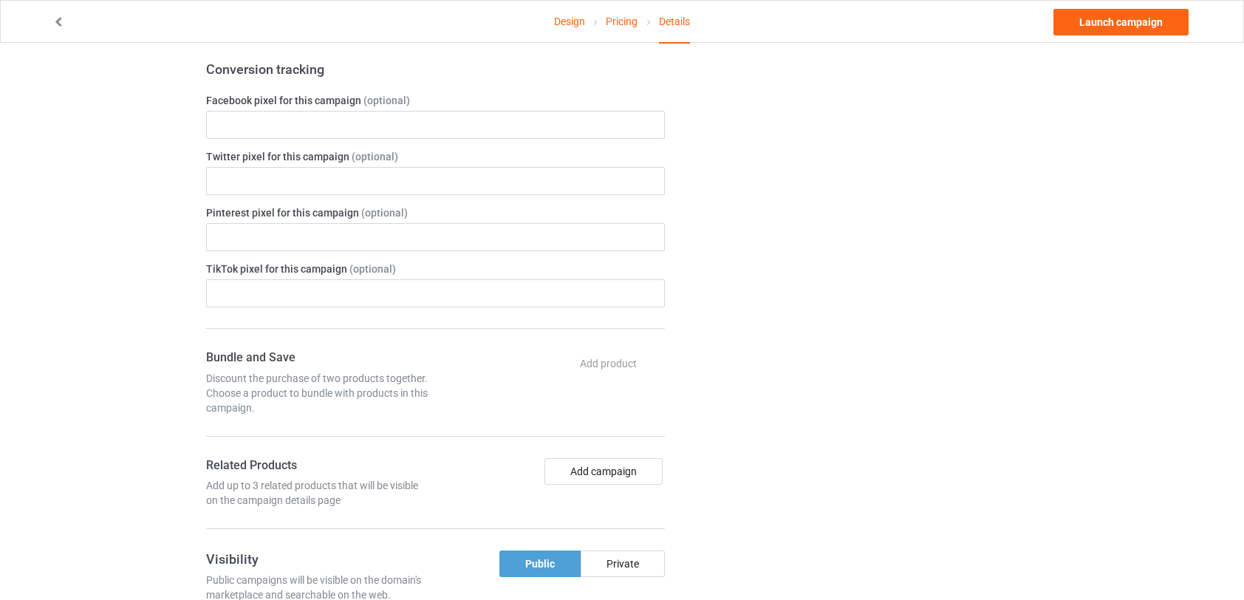
scroll to position [490, 0]
click at [619, 468] on button "Add campaign" at bounding box center [604, 470] width 118 height 27
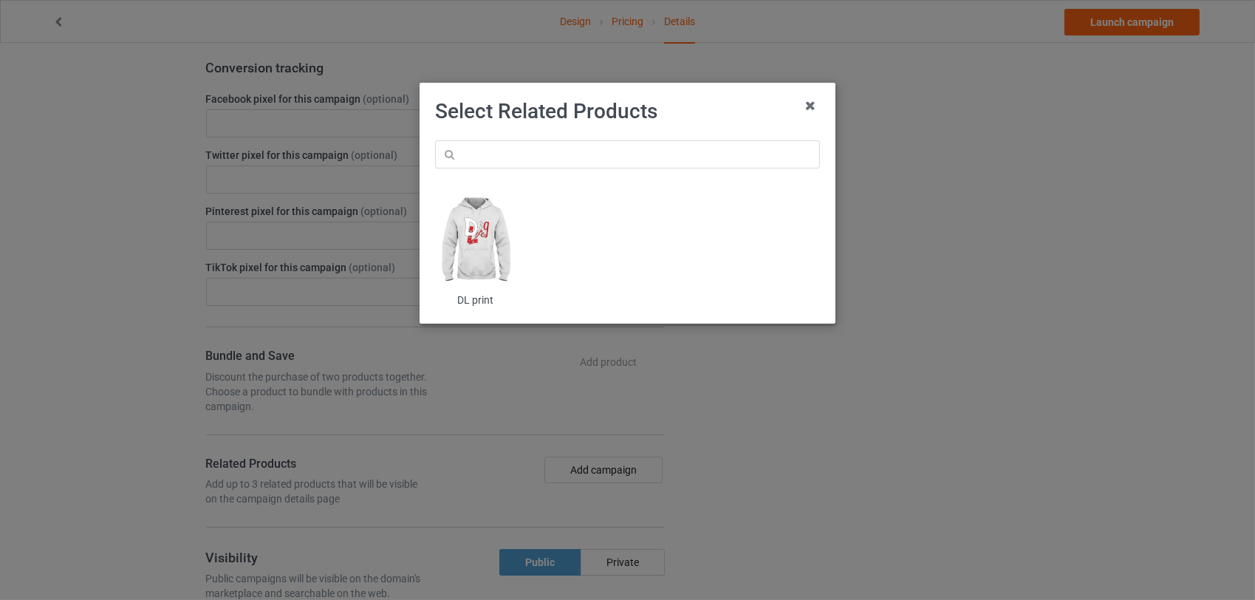
click at [808, 117] on h1 "Select Related Products" at bounding box center [627, 111] width 385 height 27
click at [810, 102] on icon at bounding box center [811, 106] width 24 height 24
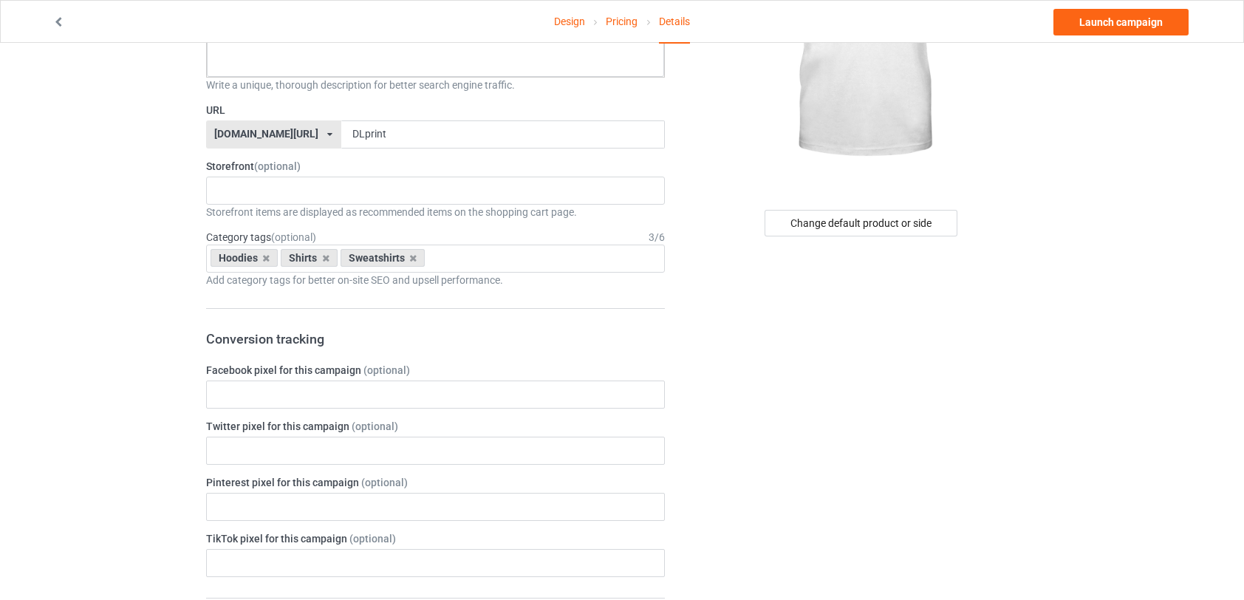
scroll to position [181, 0]
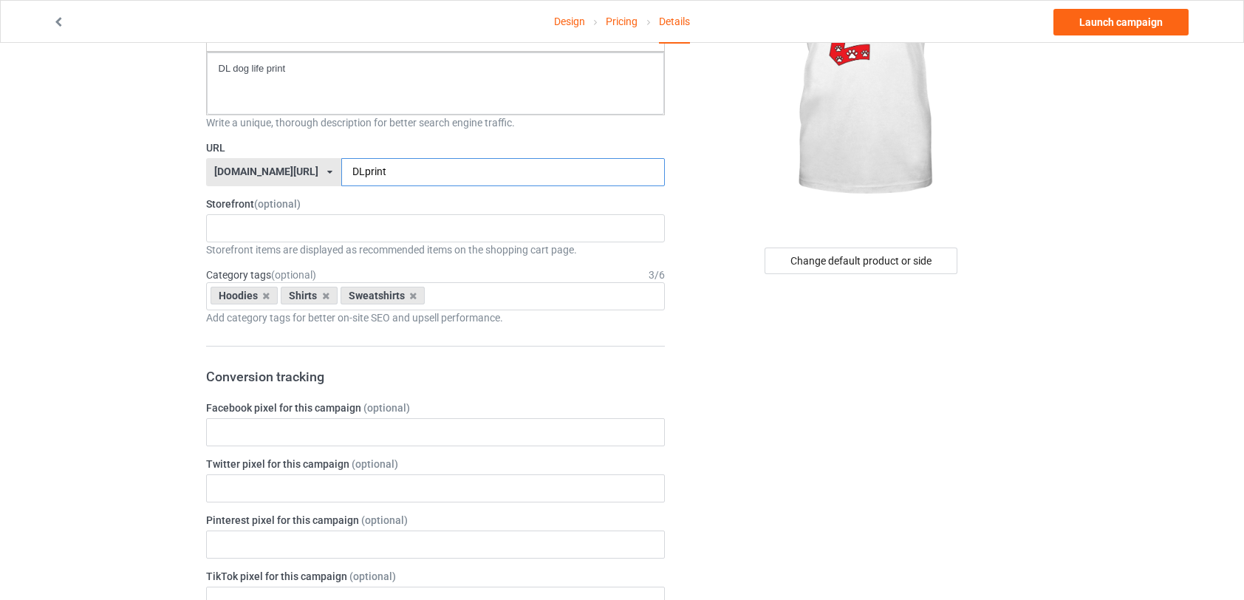
drag, startPoint x: 376, startPoint y: 168, endPoint x: 292, endPoint y: 173, distance: 84.4
click at [292, 173] on div "[DOMAIN_NAME][URL] [DOMAIN_NAME][URL] [DOMAIN_NAME][URL] 68d7fa9554473d00300538…" at bounding box center [436, 172] width 460 height 28
type input "d"
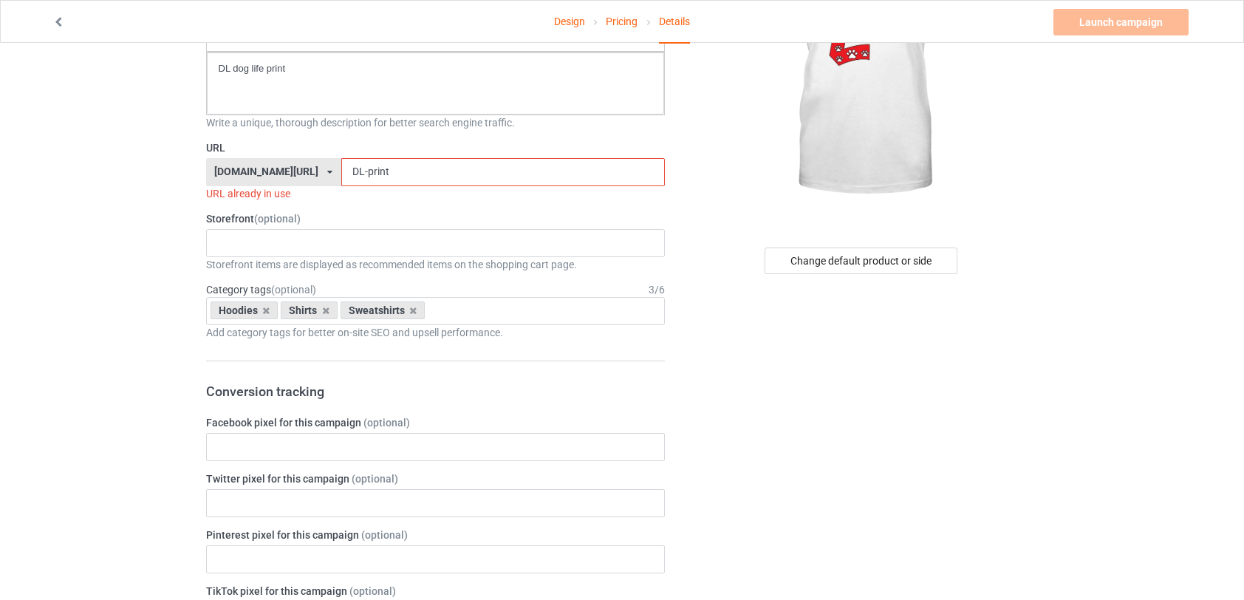
click at [369, 171] on input "DL-print" at bounding box center [503, 172] width 324 height 28
drag, startPoint x: 369, startPoint y: 171, endPoint x: 325, endPoint y: 171, distance: 44.3
click at [341, 171] on input "DL-print" at bounding box center [503, 172] width 324 height 28
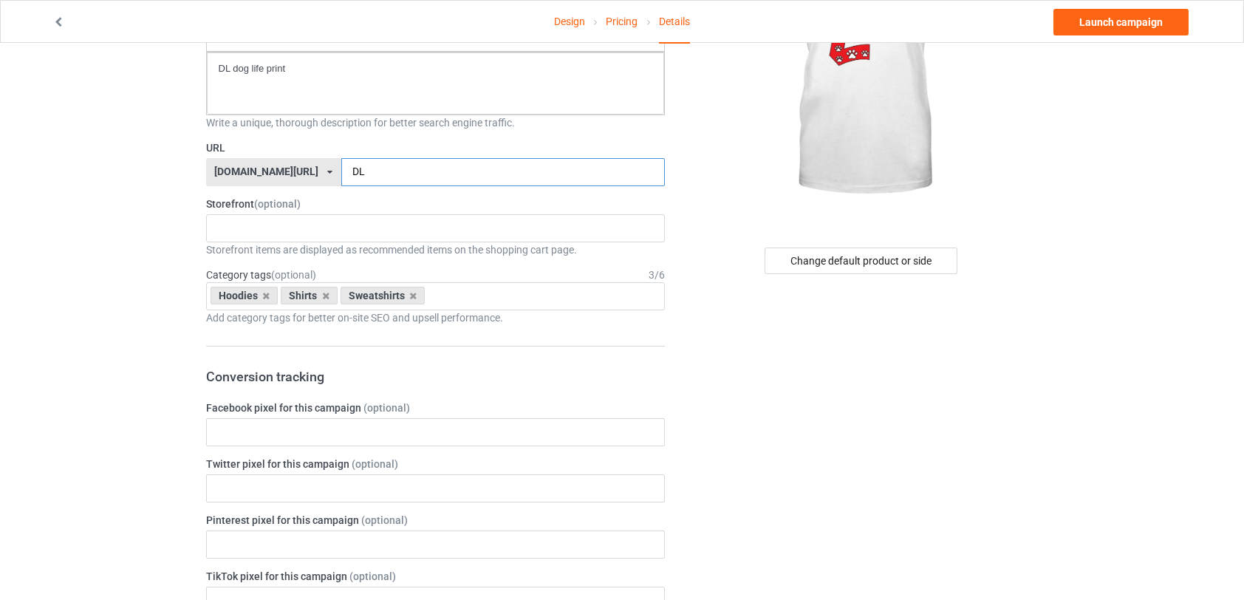
type input "DLprint"
drag, startPoint x: 540, startPoint y: 290, endPoint x: 488, endPoint y: 281, distance: 52.5
click at [488, 282] on div "Hoodies Shirts Sweatshirts Hoodiis No result found 1 1 Month 1-12 Months 1-19 1…" at bounding box center [436, 296] width 460 height 28
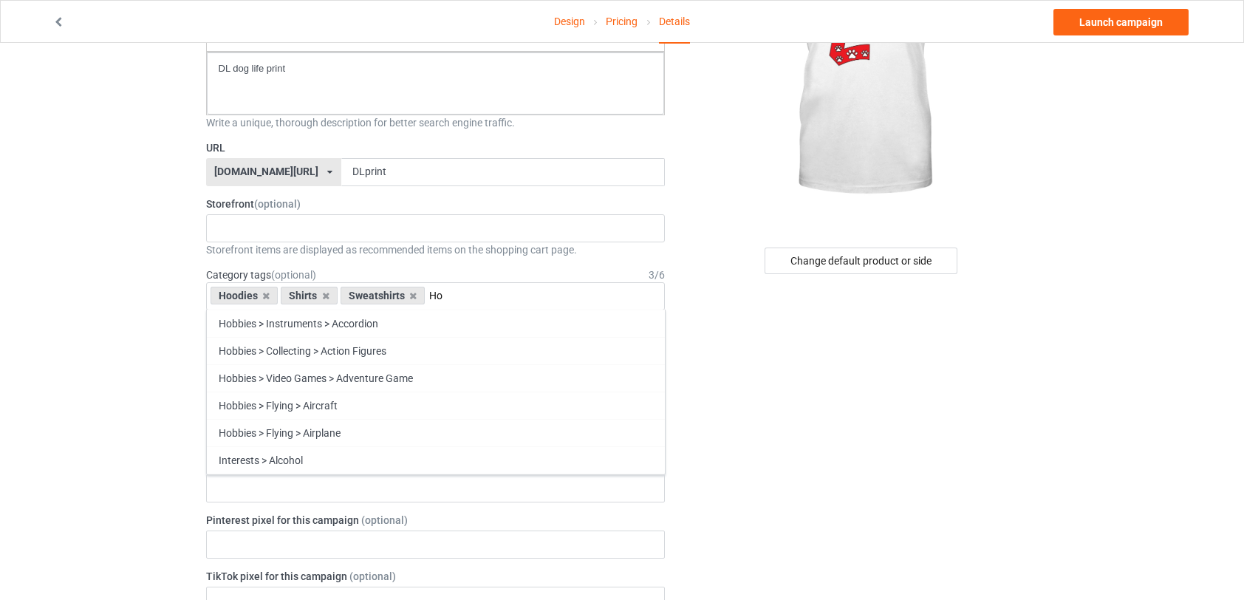
type input "H"
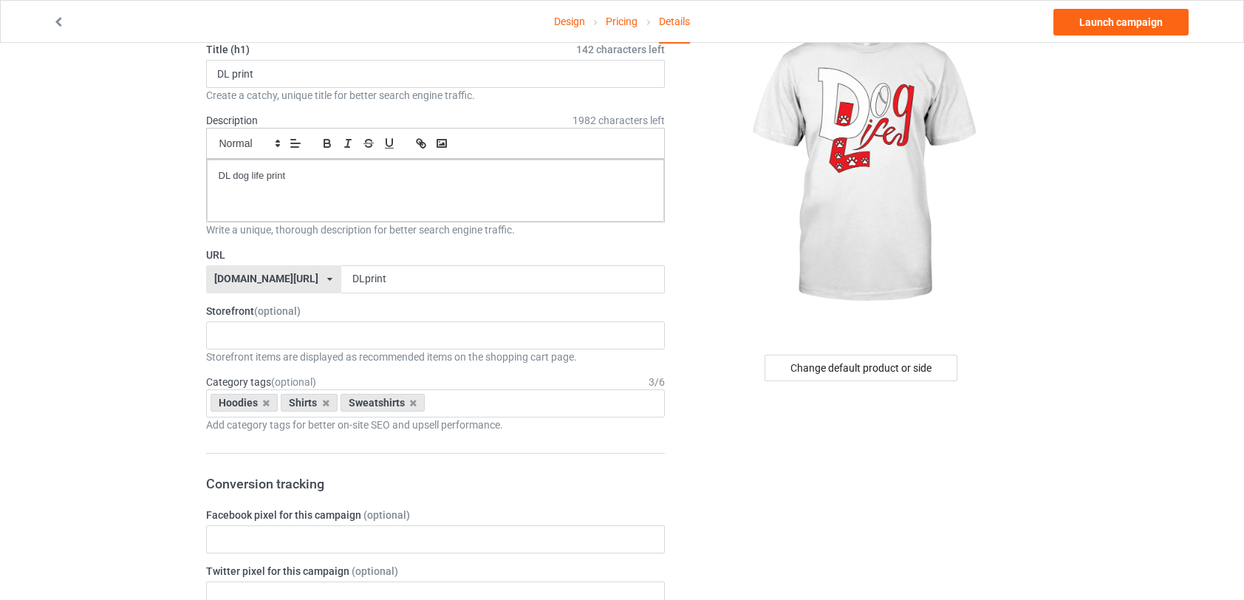
scroll to position [72, 0]
click at [299, 330] on div "DL prints 68e06bdeadf83d003570e84c" at bounding box center [436, 337] width 460 height 28
click at [284, 358] on div "DL prints" at bounding box center [436, 363] width 458 height 27
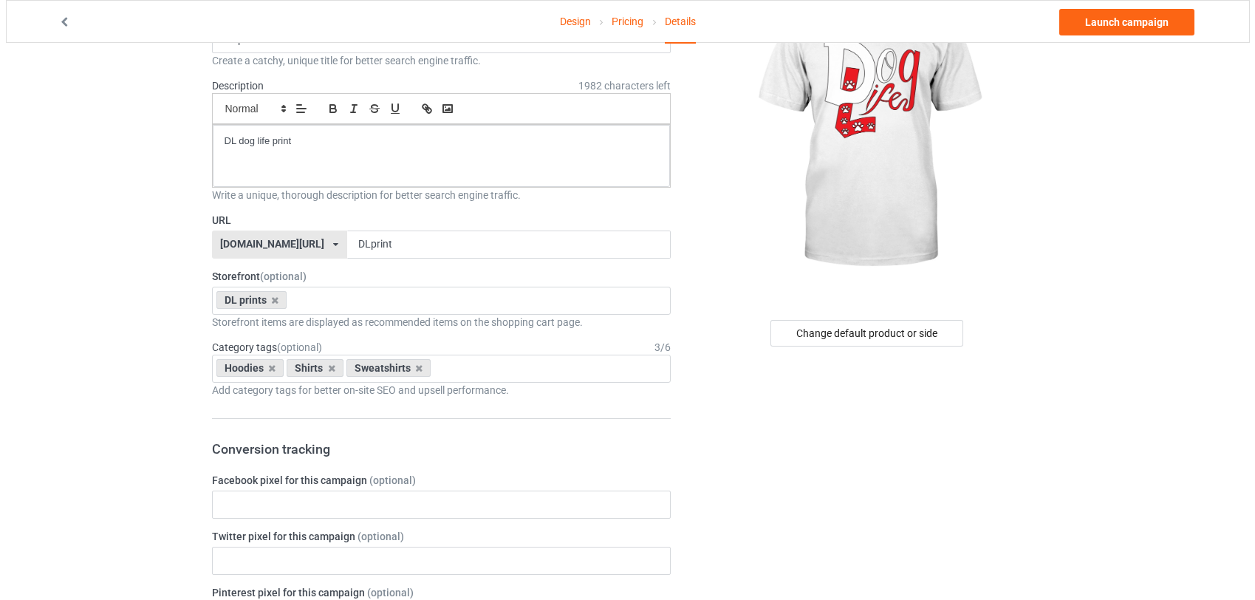
scroll to position [122, 0]
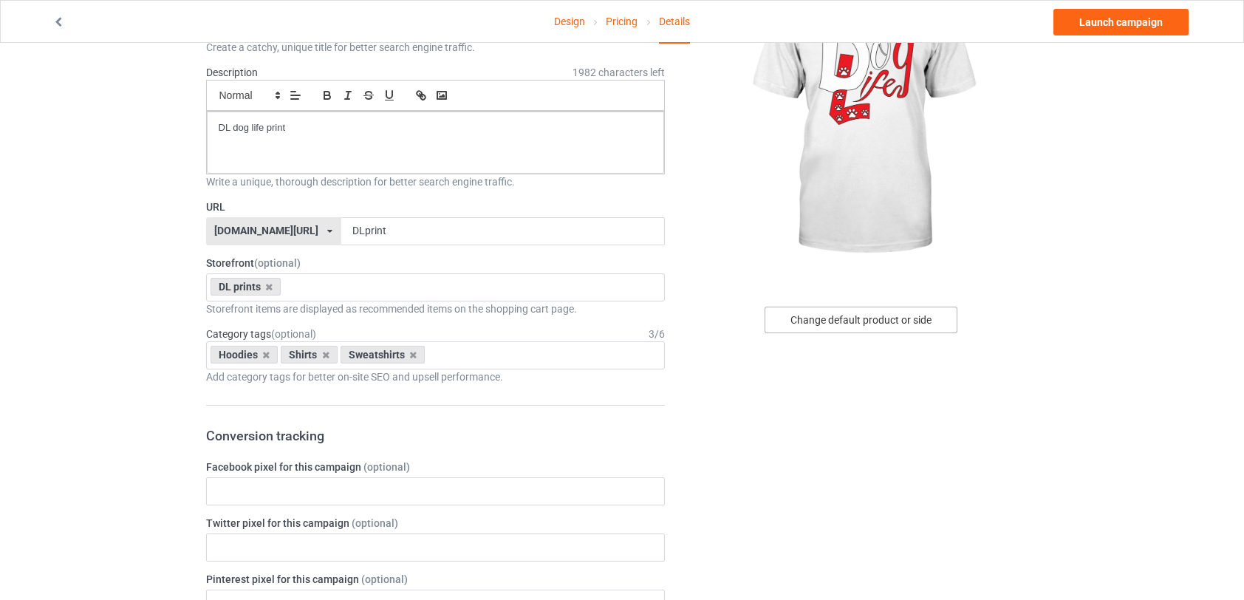
click at [850, 324] on div "Change default product or side" at bounding box center [861, 320] width 193 height 27
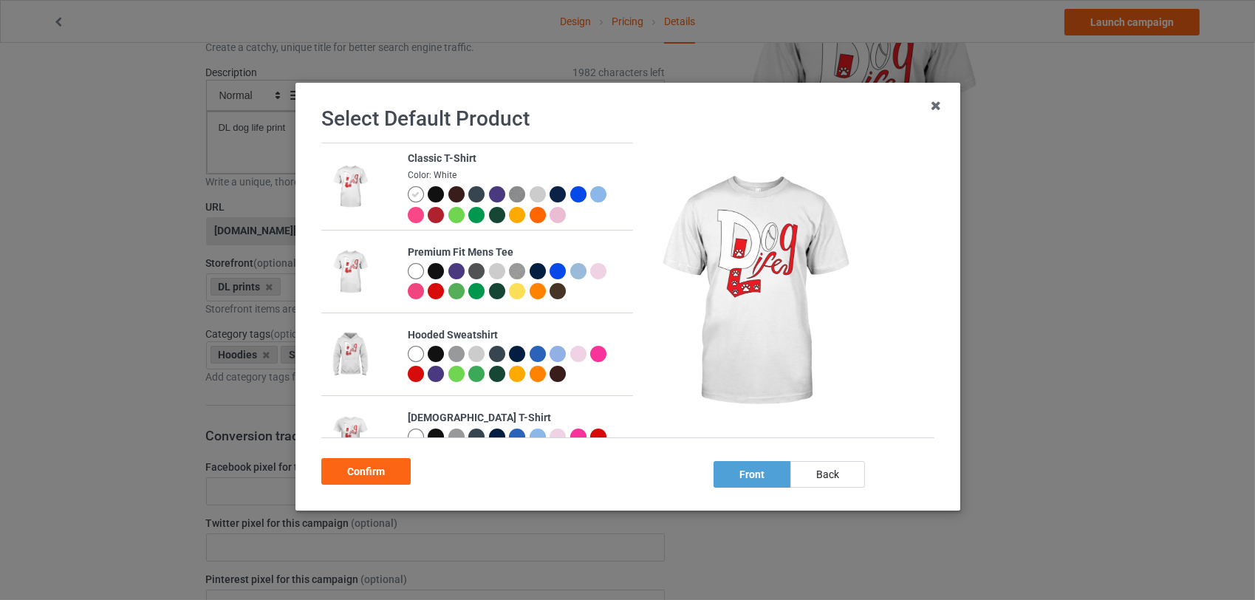
click at [357, 359] on img at bounding box center [350, 355] width 41 height 51
click at [454, 336] on div "Hooded Sweatshirt" at bounding box center [516, 335] width 218 height 15
click at [351, 272] on img at bounding box center [350, 272] width 41 height 51
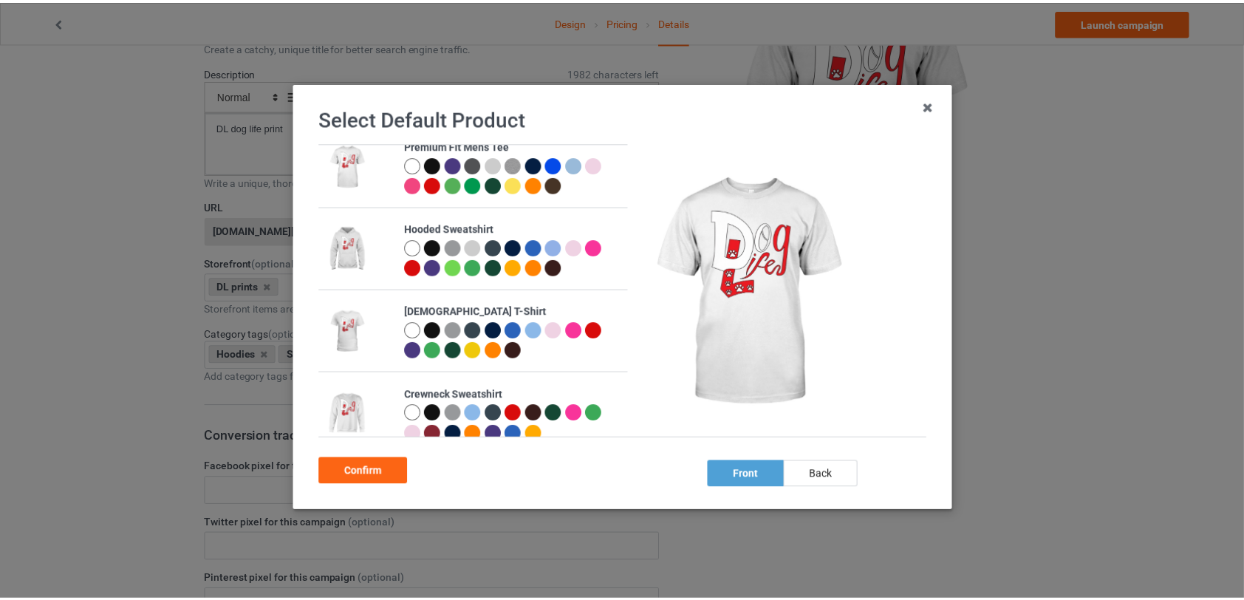
scroll to position [124, 0]
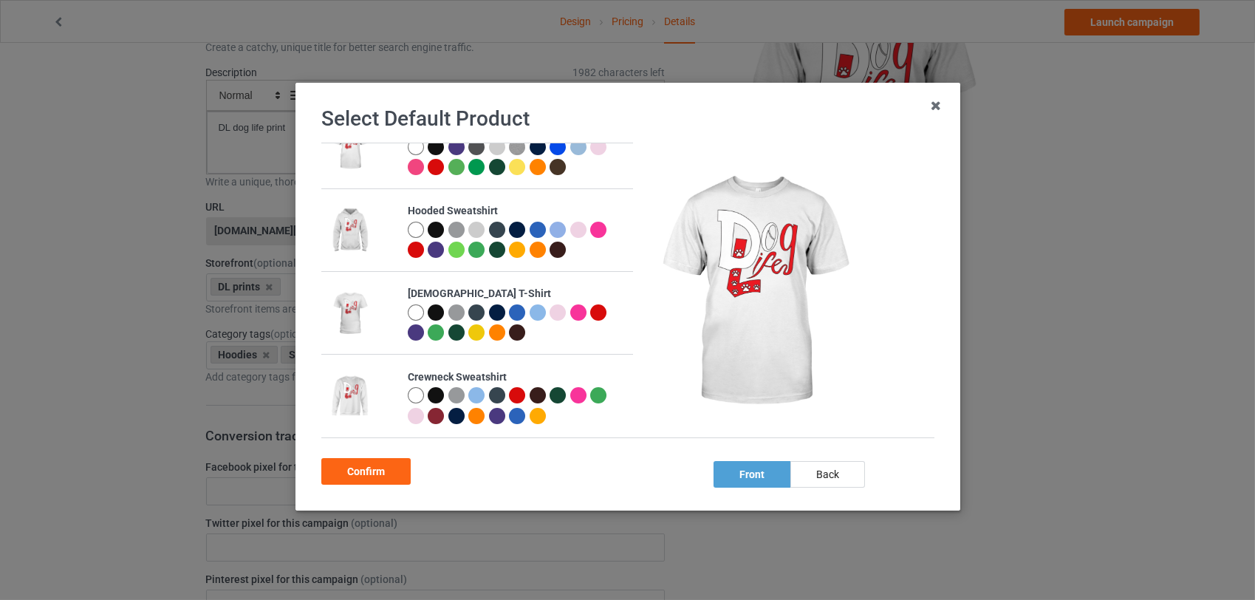
click at [434, 231] on div at bounding box center [436, 230] width 16 height 16
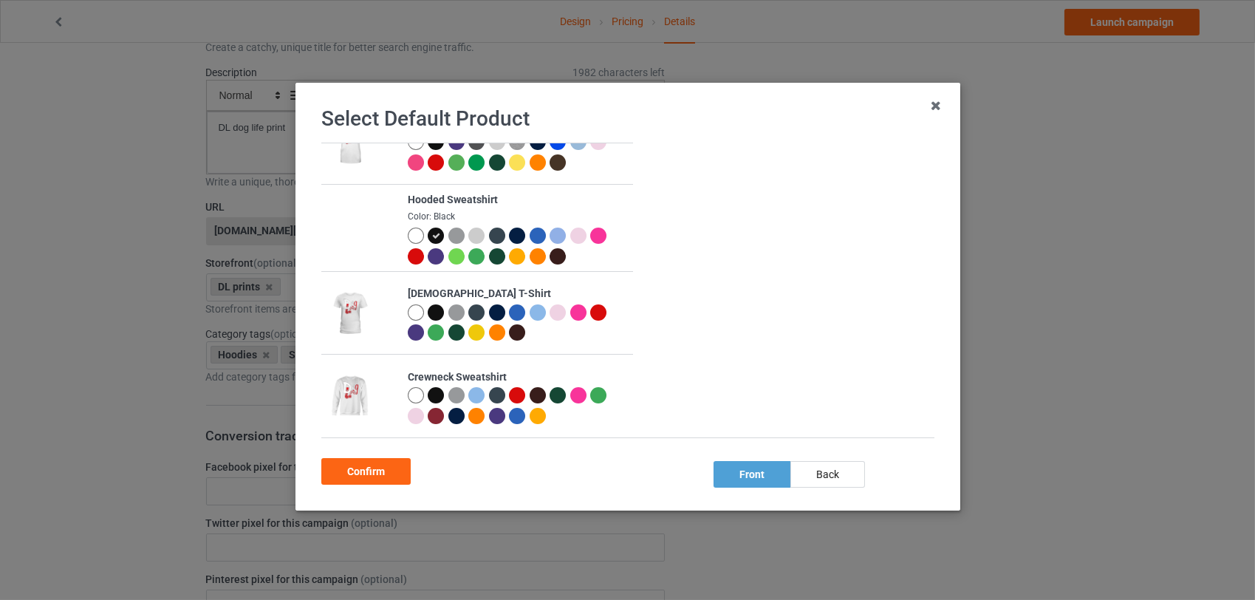
click at [375, 471] on div "Confirm" at bounding box center [365, 471] width 89 height 27
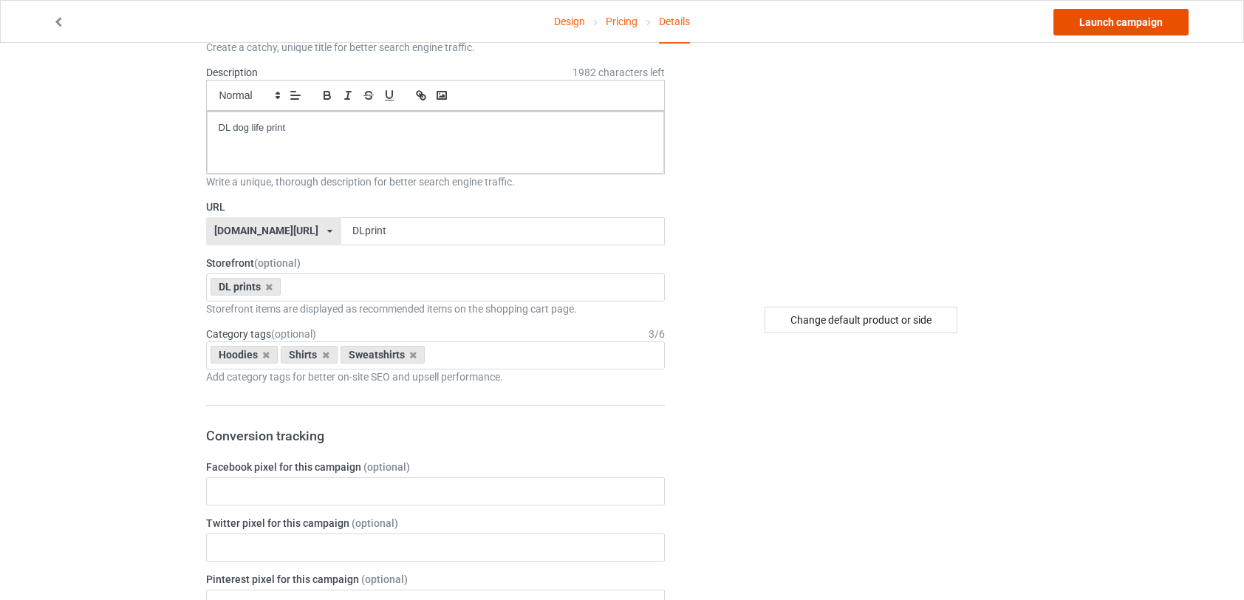
click at [1127, 25] on link "Launch campaign" at bounding box center [1121, 22] width 135 height 27
